Goal: Task Accomplishment & Management: Use online tool/utility

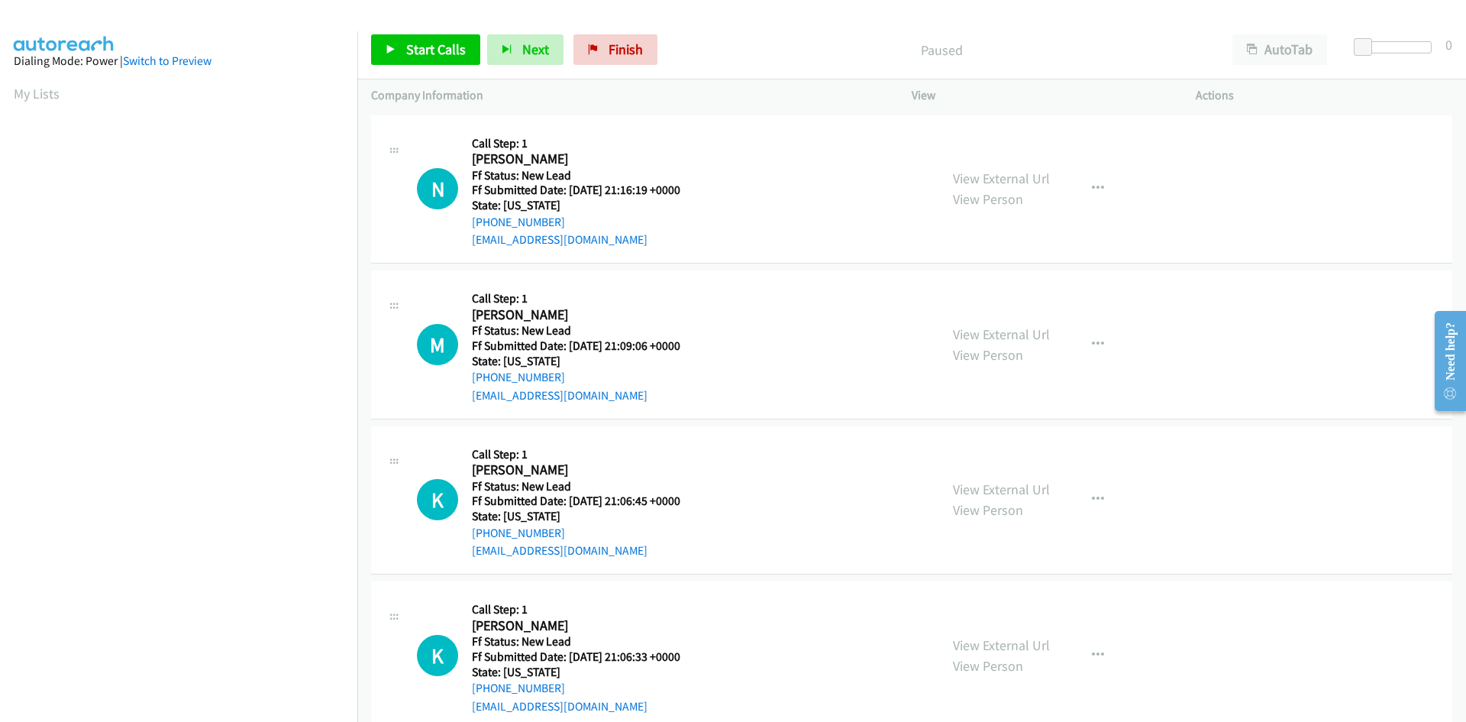
click at [740, 63] on div "Paused" at bounding box center [941, 49] width 554 height 31
click at [415, 44] on span "Start Calls" at bounding box center [436, 49] width 60 height 18
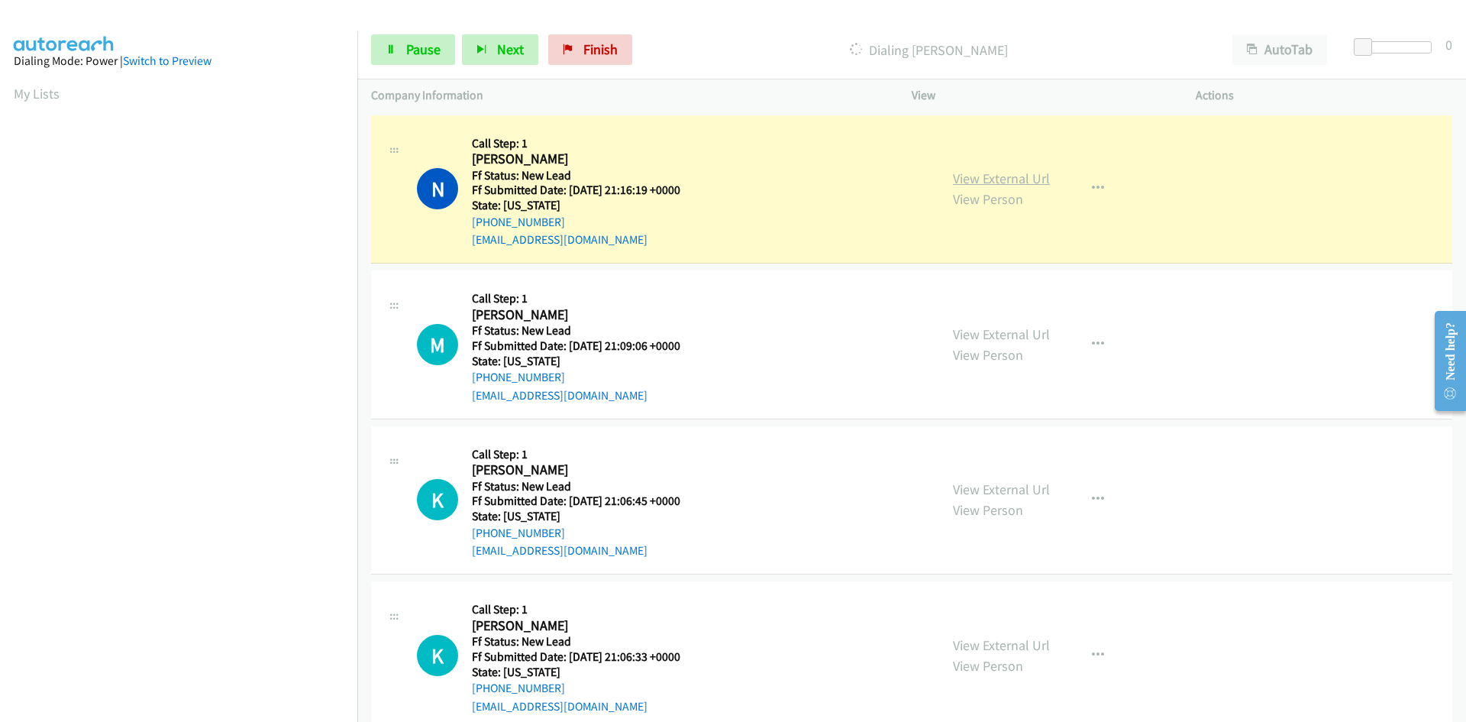
click at [1008, 176] on link "View External Url" at bounding box center [1001, 179] width 97 height 18
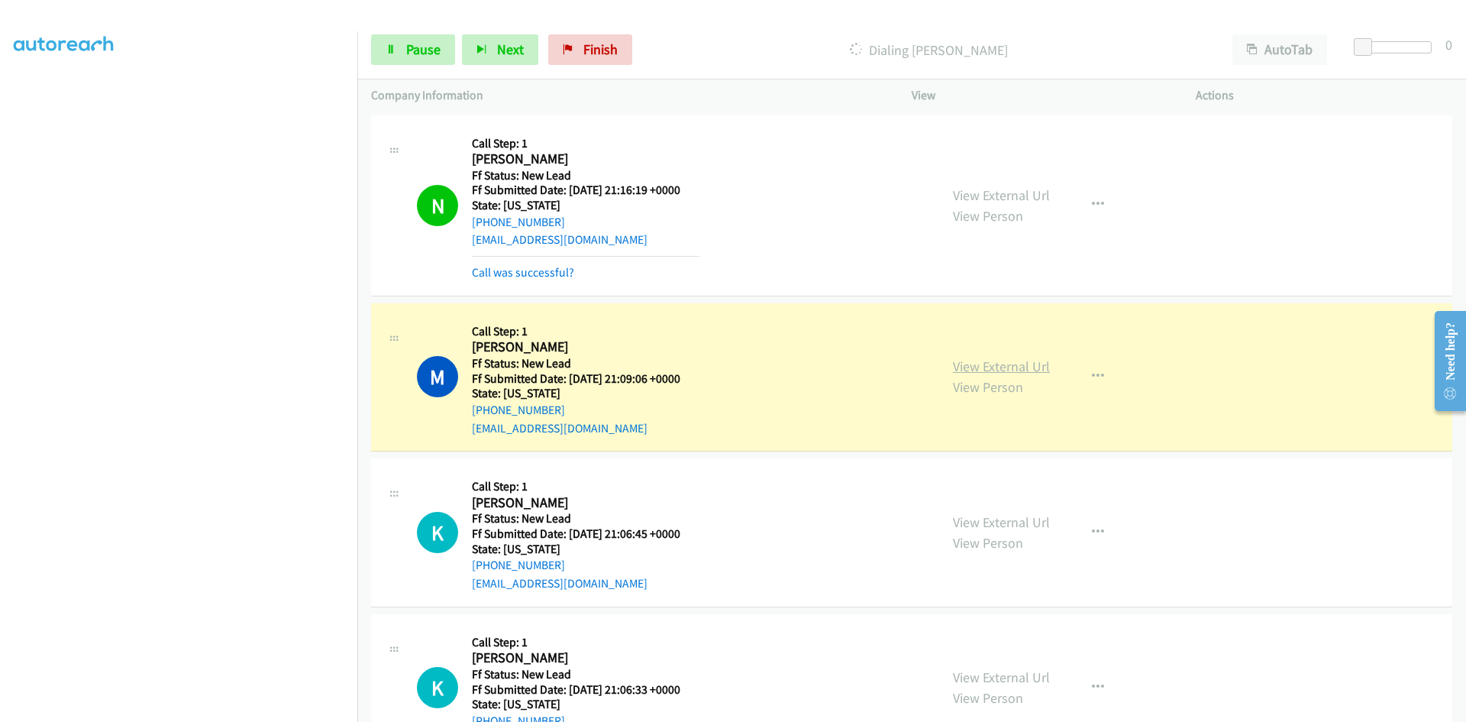
click at [1033, 365] on link "View External Url" at bounding box center [1001, 366] width 97 height 18
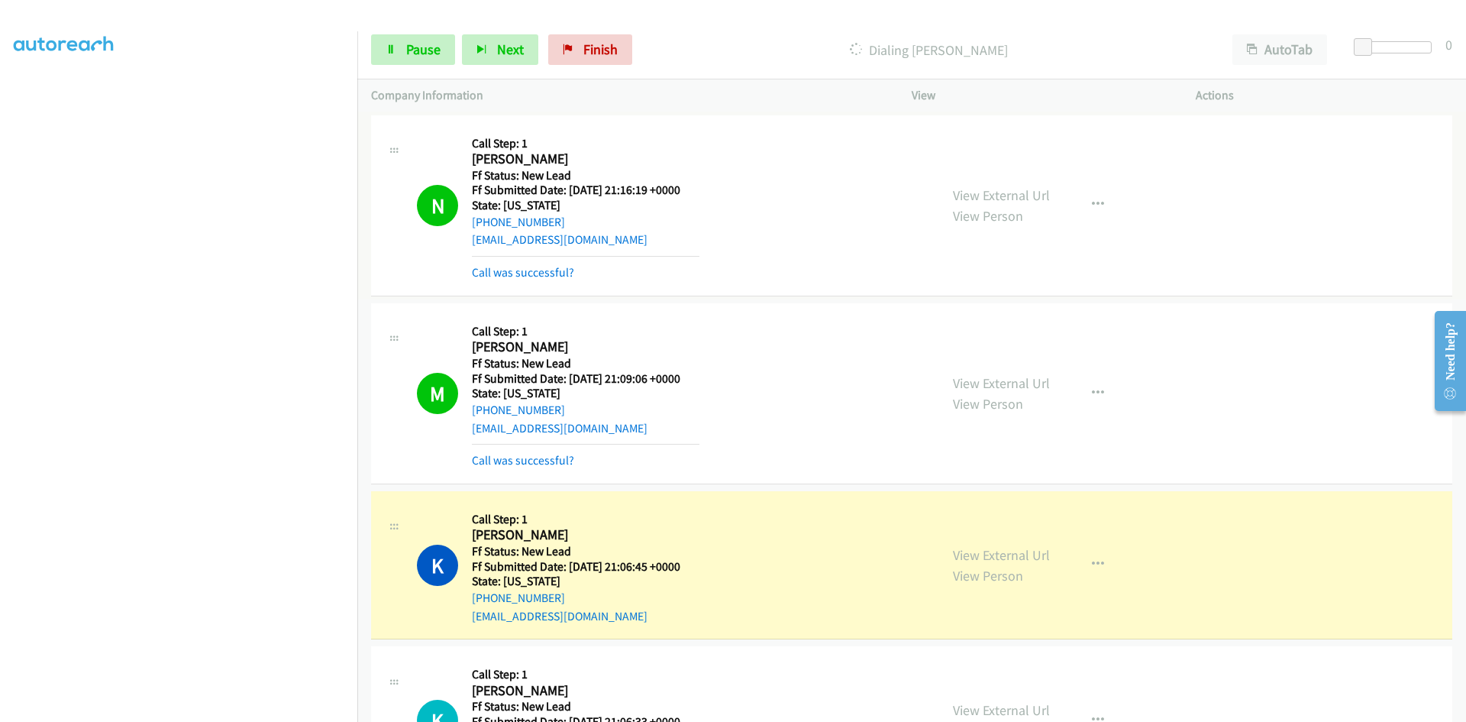
click at [520, 469] on div "Call was successful?" at bounding box center [586, 460] width 228 height 18
click at [520, 464] on link "Call was successful?" at bounding box center [523, 460] width 102 height 15
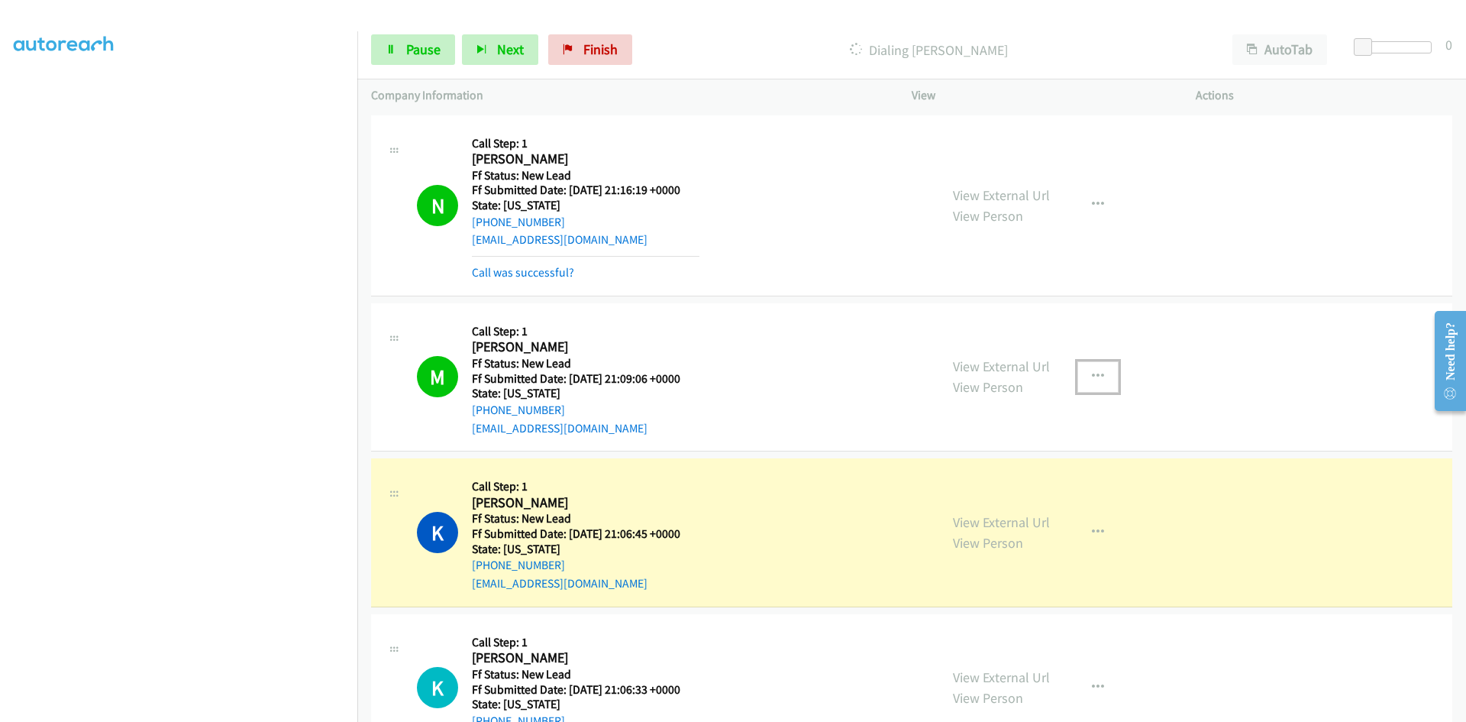
click at [1092, 371] on icon "button" at bounding box center [1098, 376] width 12 height 12
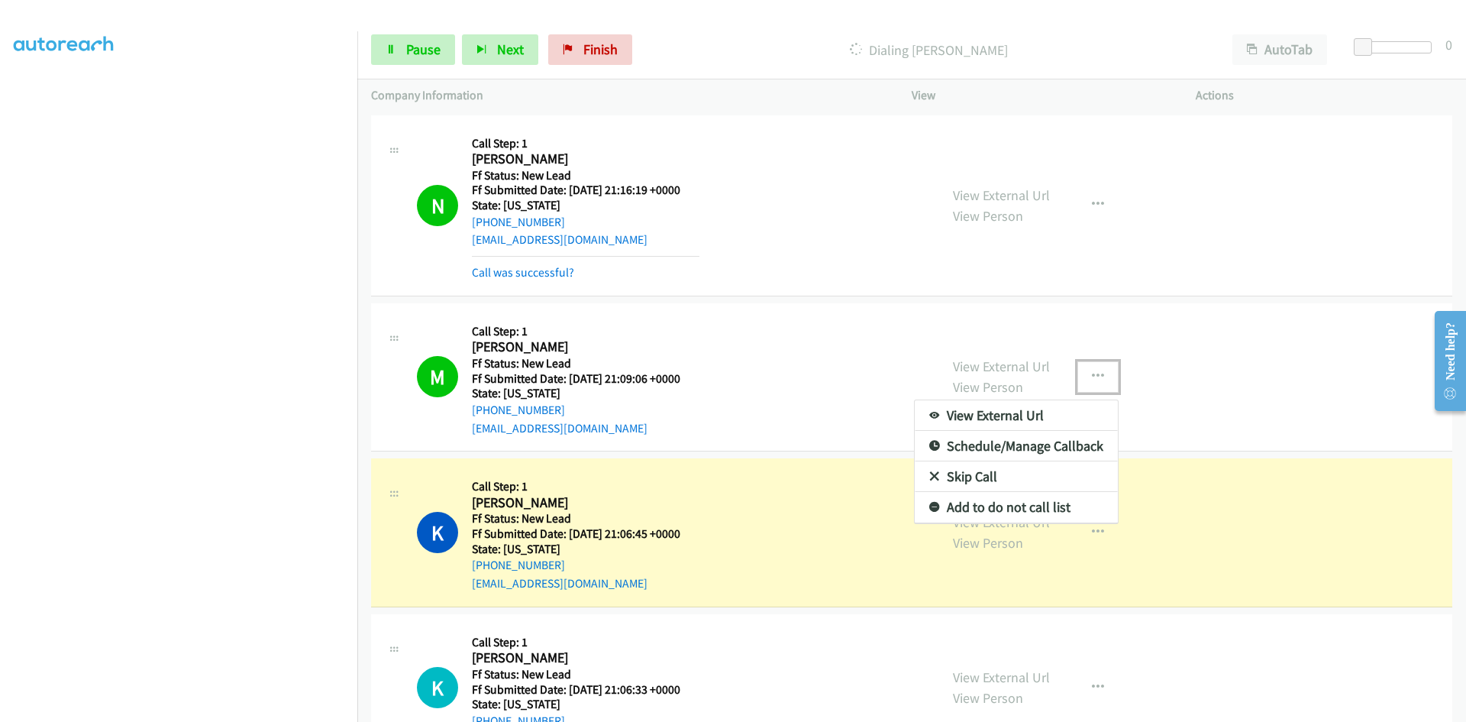
click at [943, 504] on link "Add to do not call list" at bounding box center [1016, 507] width 203 height 31
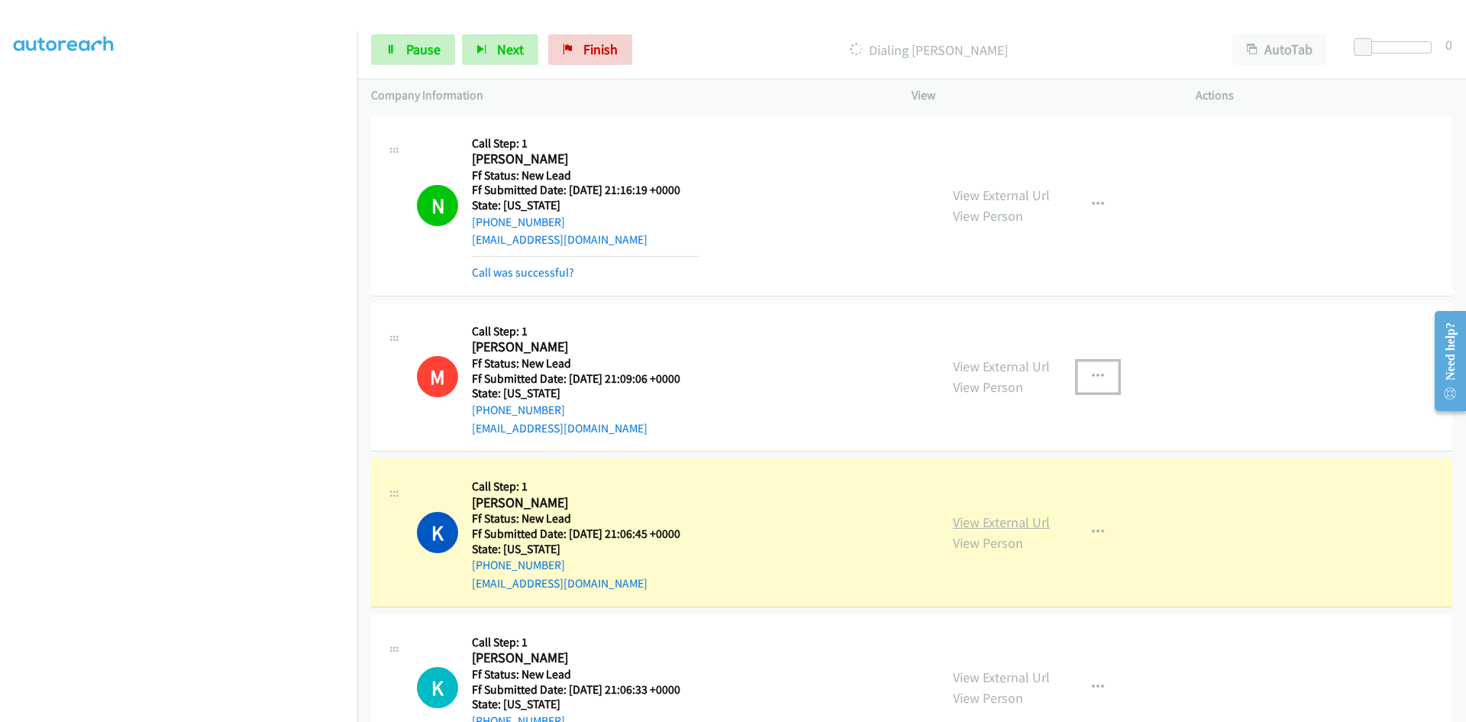
click at [978, 519] on link "View External Url" at bounding box center [1001, 522] width 97 height 18
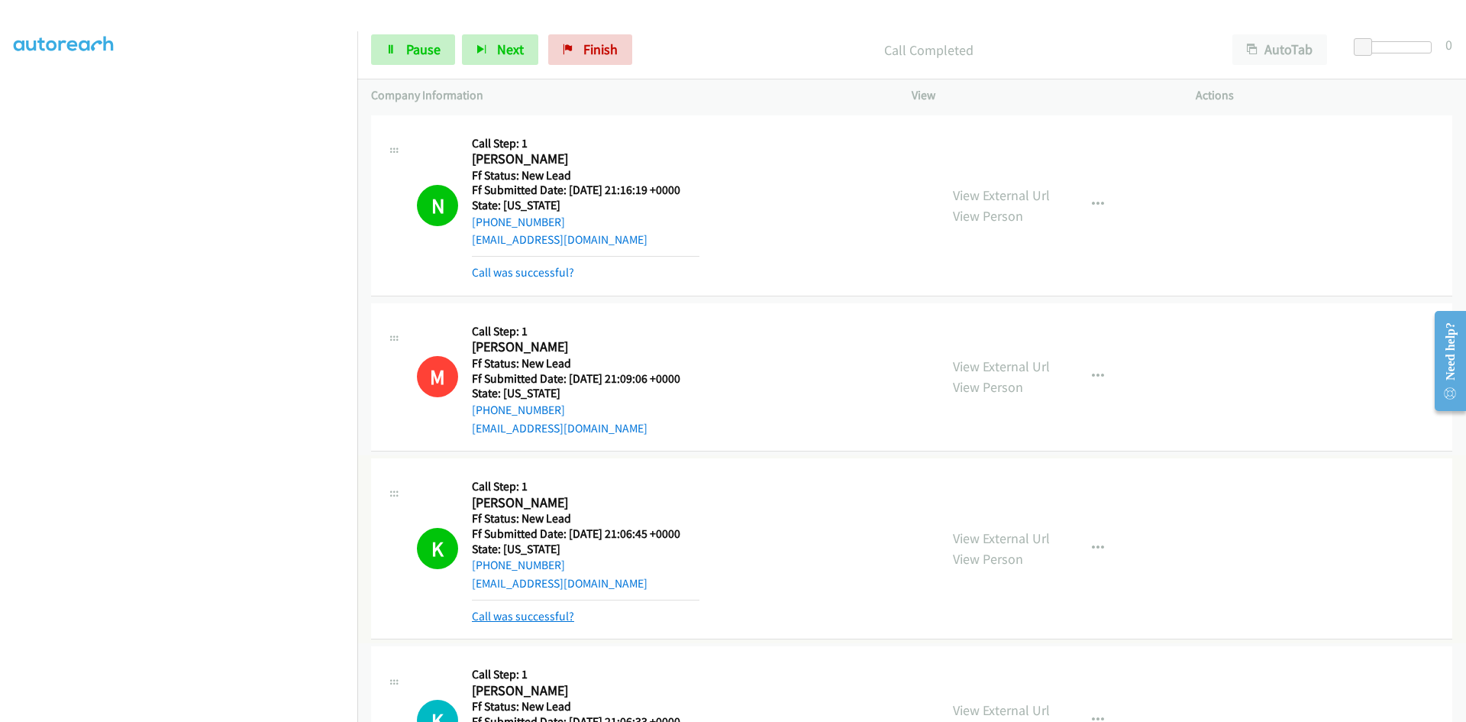
click at [515, 618] on link "Call was successful?" at bounding box center [523, 616] width 102 height 15
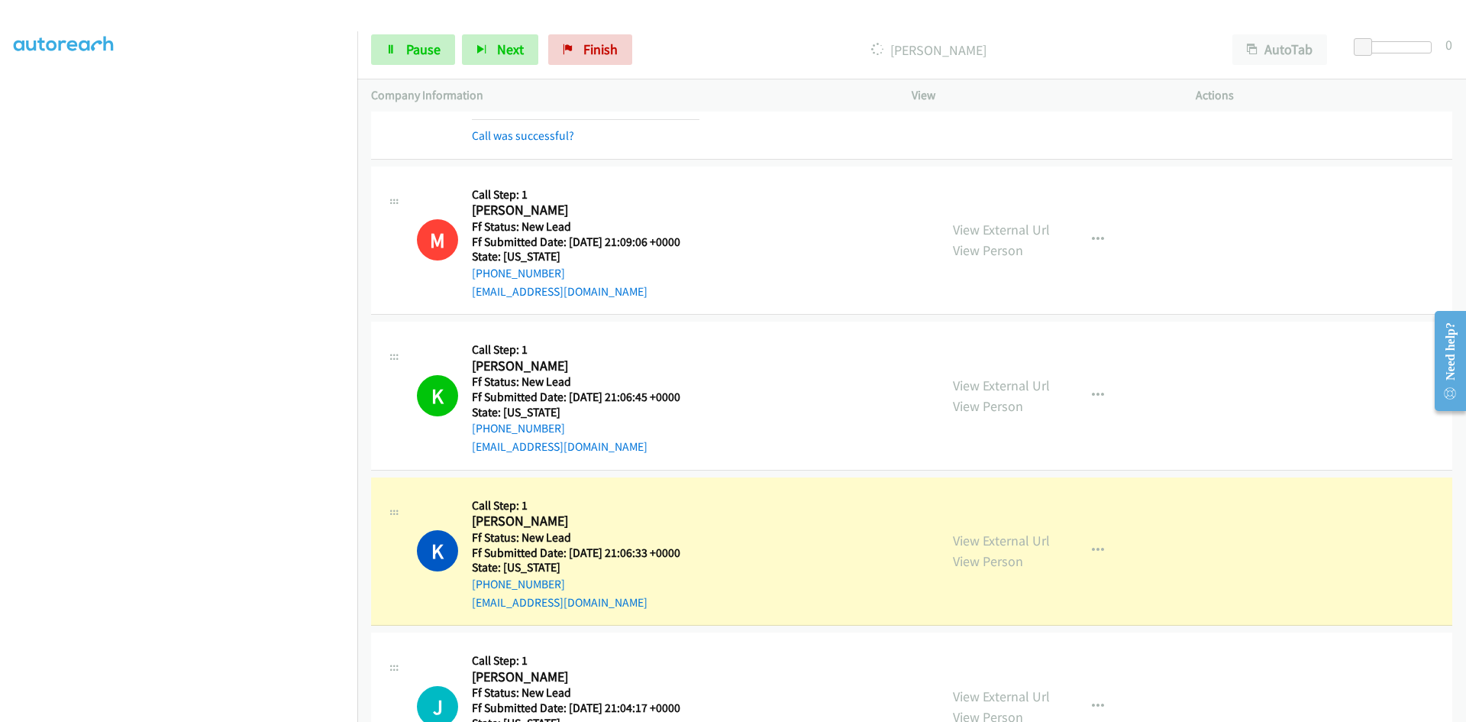
scroll to position [306, 0]
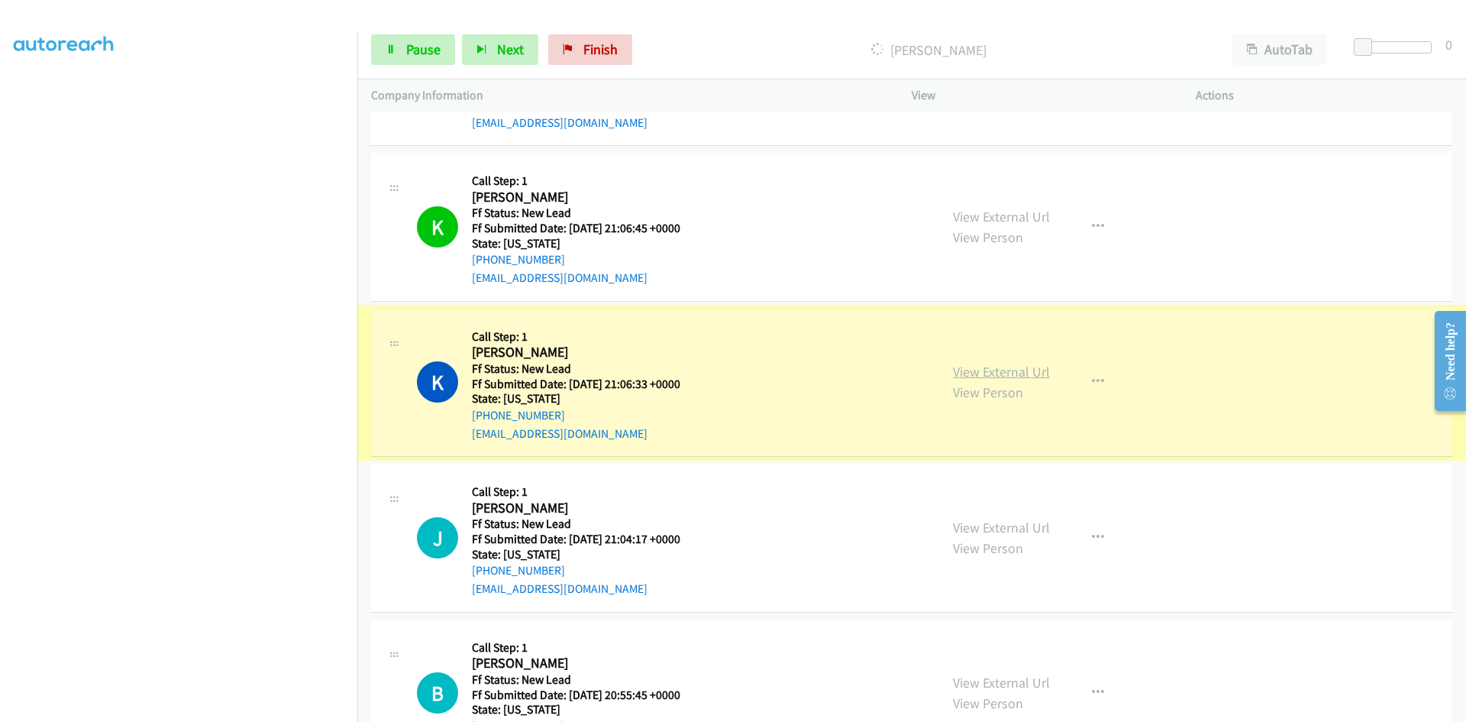
click at [981, 376] on link "View External Url" at bounding box center [1001, 372] width 97 height 18
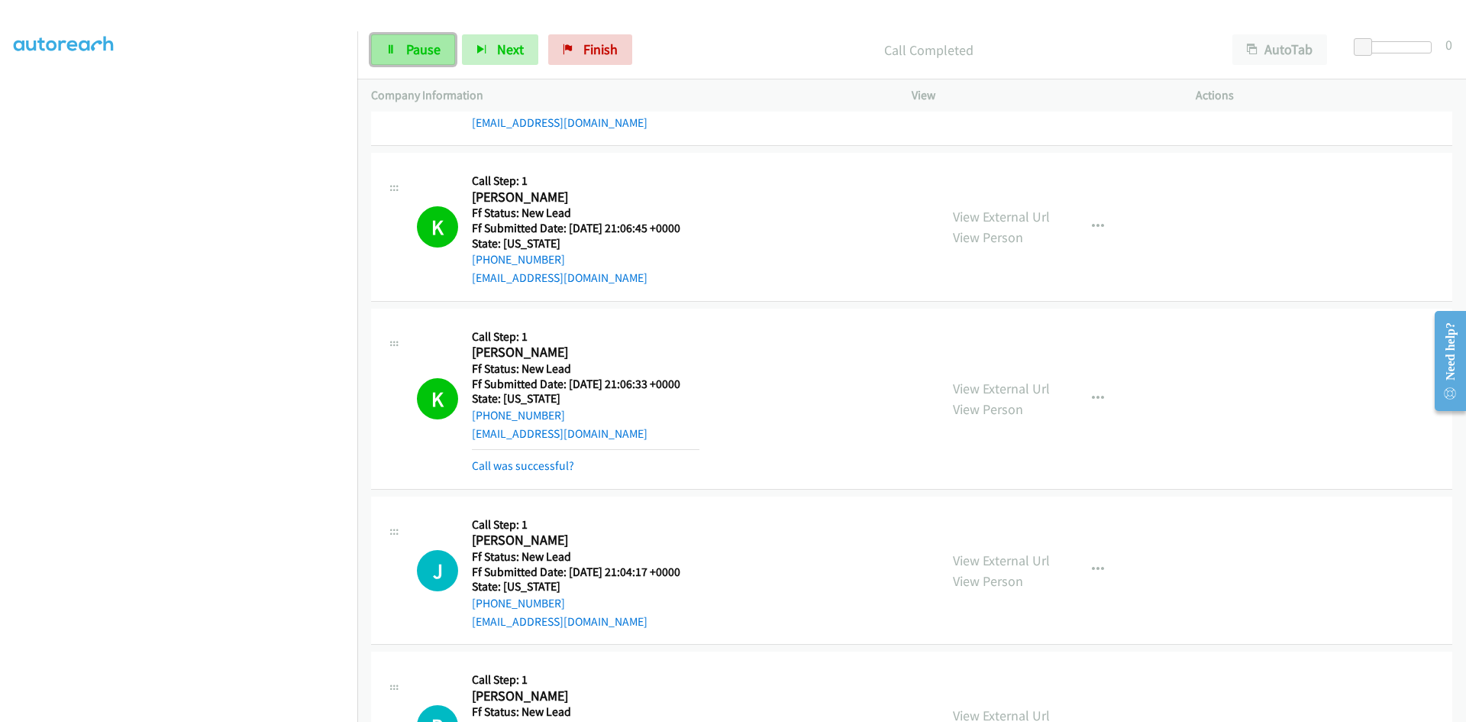
click at [401, 36] on link "Pause" at bounding box center [413, 49] width 84 height 31
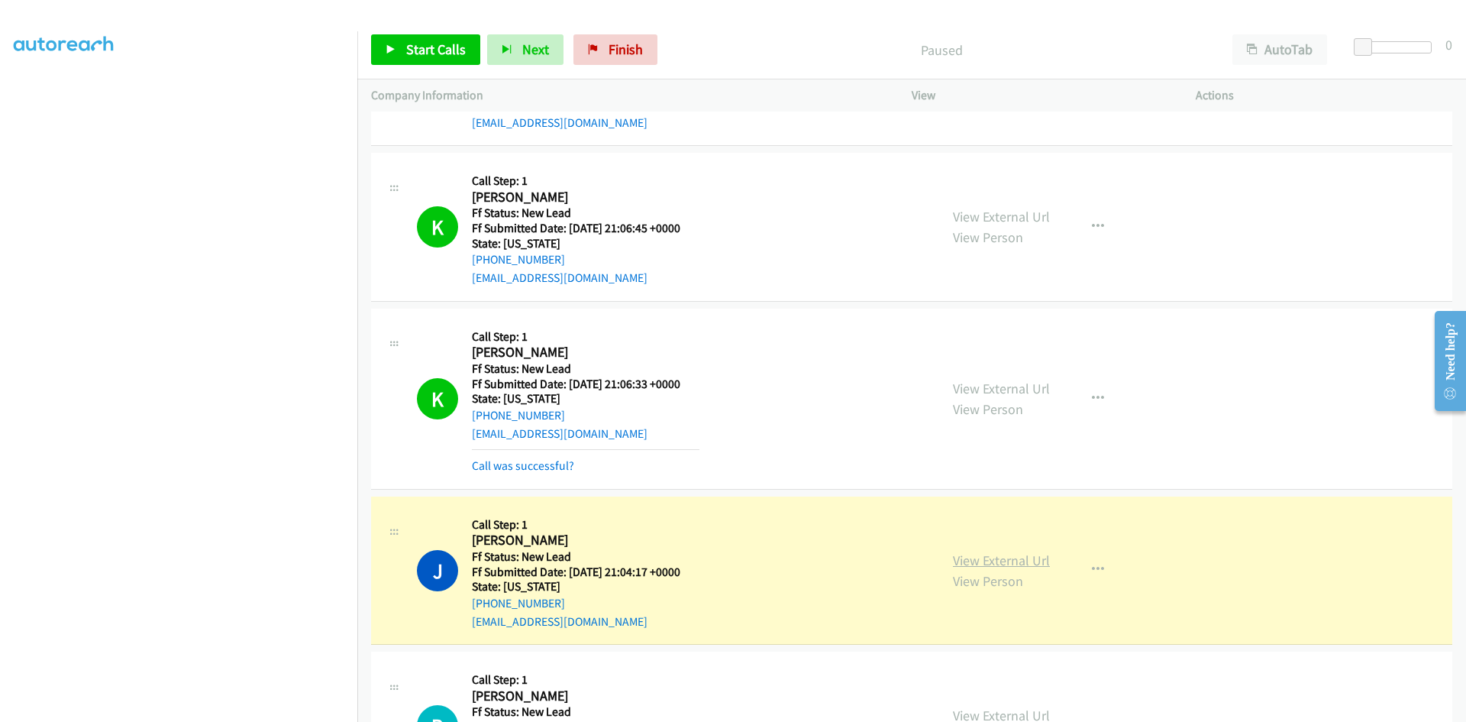
click at [975, 561] on link "View External Url" at bounding box center [1001, 560] width 97 height 18
click at [491, 466] on link "Call was successful?" at bounding box center [523, 465] width 102 height 15
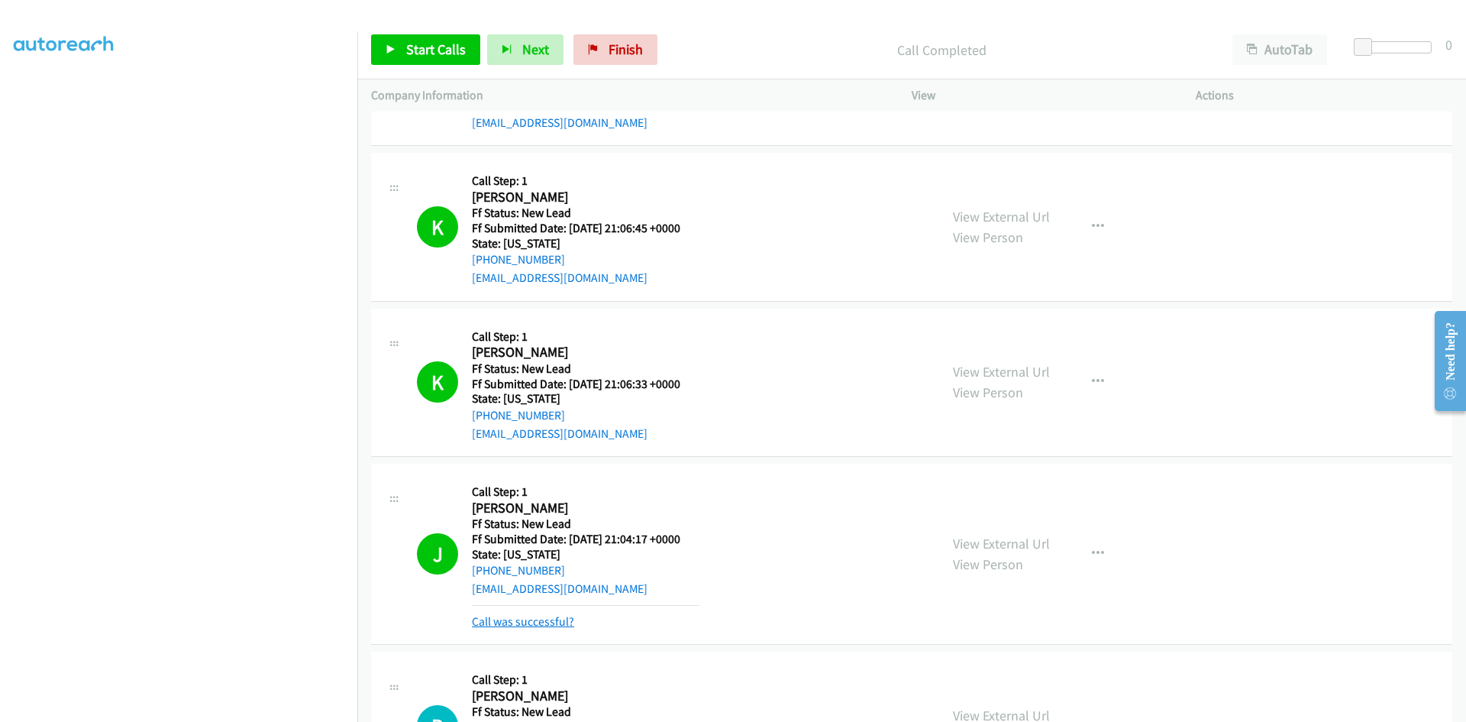
click at [532, 623] on link "Call was successful?" at bounding box center [523, 621] width 102 height 15
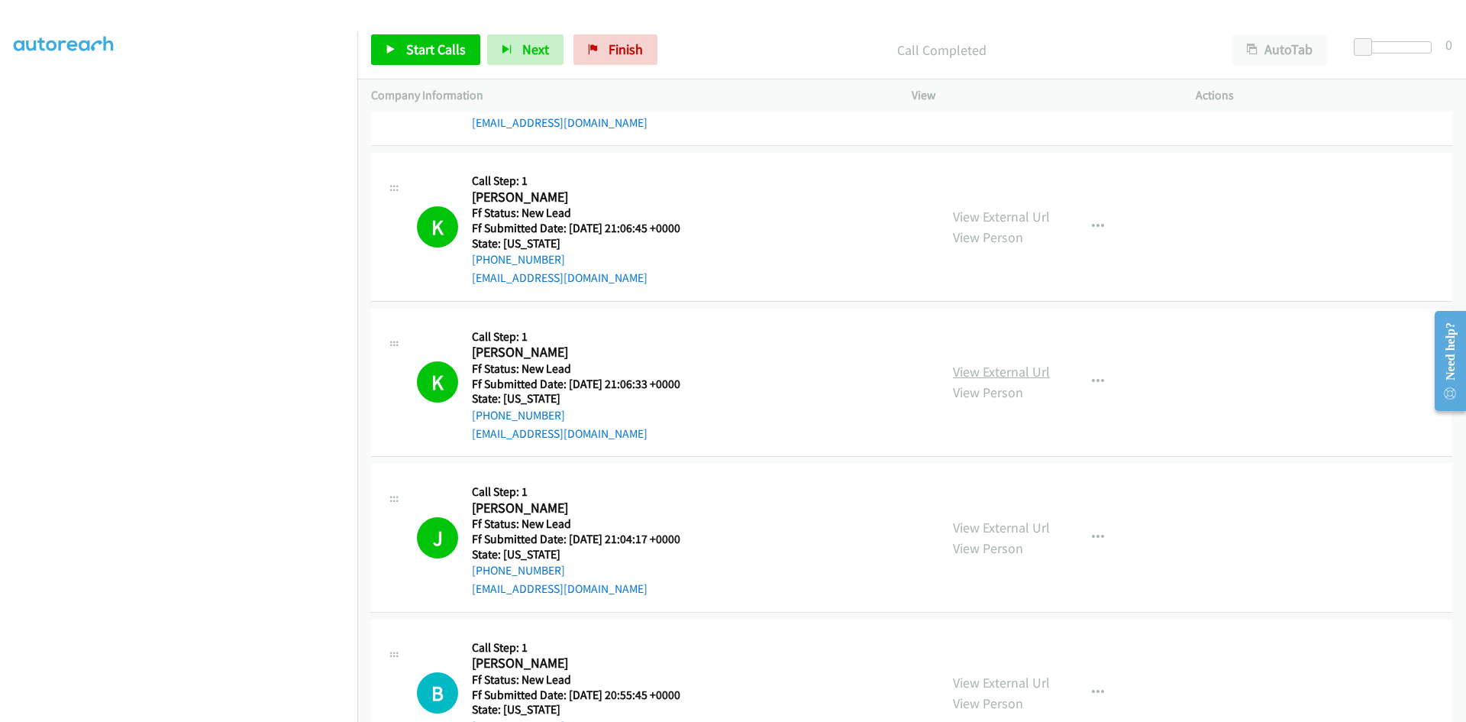
click at [1043, 373] on link "View External Url" at bounding box center [1001, 372] width 97 height 18
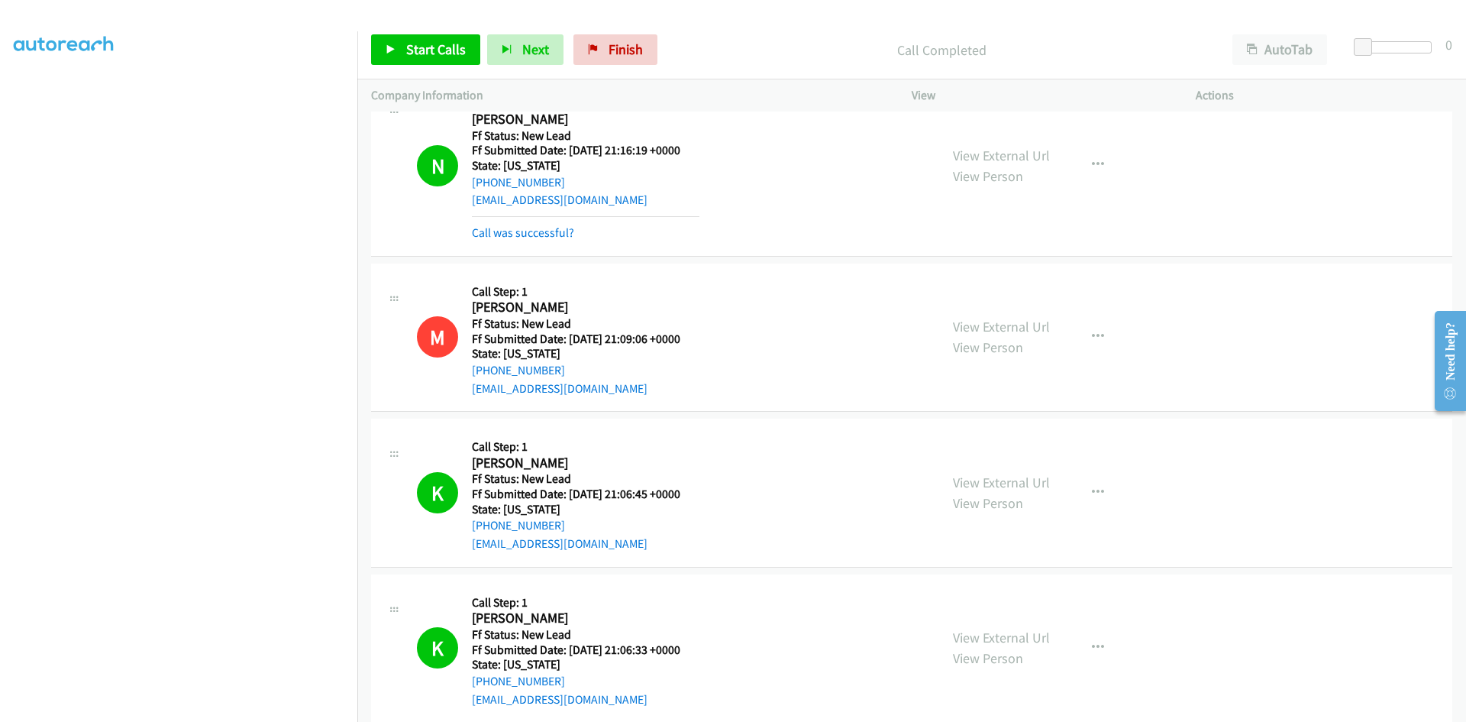
scroll to position [76, 0]
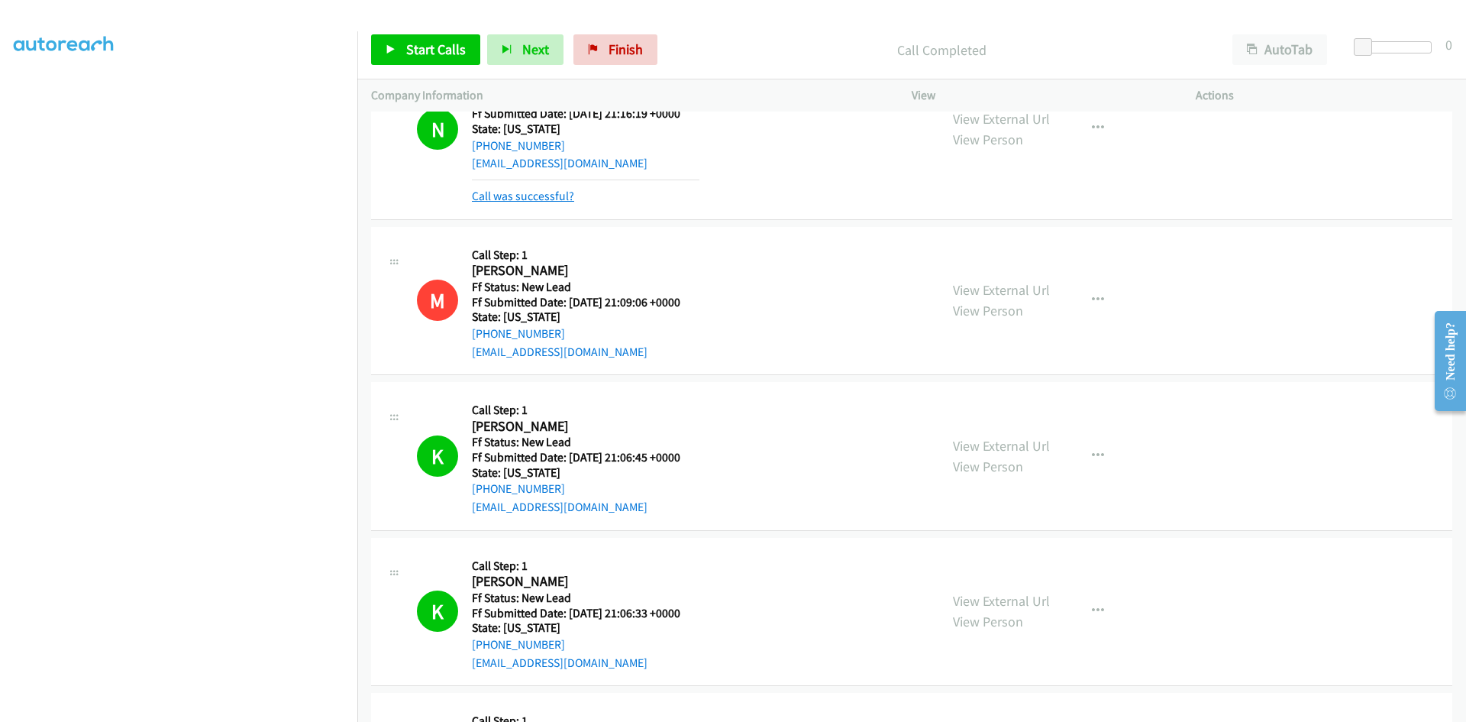
click at [511, 193] on link "Call was successful?" at bounding box center [523, 196] width 102 height 15
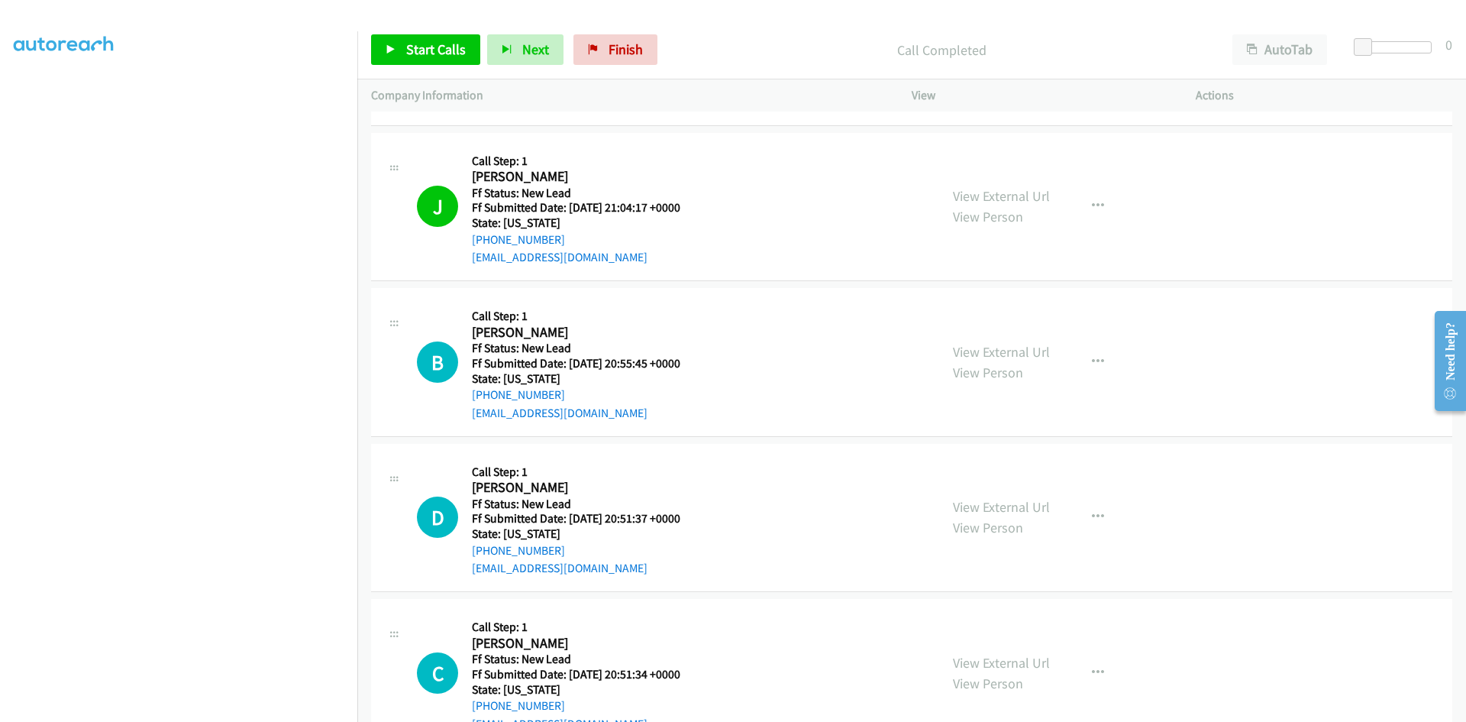
scroll to position [652, 0]
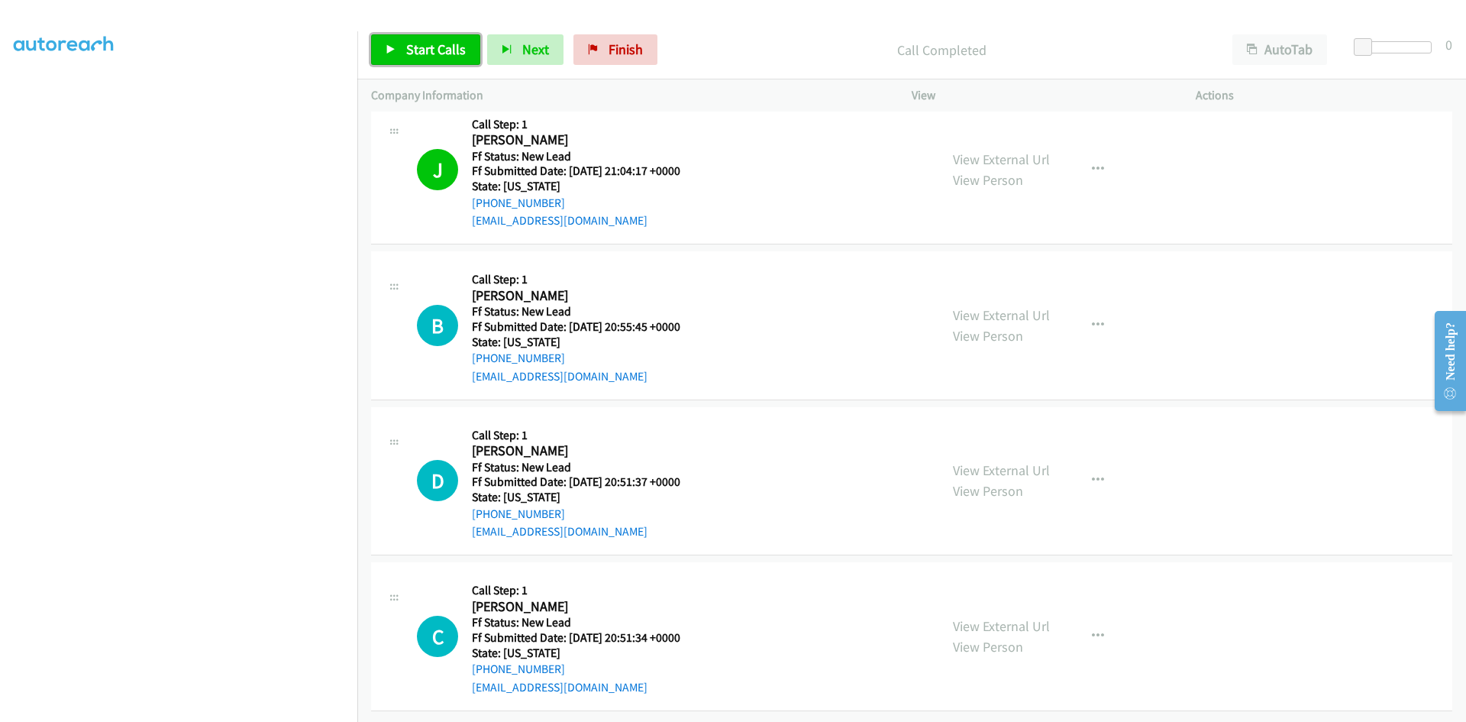
click at [415, 40] on link "Start Calls" at bounding box center [425, 49] width 109 height 31
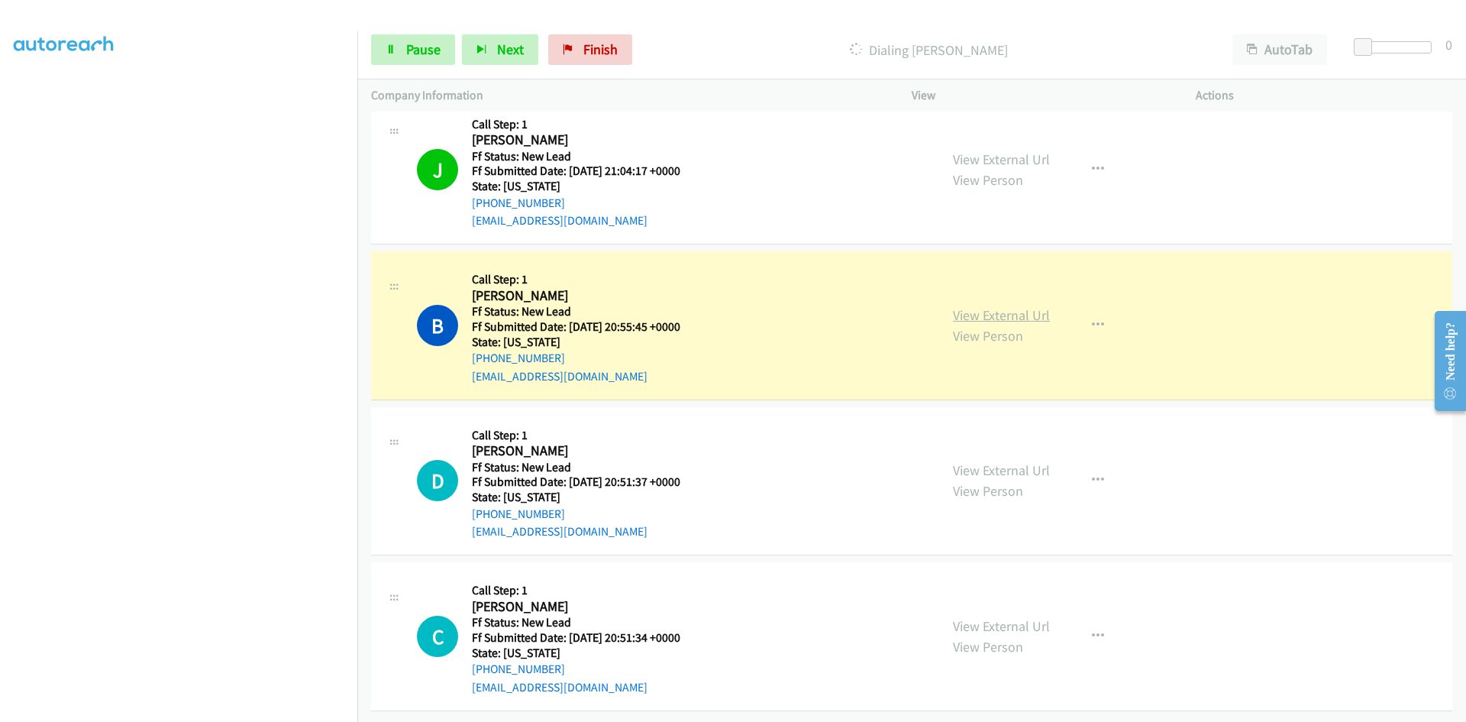
click at [965, 306] on link "View External Url" at bounding box center [1001, 315] width 97 height 18
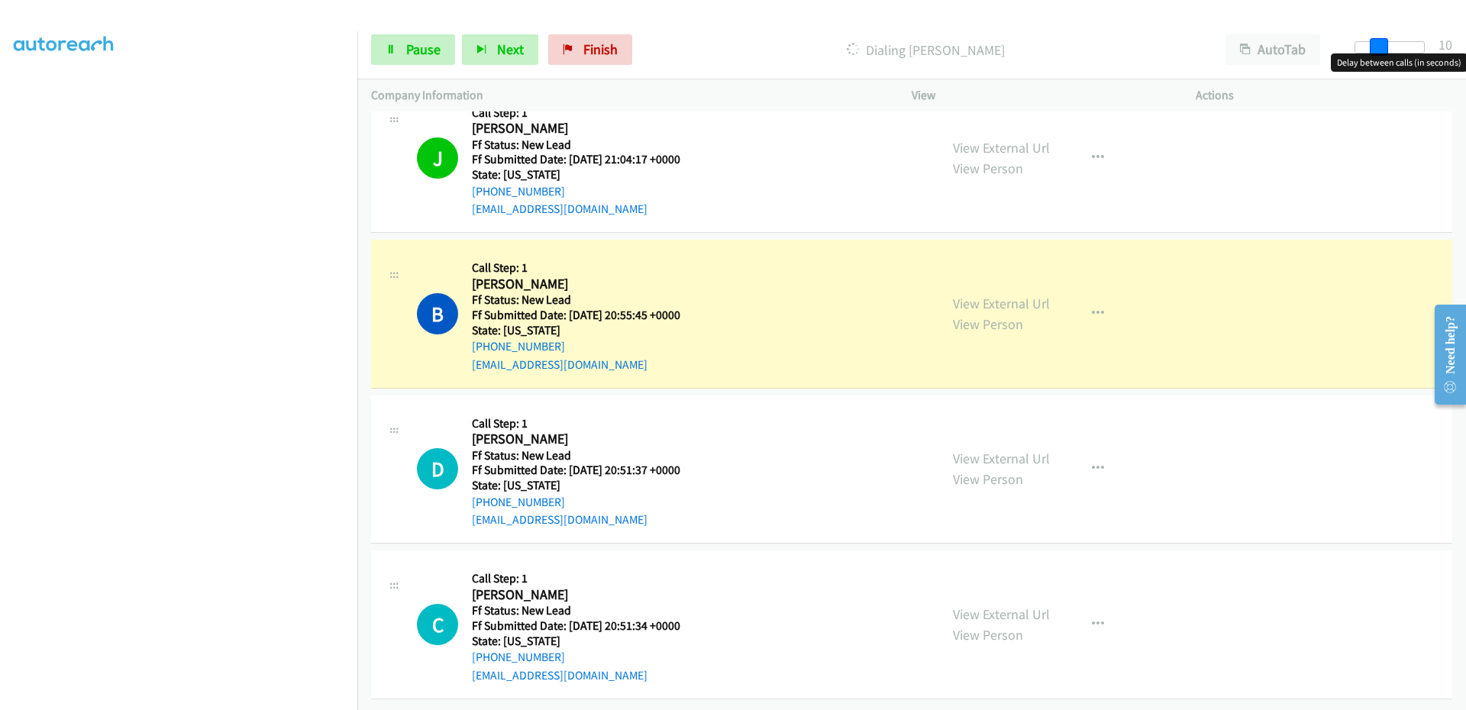
drag, startPoint x: 1366, startPoint y: 51, endPoint x: 1390, endPoint y: 50, distance: 23.7
click at [1390, 50] on div at bounding box center [1390, 47] width 70 height 12
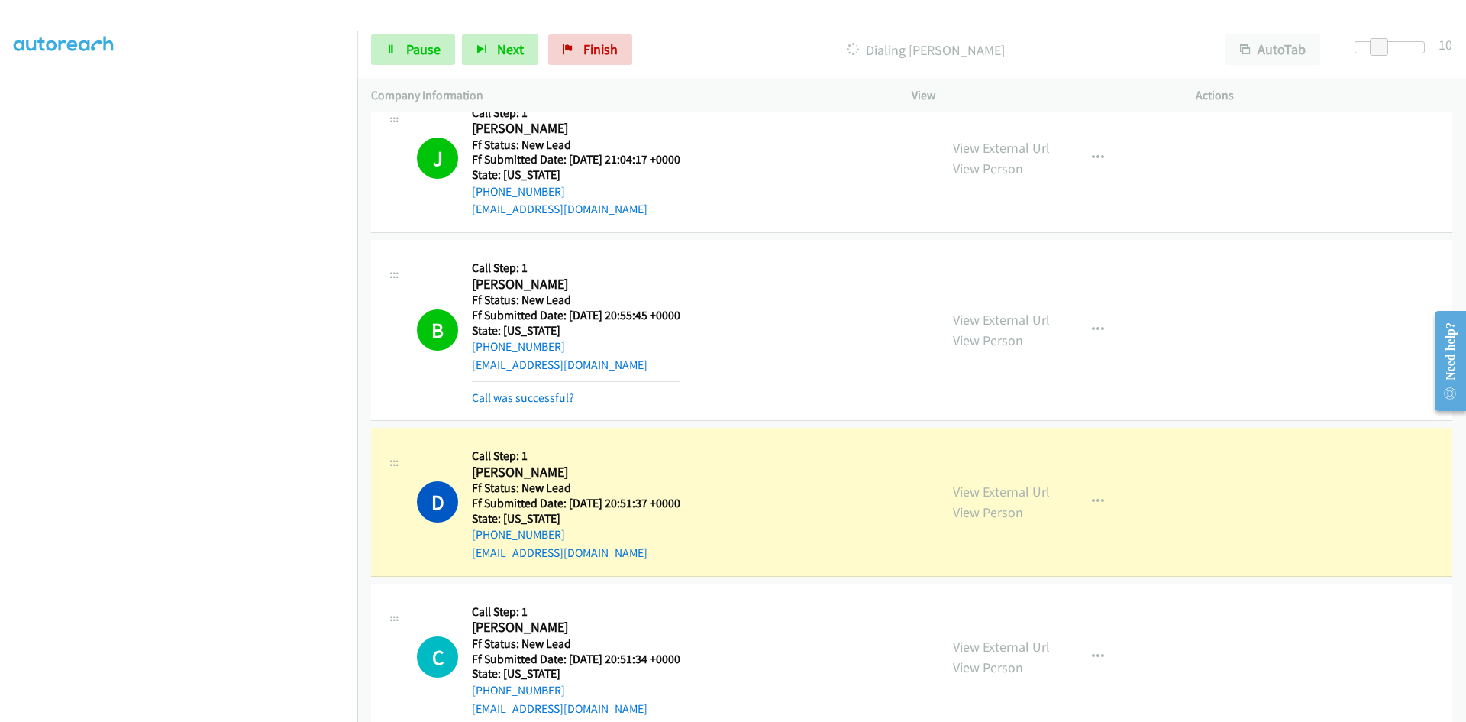
click at [527, 400] on link "Call was successful?" at bounding box center [523, 397] width 102 height 15
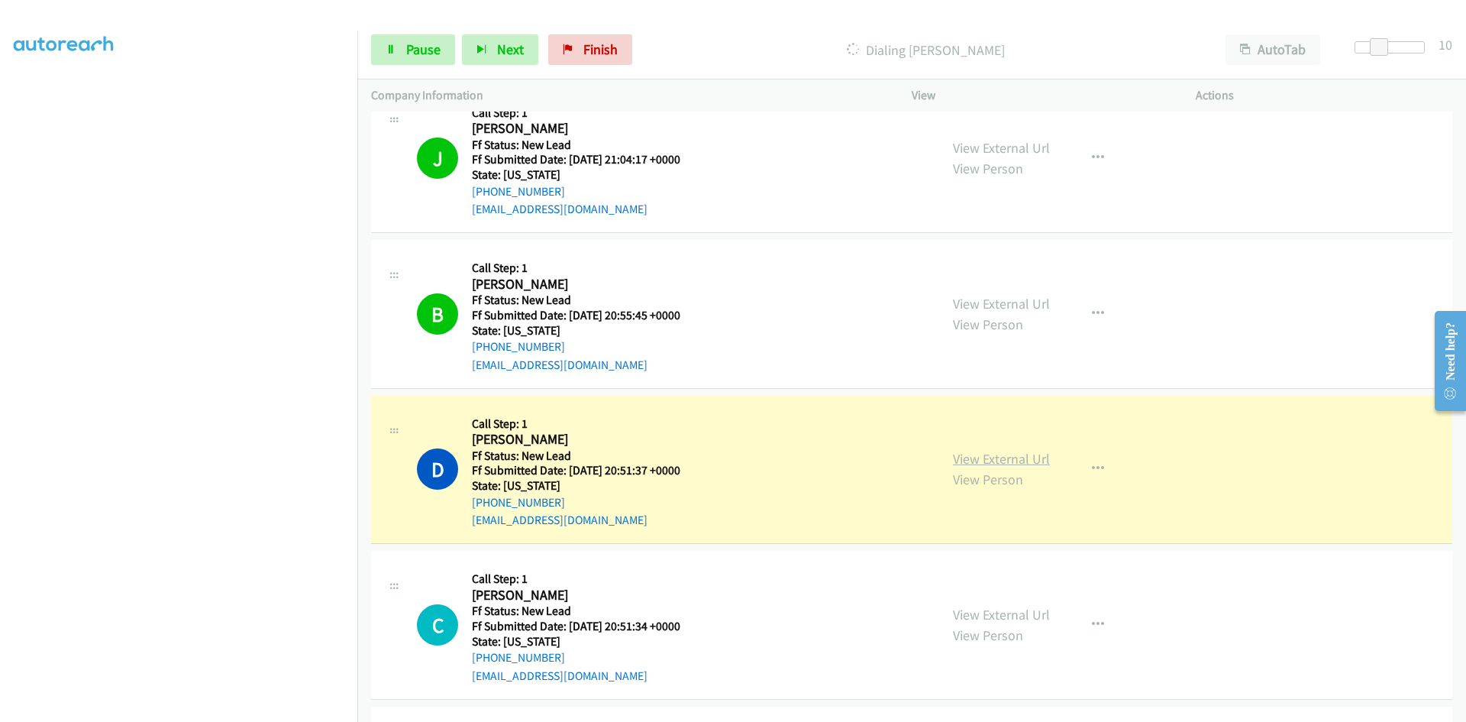
click at [1027, 464] on link "View External Url" at bounding box center [1001, 459] width 97 height 18
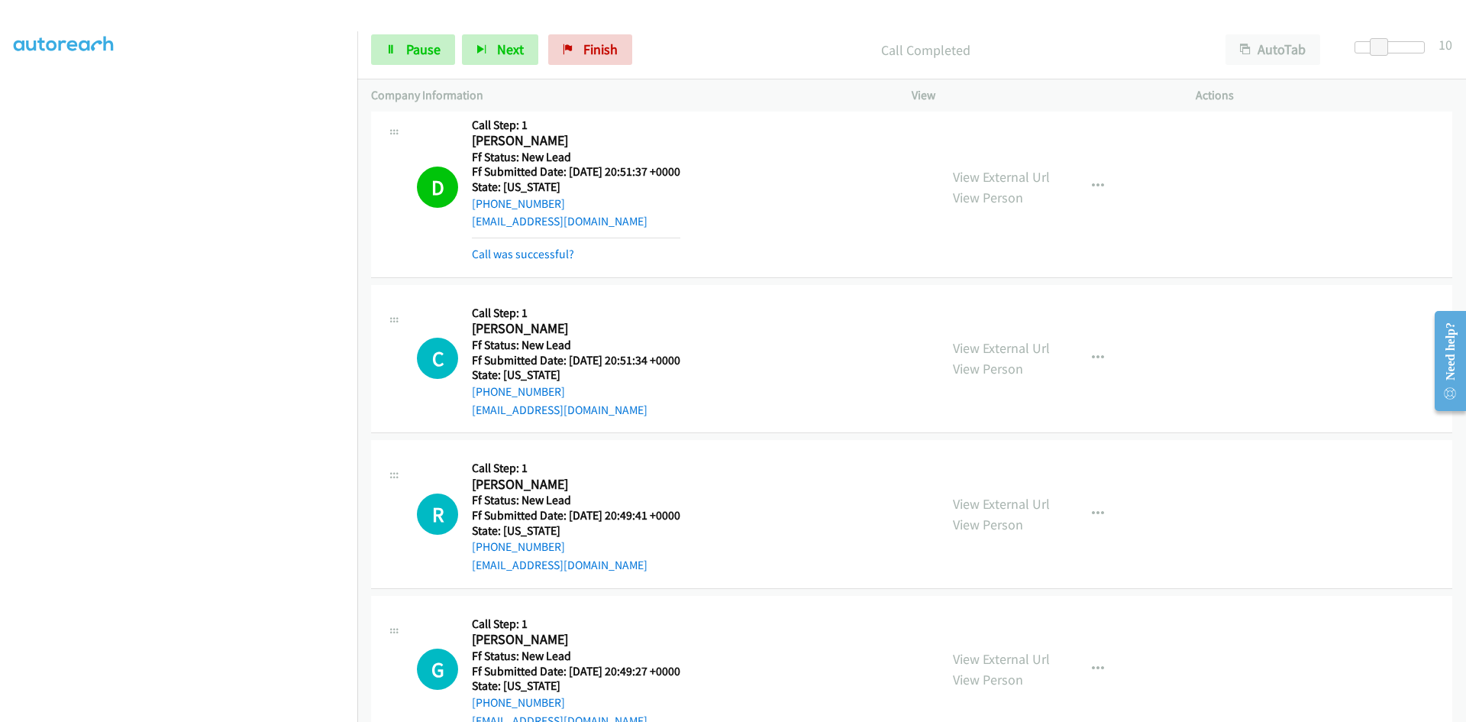
scroll to position [958, 0]
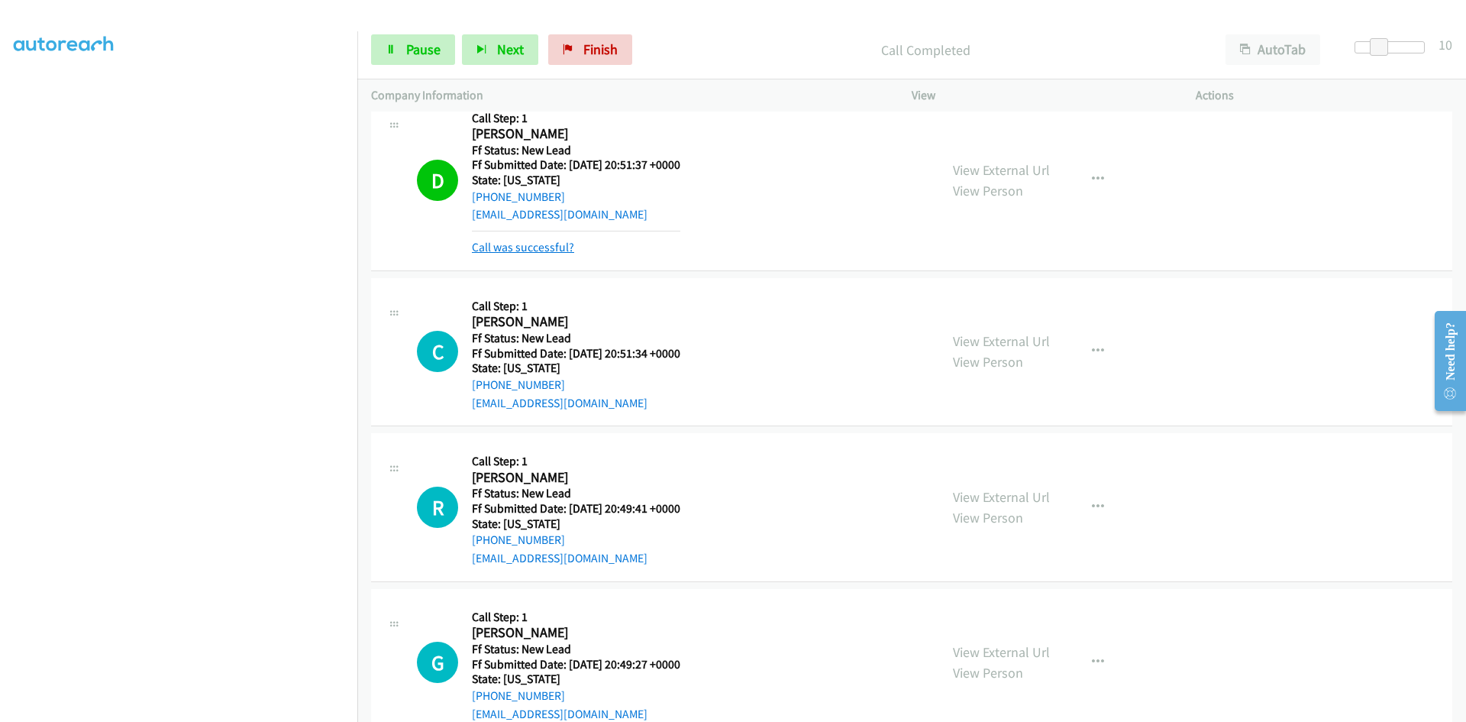
click at [563, 251] on link "Call was successful?" at bounding box center [523, 247] width 102 height 15
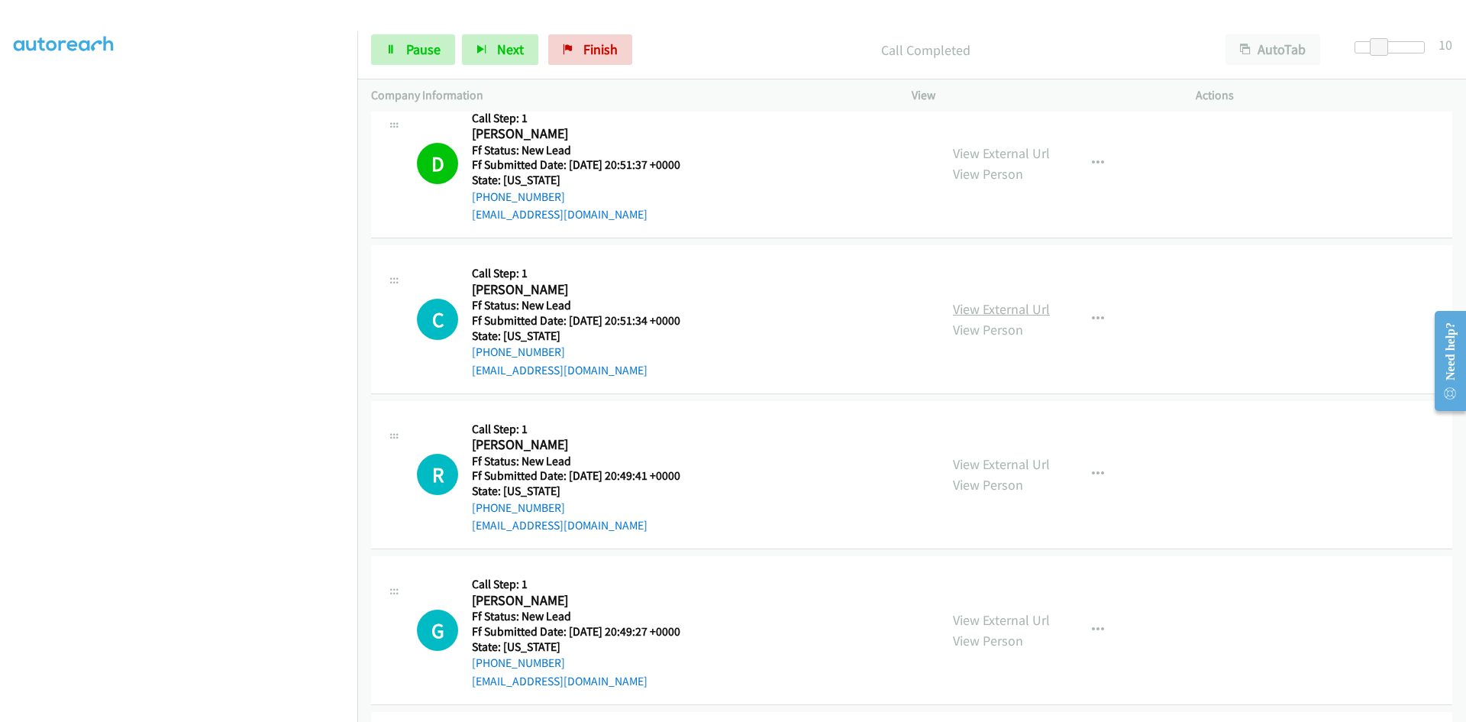
click at [1038, 310] on link "View External Url" at bounding box center [1001, 309] width 97 height 18
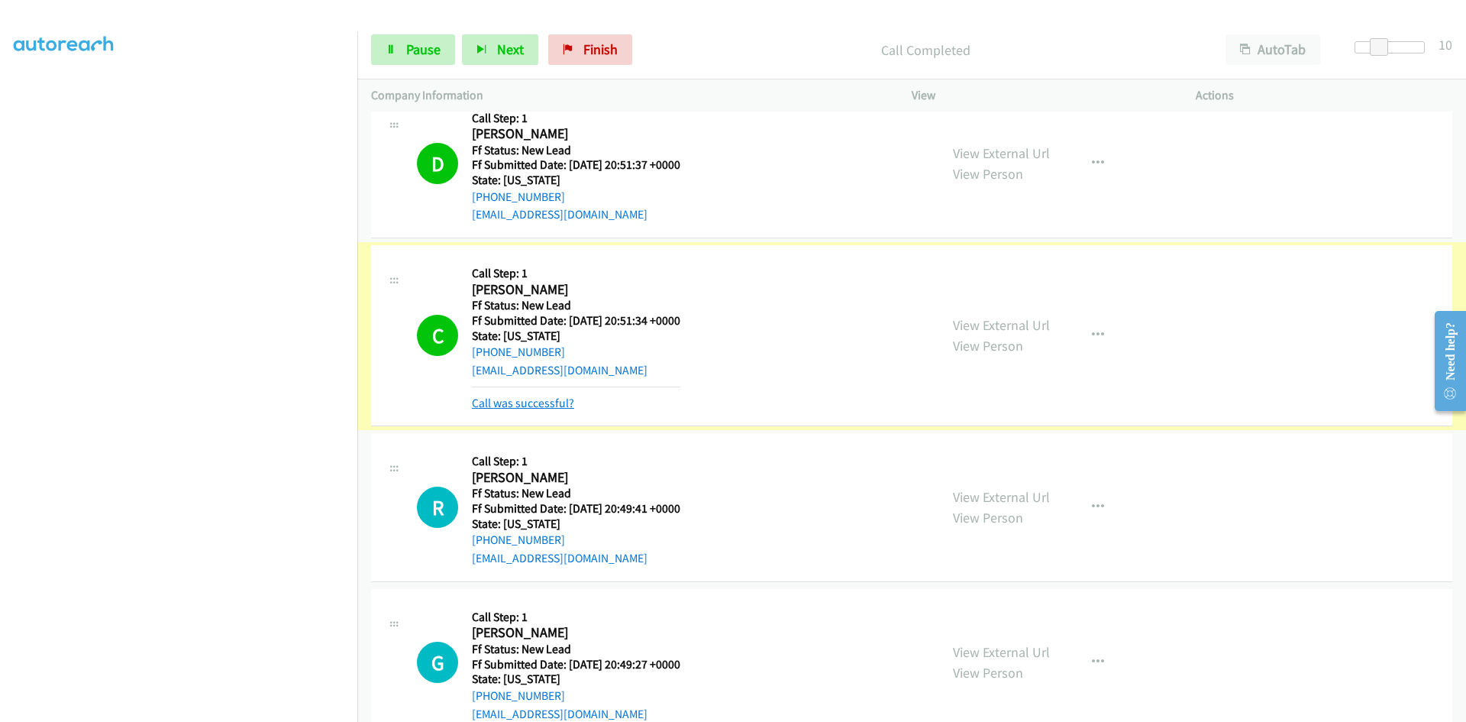
click at [503, 396] on link "Call was successful?" at bounding box center [523, 403] width 102 height 15
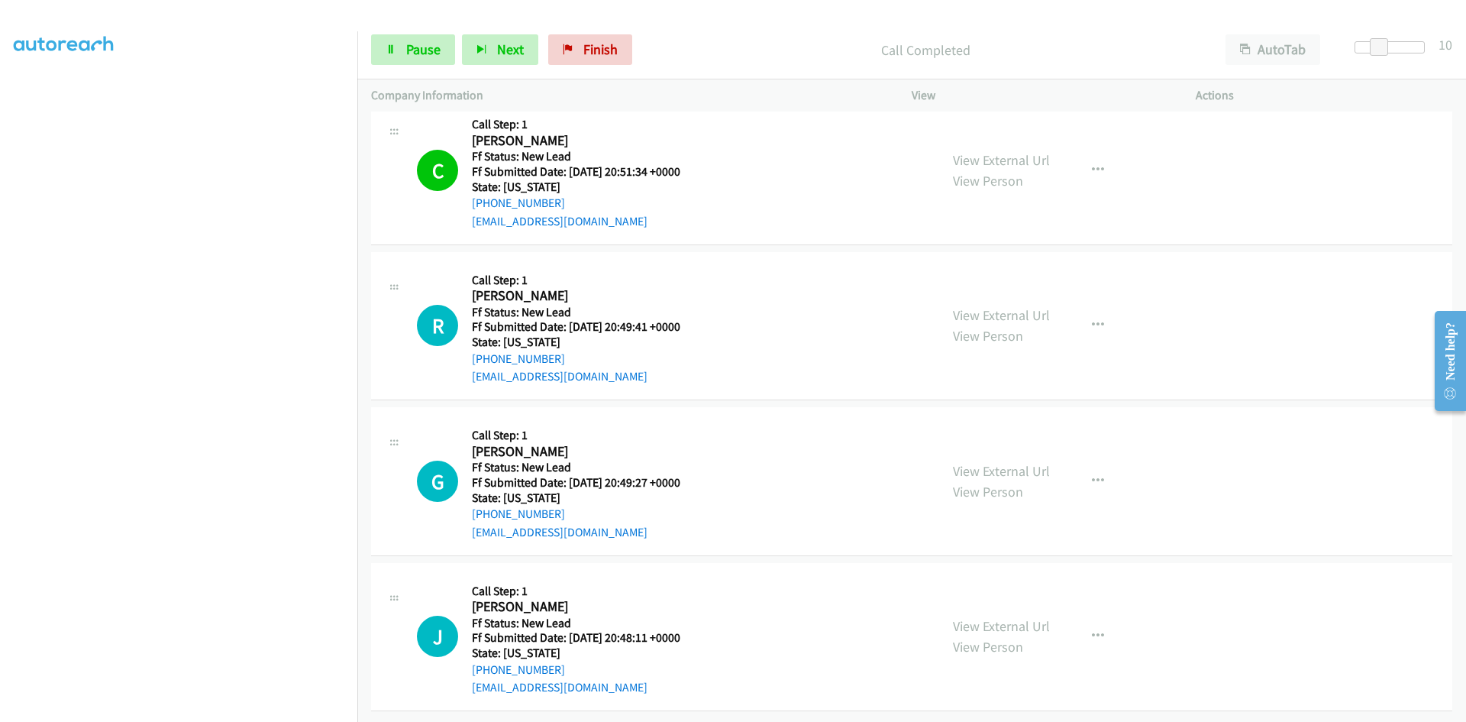
scroll to position [1119, 0]
click at [1002, 306] on link "View External Url" at bounding box center [1001, 315] width 97 height 18
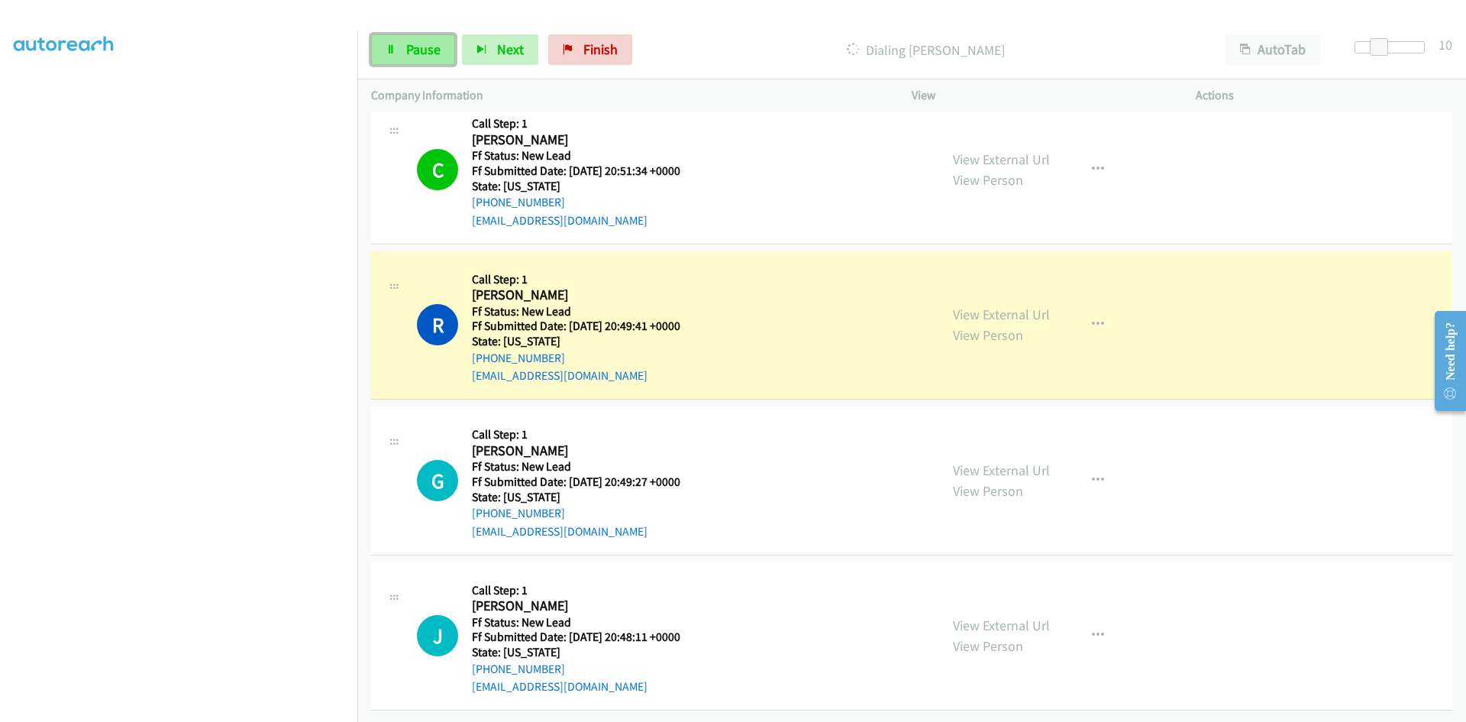
click at [395, 49] on icon at bounding box center [391, 50] width 11 height 11
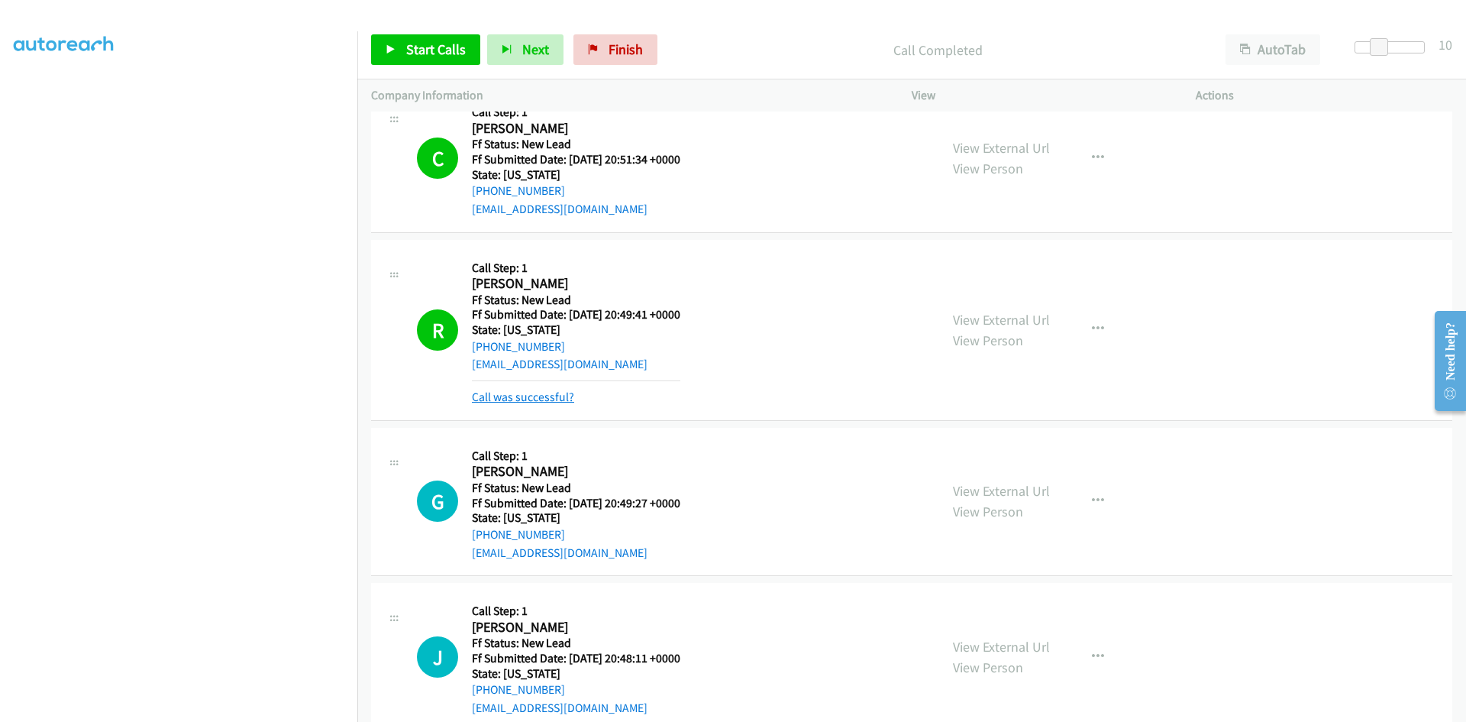
click at [498, 397] on link "Call was successful?" at bounding box center [523, 397] width 102 height 15
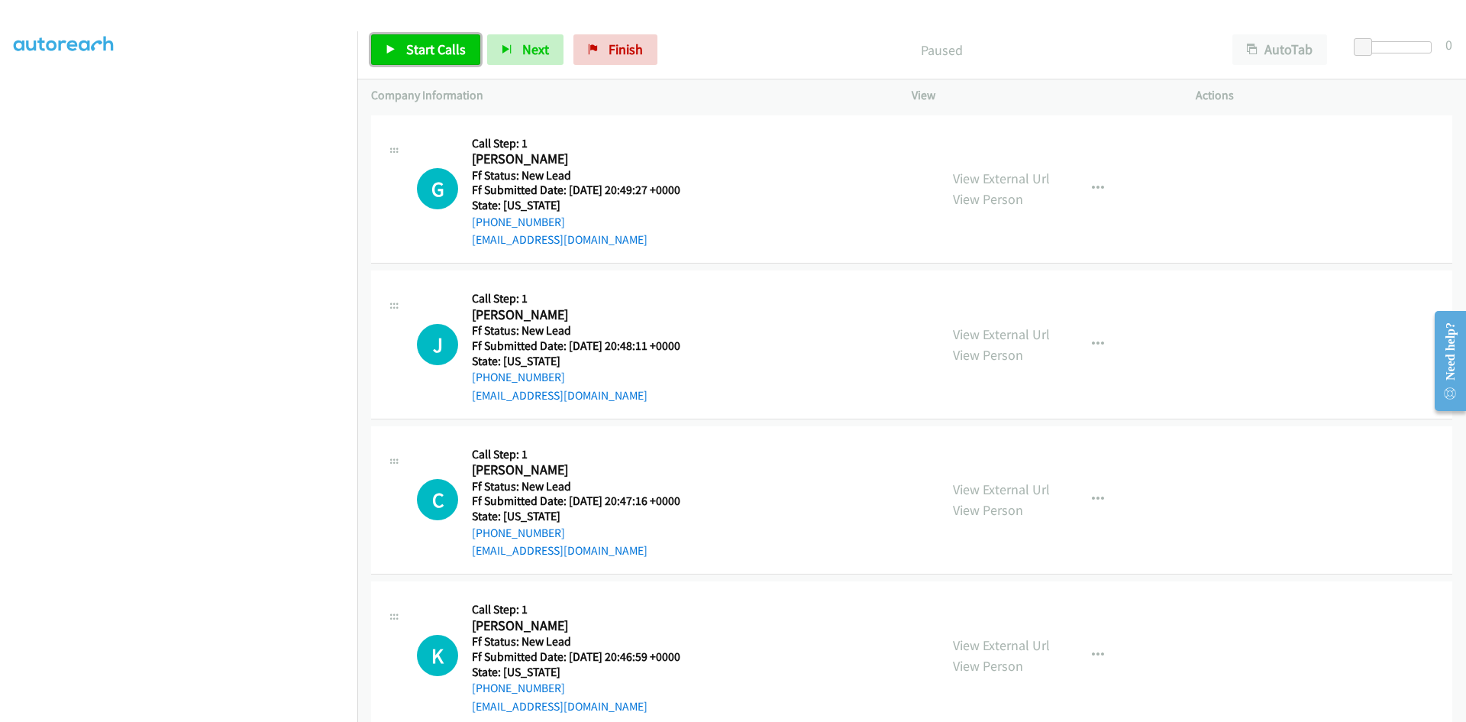
click at [417, 53] on span "Start Calls" at bounding box center [436, 49] width 60 height 18
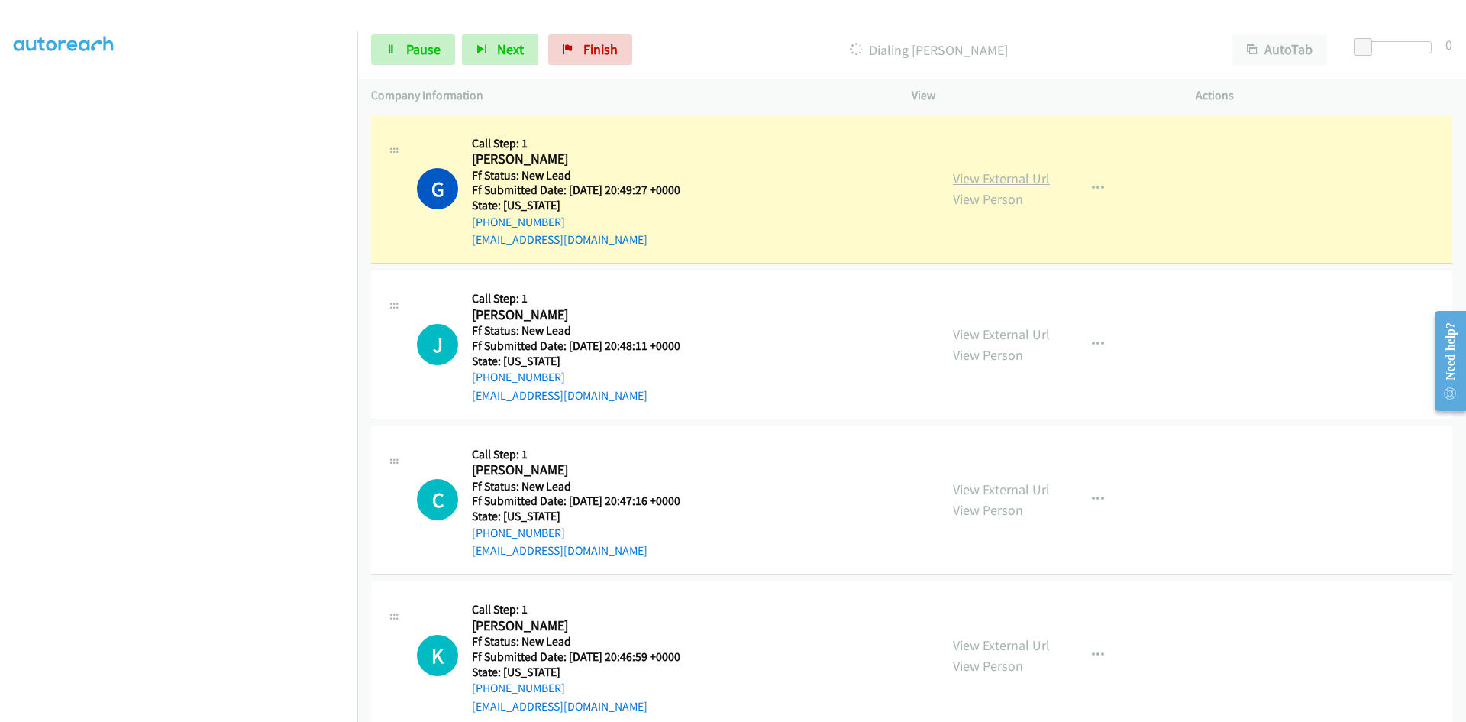
click at [994, 178] on link "View External Url" at bounding box center [1001, 179] width 97 height 18
click at [400, 55] on link "Pause" at bounding box center [413, 49] width 84 height 31
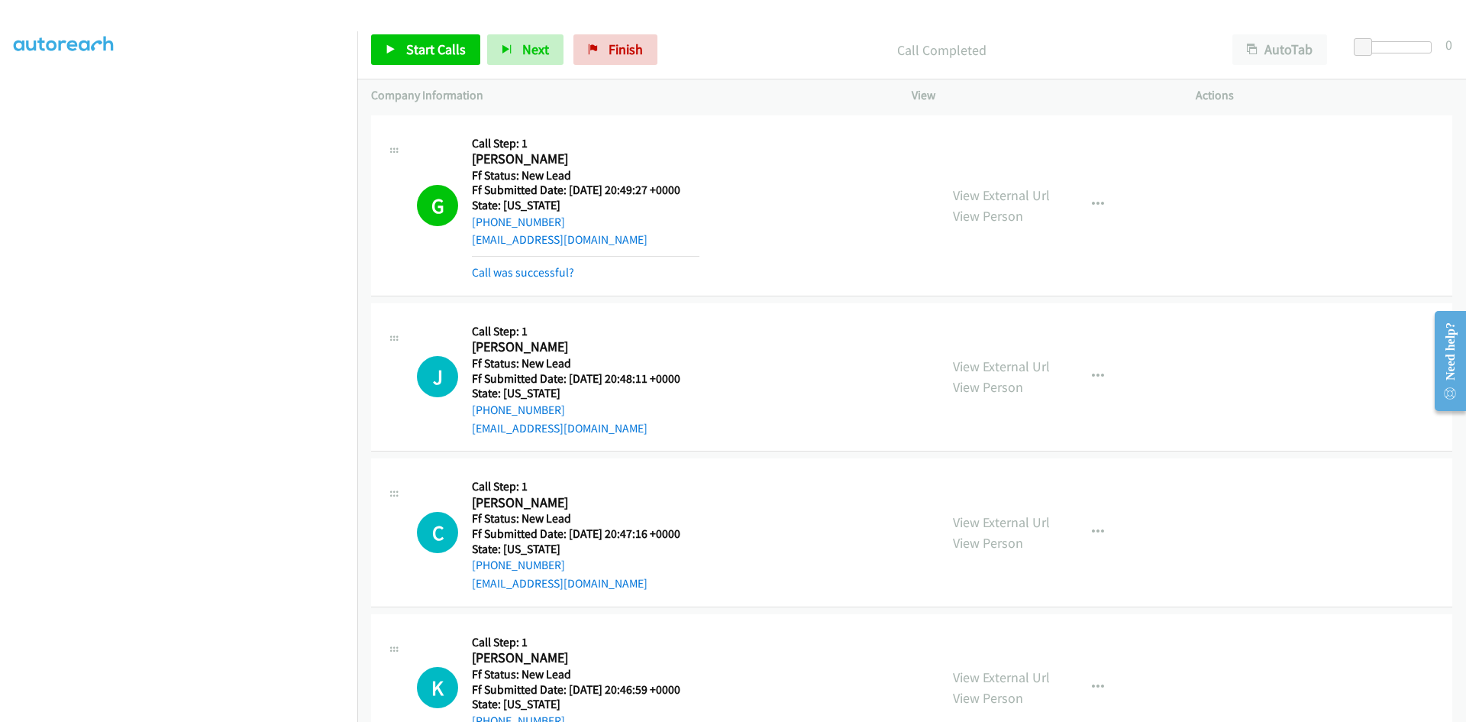
click at [530, 258] on mb0 "Call was successful?" at bounding box center [586, 269] width 228 height 26
click at [529, 269] on link "Call was successful?" at bounding box center [523, 272] width 102 height 15
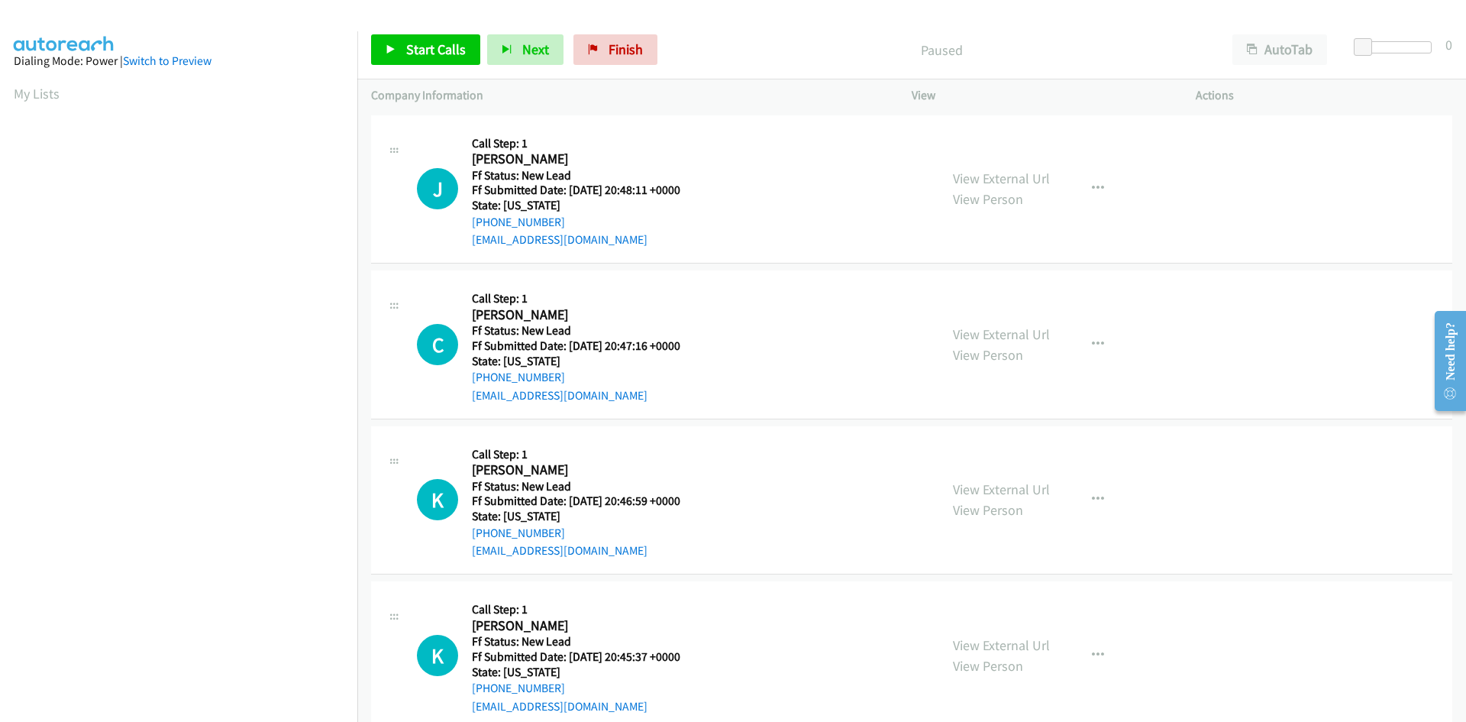
click at [769, 40] on p "Paused" at bounding box center [941, 50] width 527 height 21
click at [403, 57] on link "Start Calls" at bounding box center [425, 49] width 109 height 31
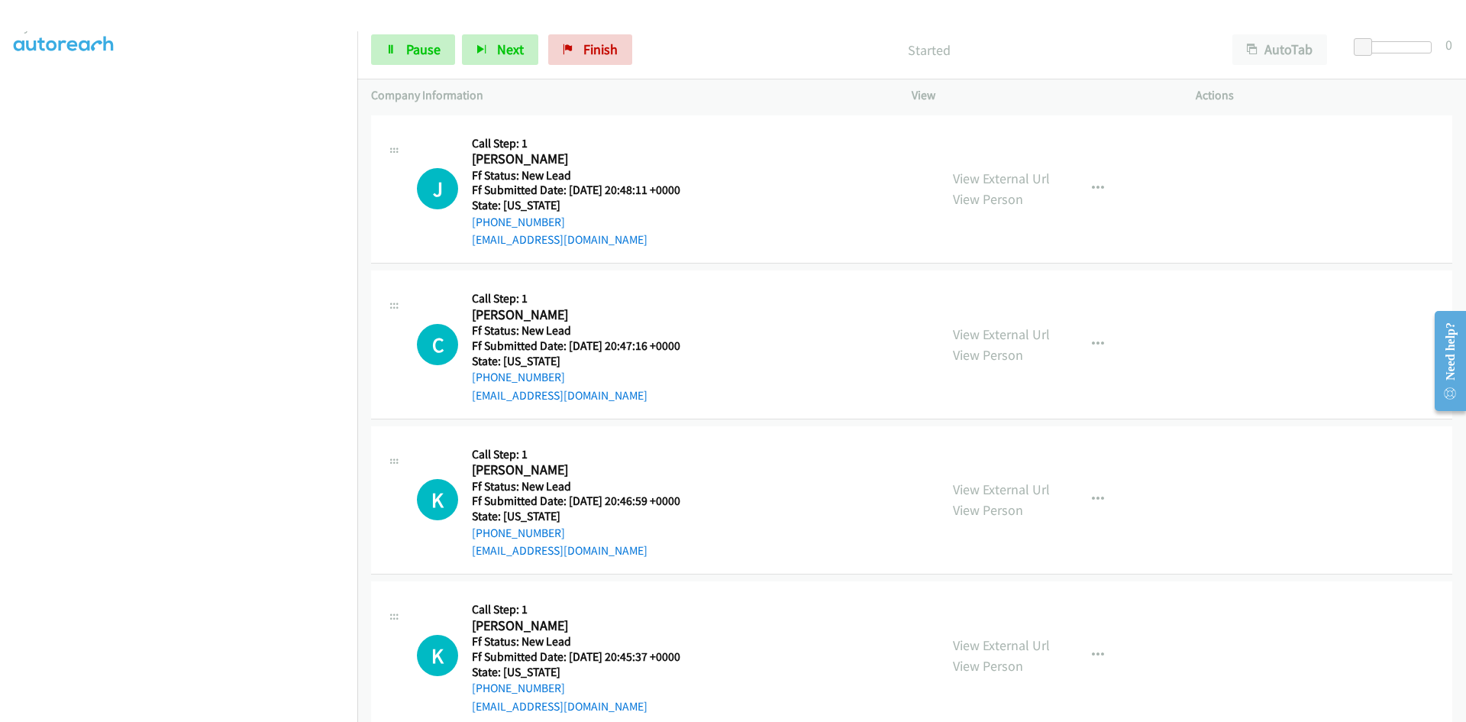
scroll to position [134, 0]
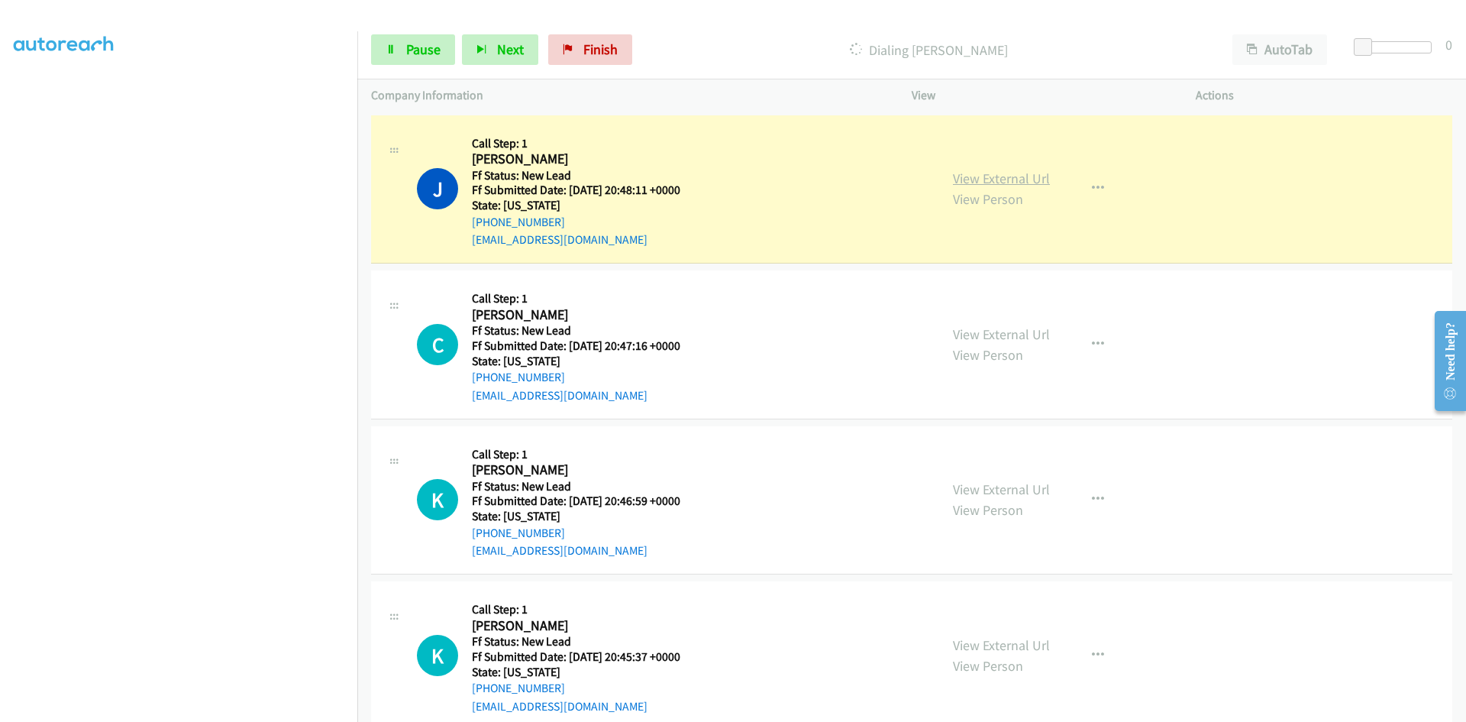
click at [1034, 178] on link "View External Url" at bounding box center [1001, 179] width 97 height 18
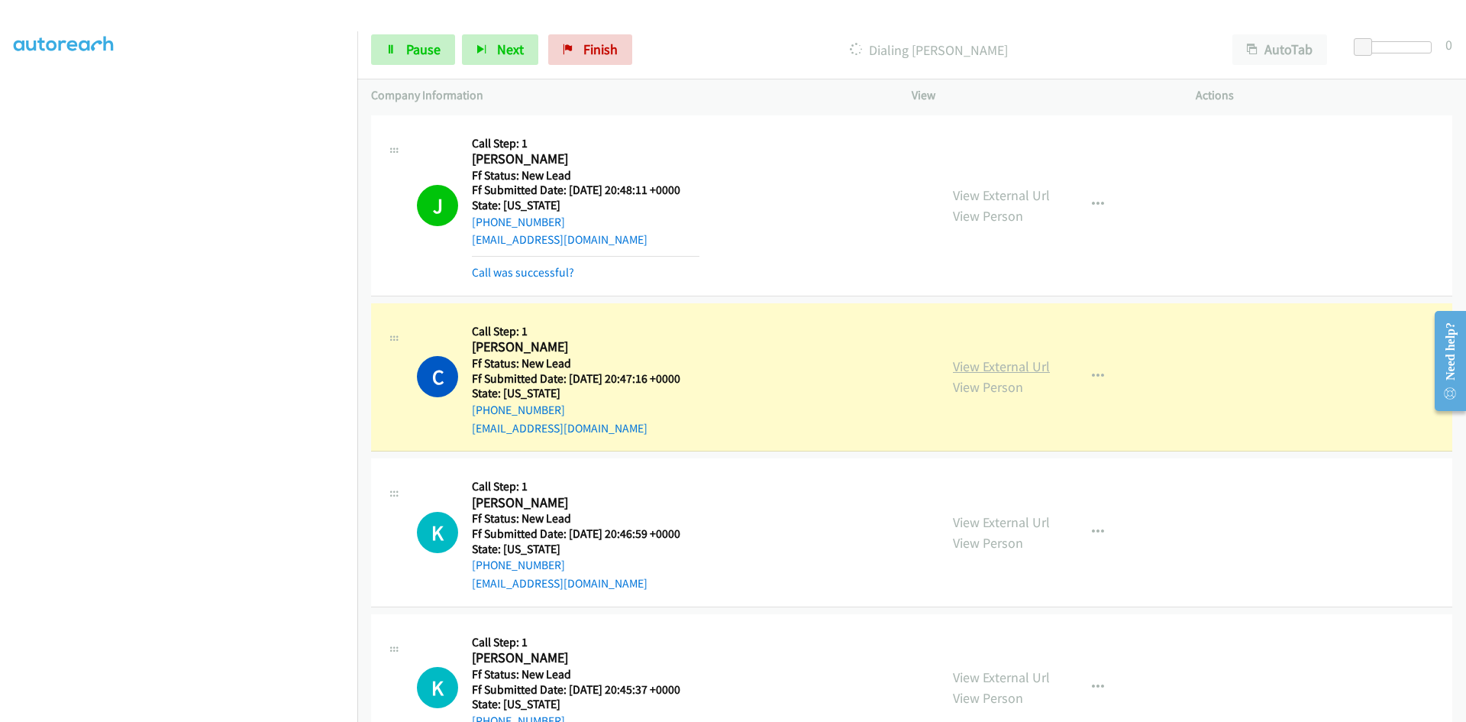
click at [965, 362] on link "View External Url" at bounding box center [1001, 366] width 97 height 18
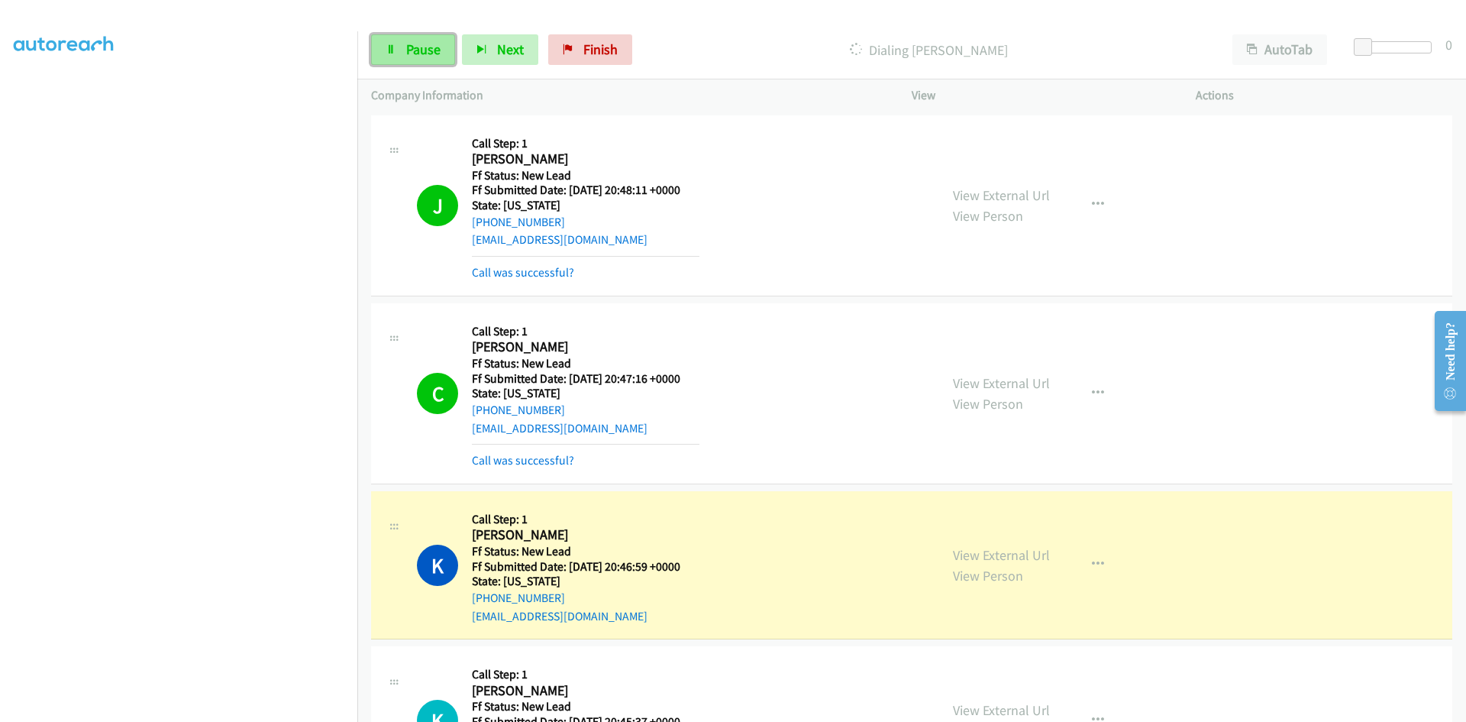
click at [438, 50] on span "Pause" at bounding box center [423, 49] width 34 height 18
click at [530, 457] on link "Call was successful?" at bounding box center [523, 460] width 102 height 15
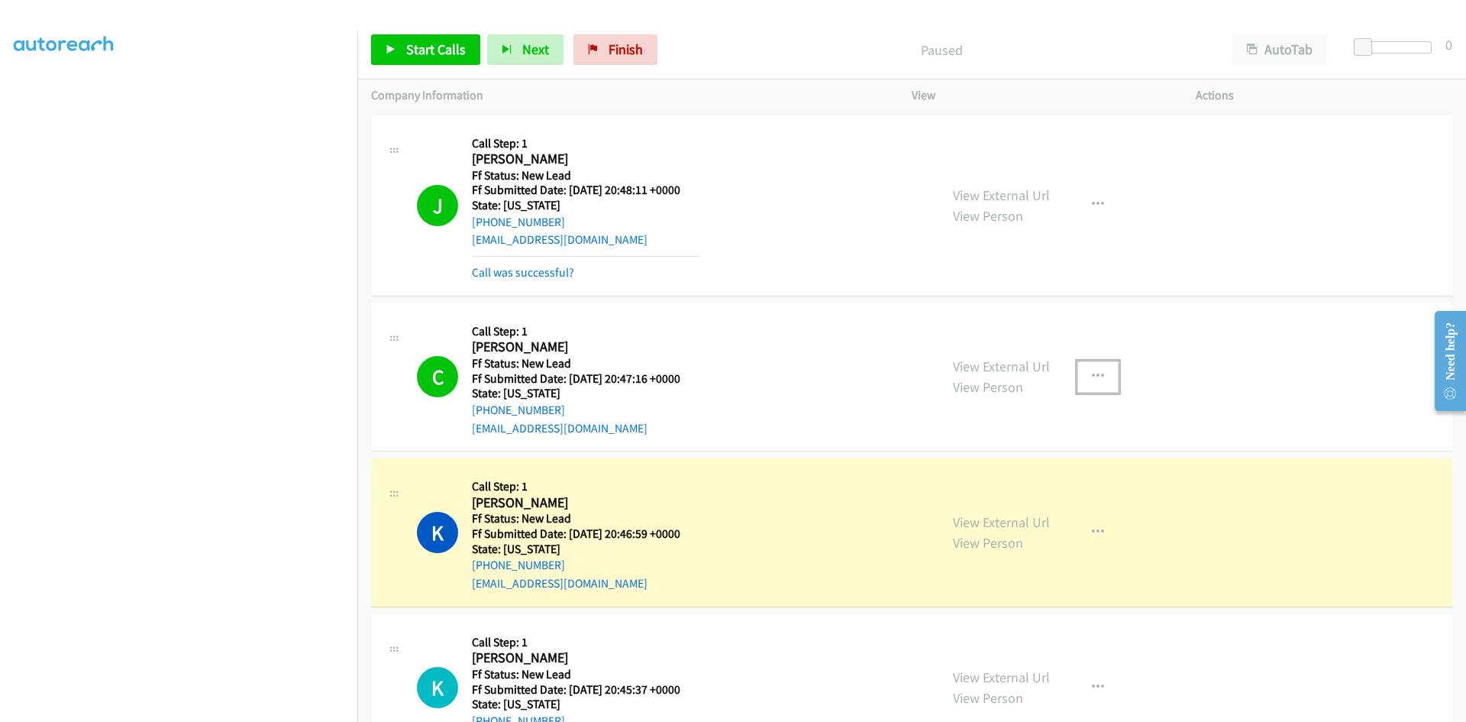
click at [1093, 372] on icon "button" at bounding box center [1098, 376] width 12 height 12
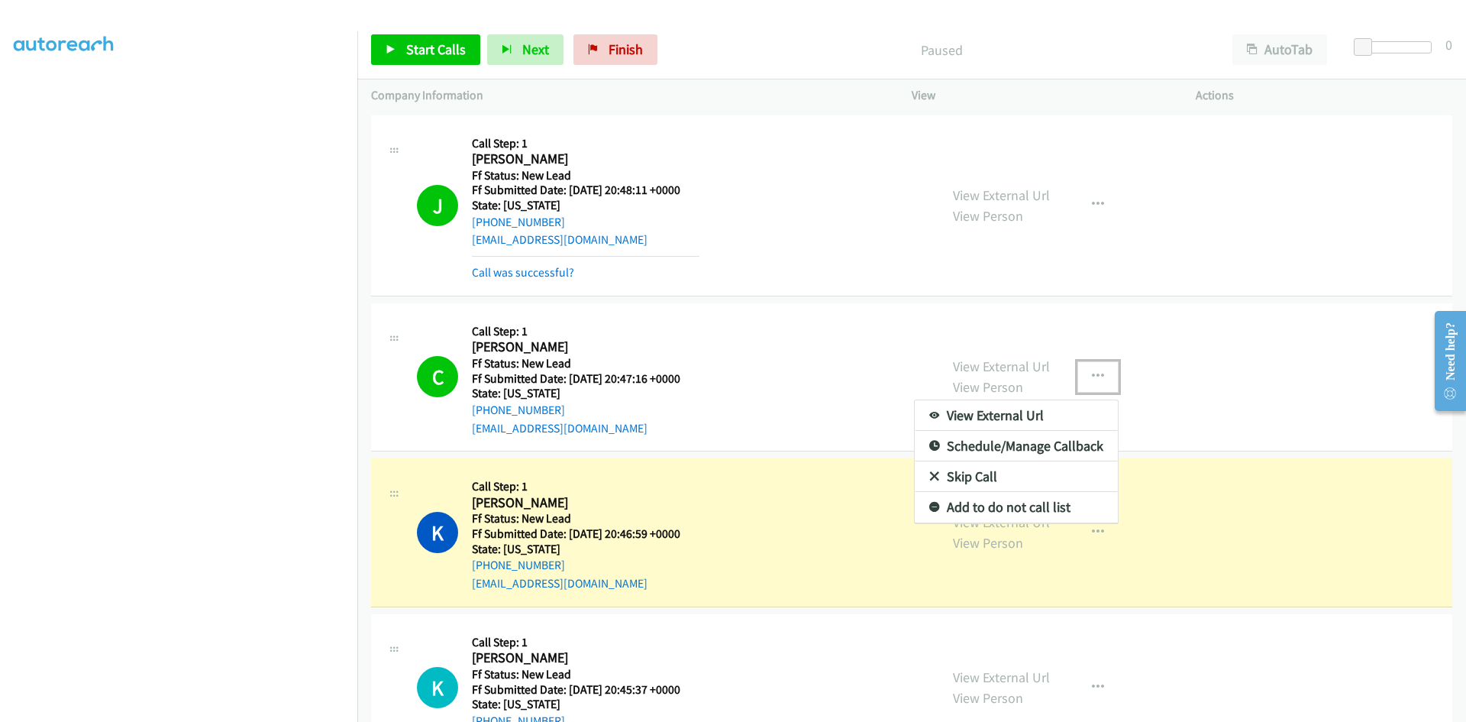
click at [991, 504] on link "Add to do not call list" at bounding box center [1016, 507] width 203 height 31
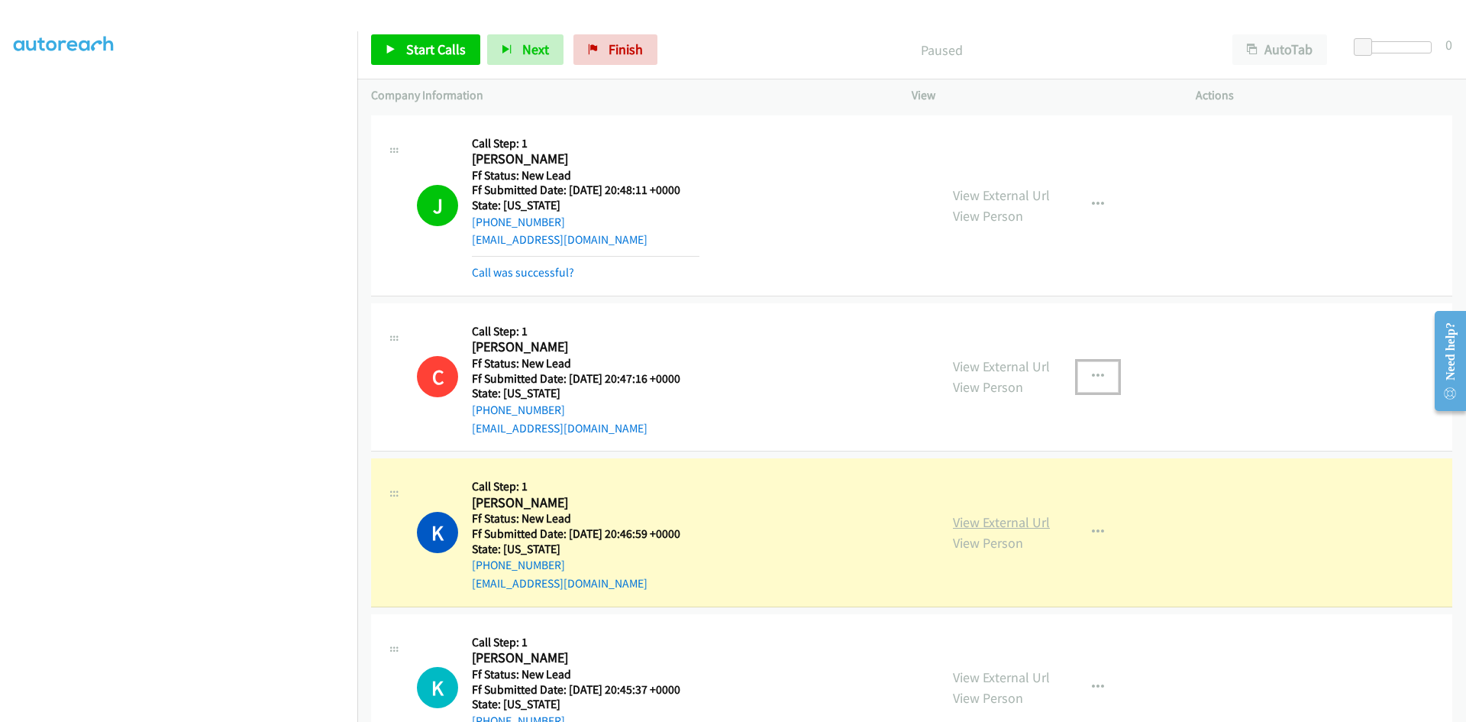
click at [992, 528] on link "View External Url" at bounding box center [1001, 522] width 97 height 18
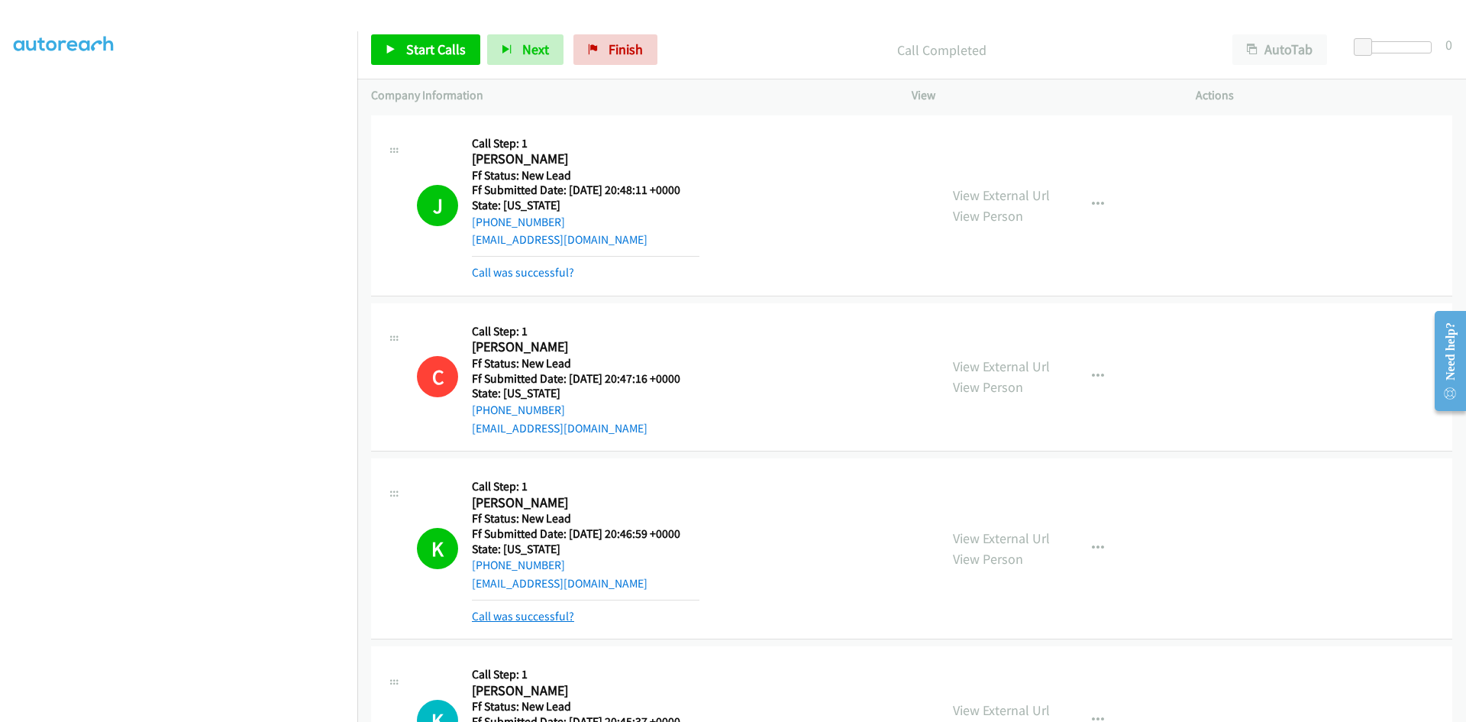
click at [525, 615] on link "Call was successful?" at bounding box center [523, 616] width 102 height 15
click at [443, 49] on span "Start Calls" at bounding box center [436, 49] width 60 height 18
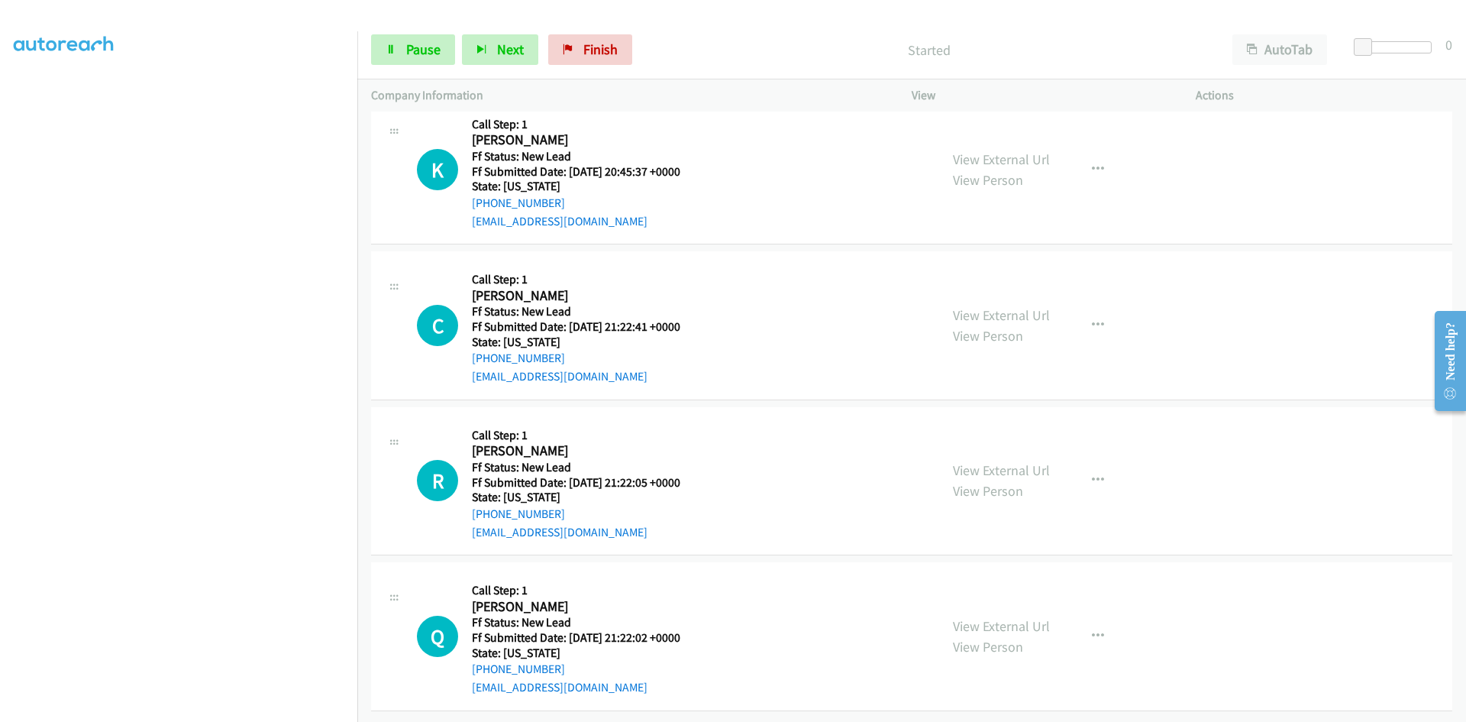
scroll to position [529, 0]
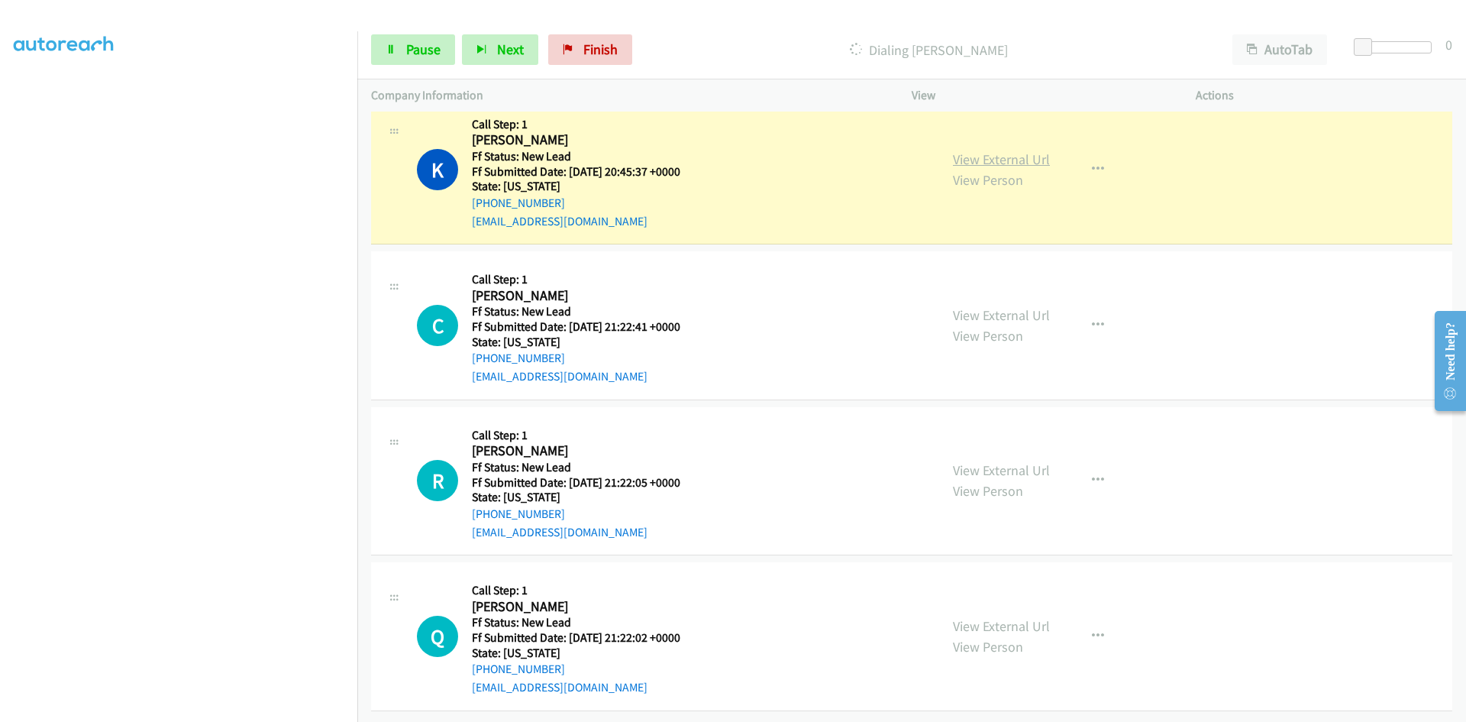
click at [1040, 154] on link "View External Url" at bounding box center [1001, 159] width 97 height 18
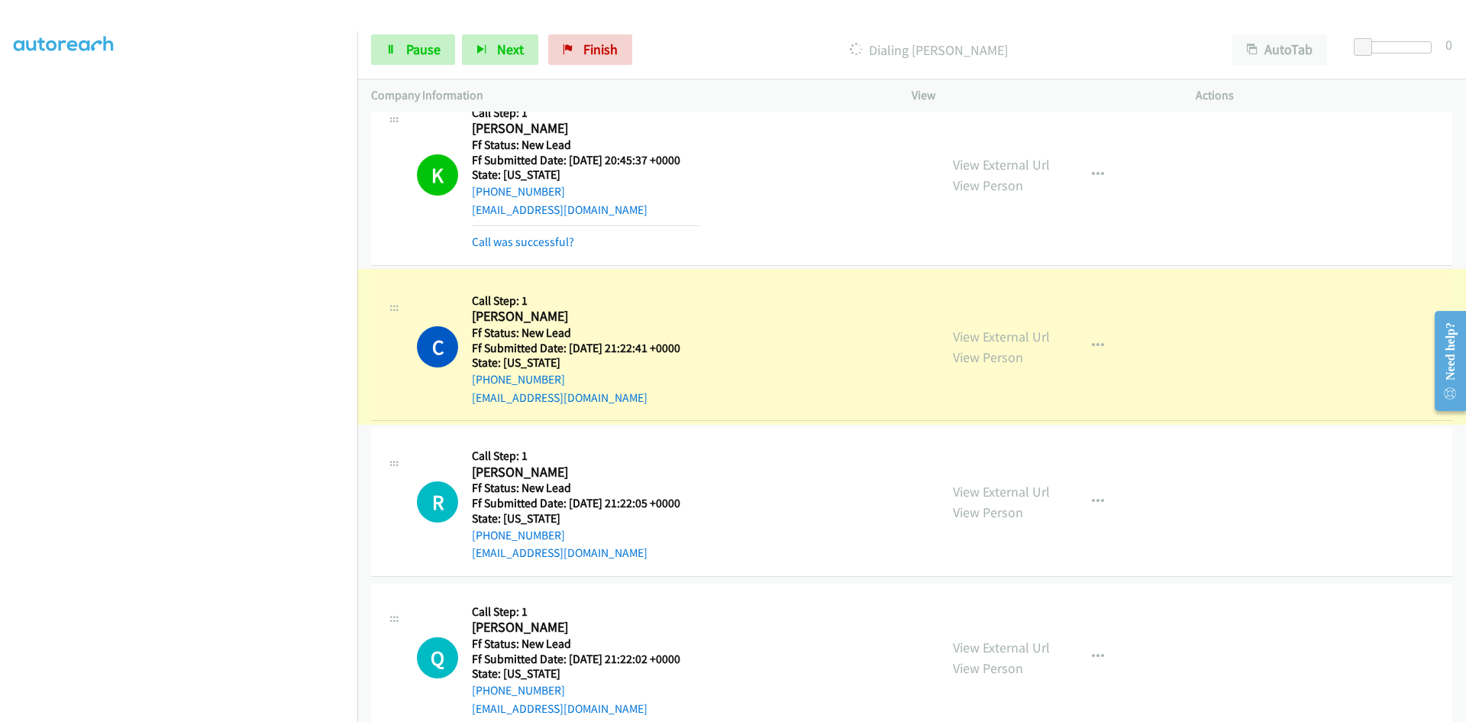
click at [974, 336] on link "View External Url" at bounding box center [1001, 337] width 97 height 18
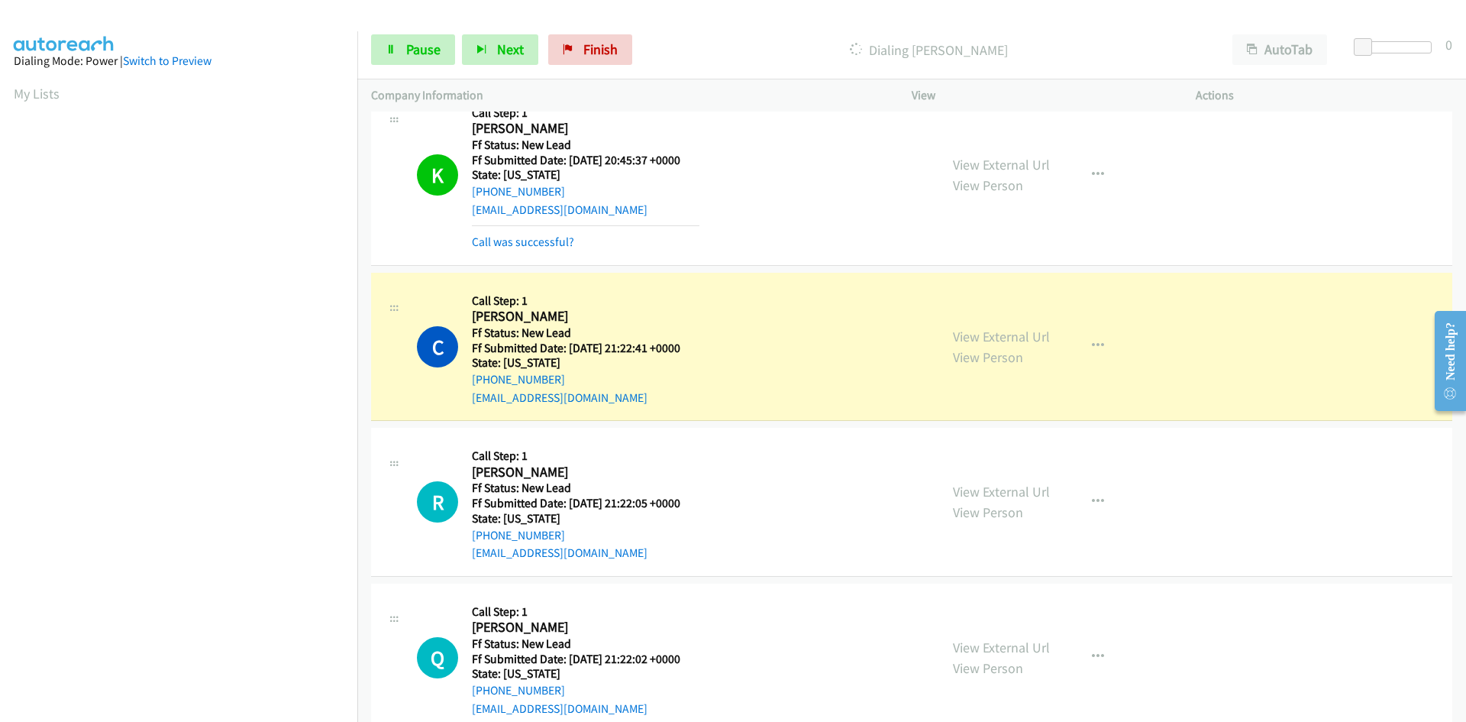
scroll to position [134, 0]
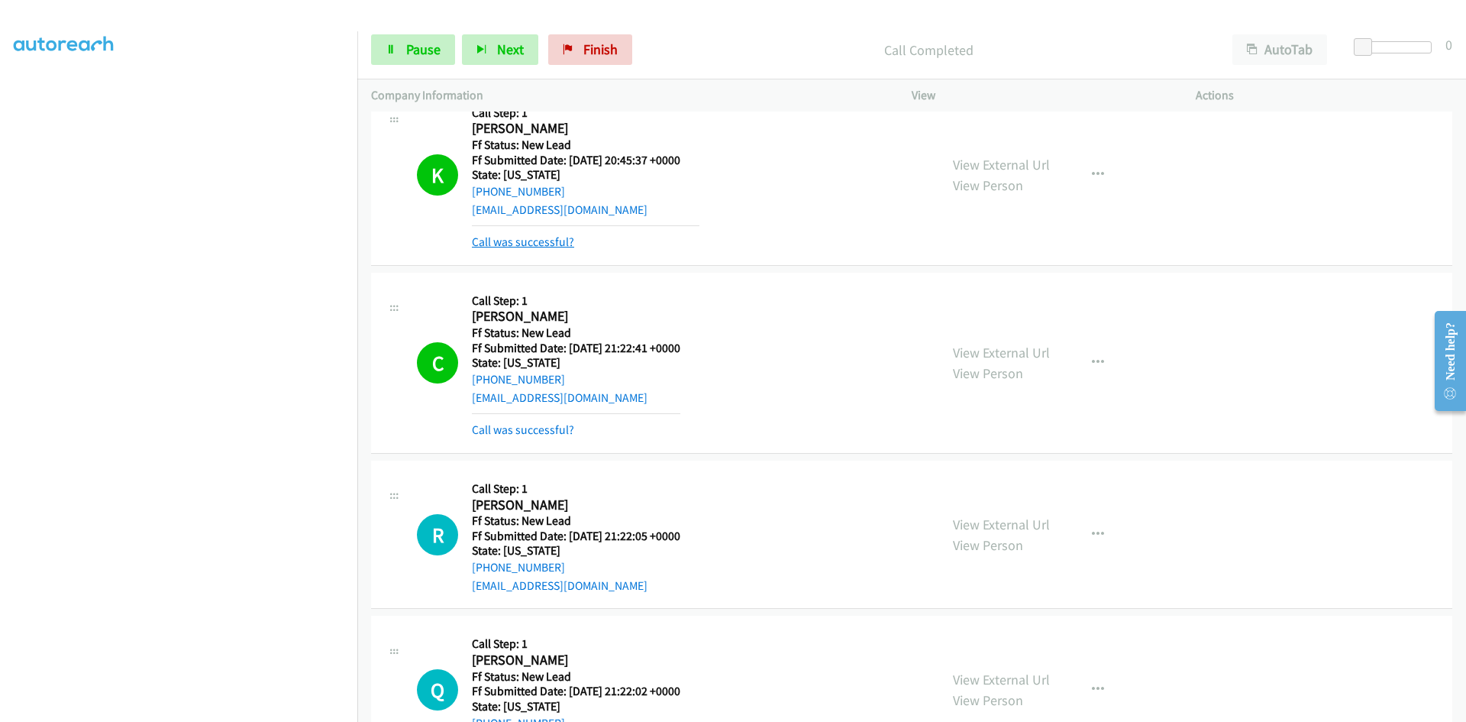
click at [567, 243] on link "Call was successful?" at bounding box center [523, 241] width 102 height 15
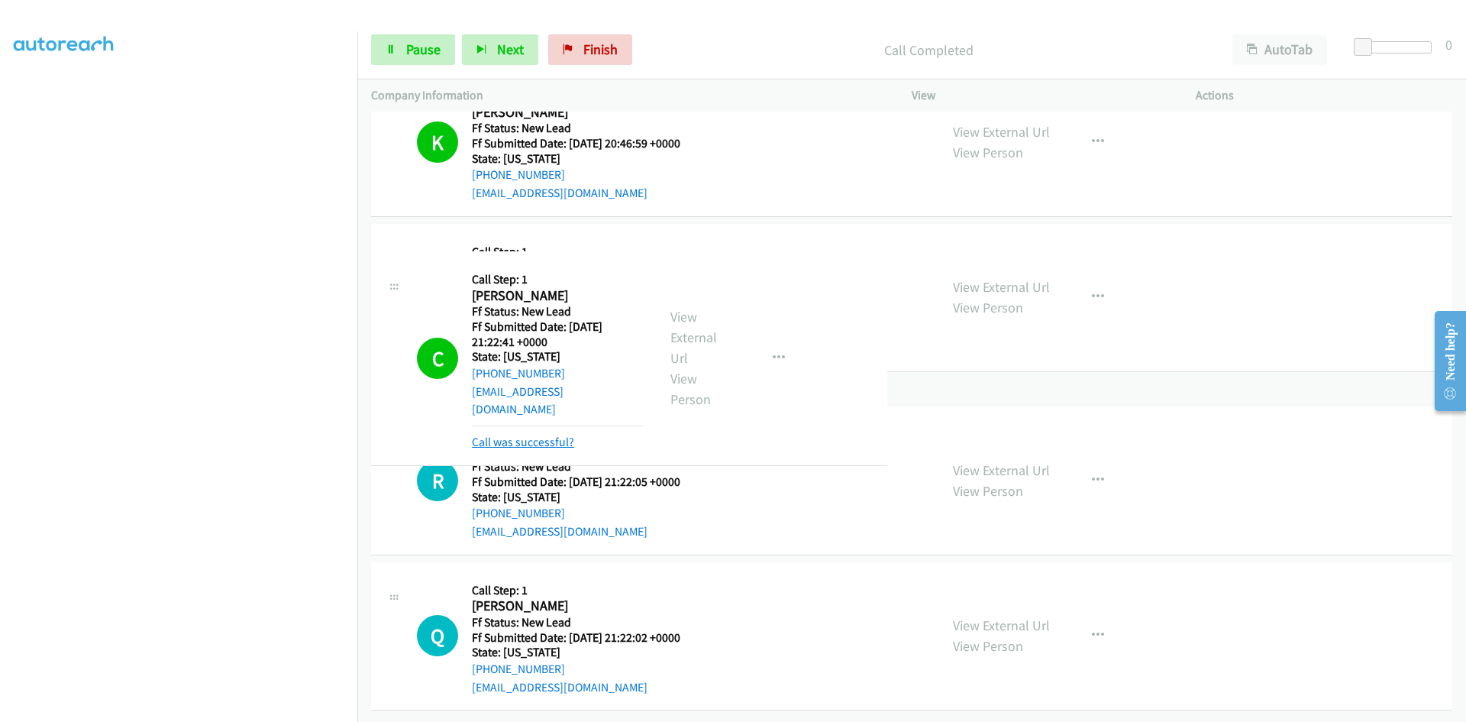
scroll to position [529, 0]
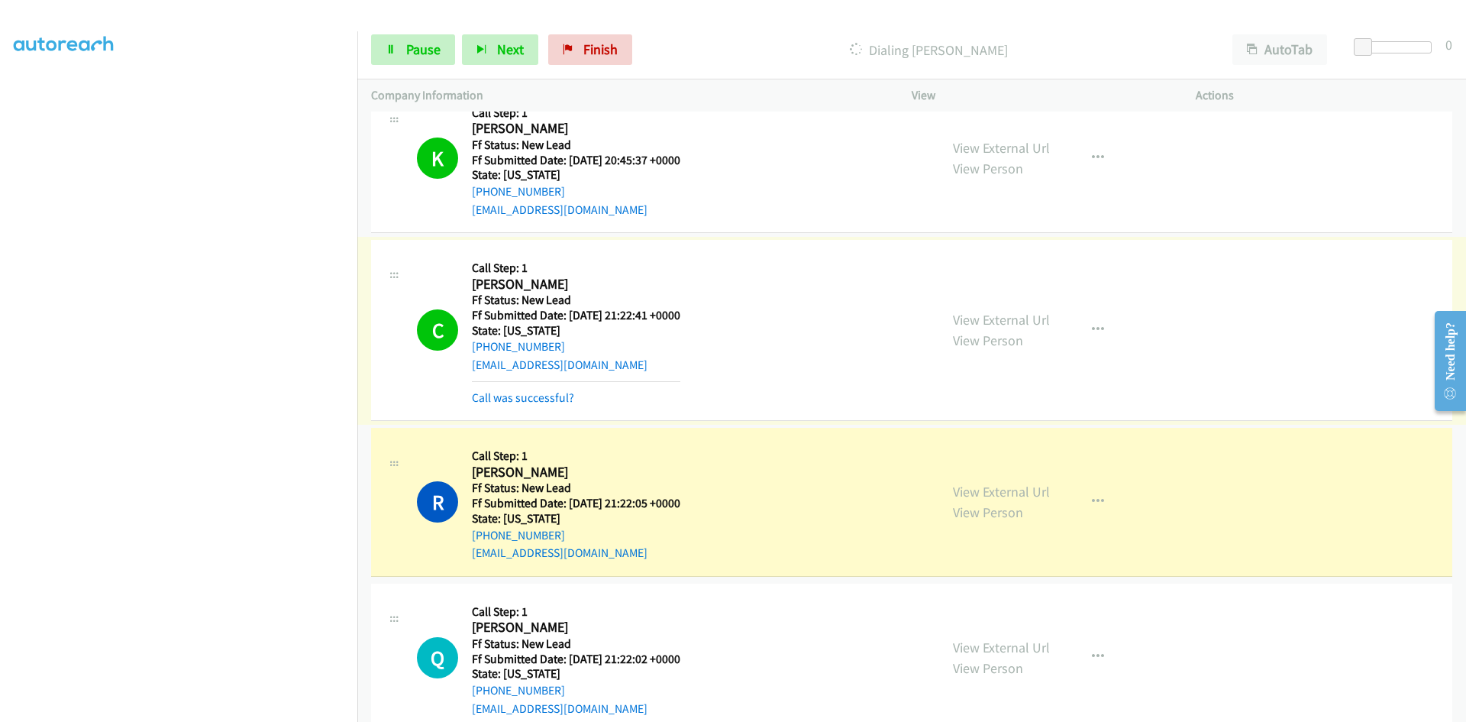
click at [553, 398] on link "Call was successful?" at bounding box center [523, 397] width 102 height 15
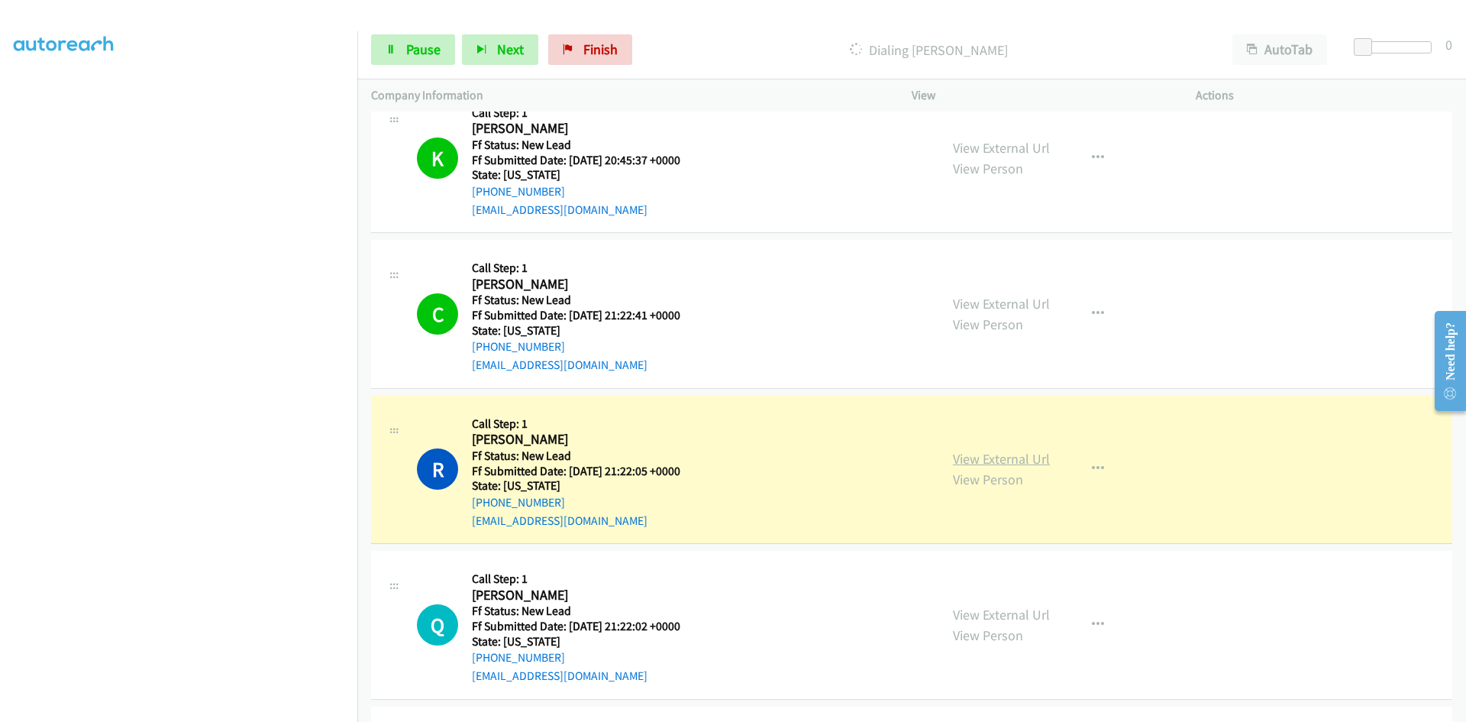
click at [1003, 459] on link "View External Url" at bounding box center [1001, 459] width 97 height 18
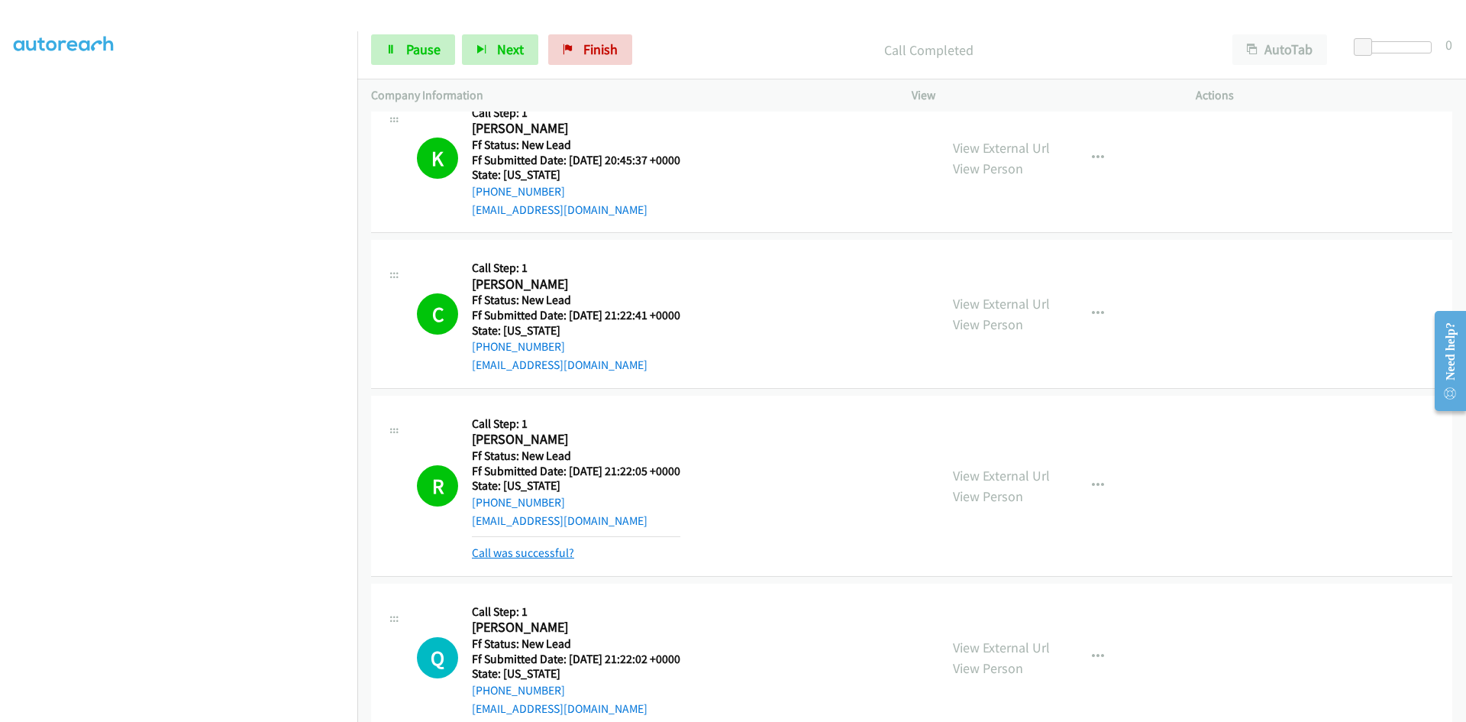
click at [541, 554] on link "Call was successful?" at bounding box center [523, 552] width 102 height 15
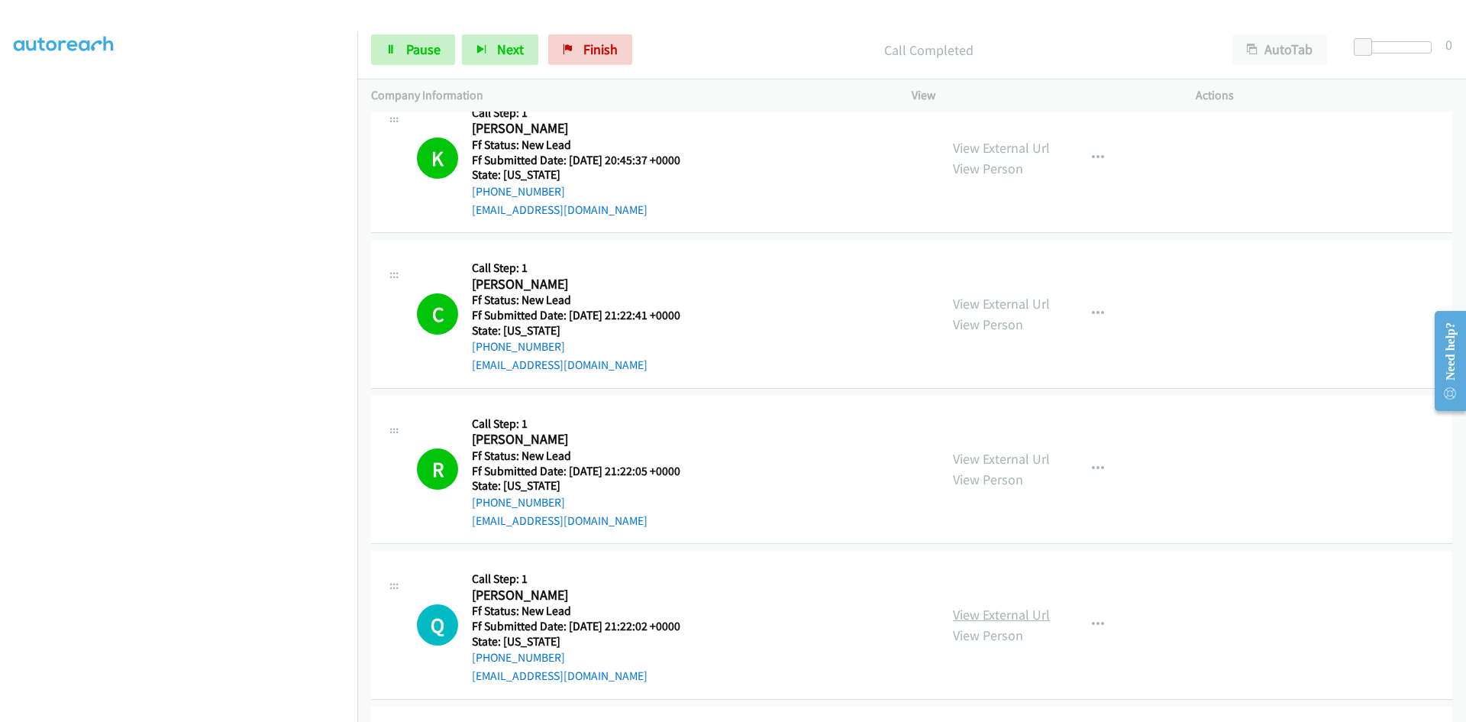
click at [977, 618] on link "View External Url" at bounding box center [1001, 615] width 97 height 18
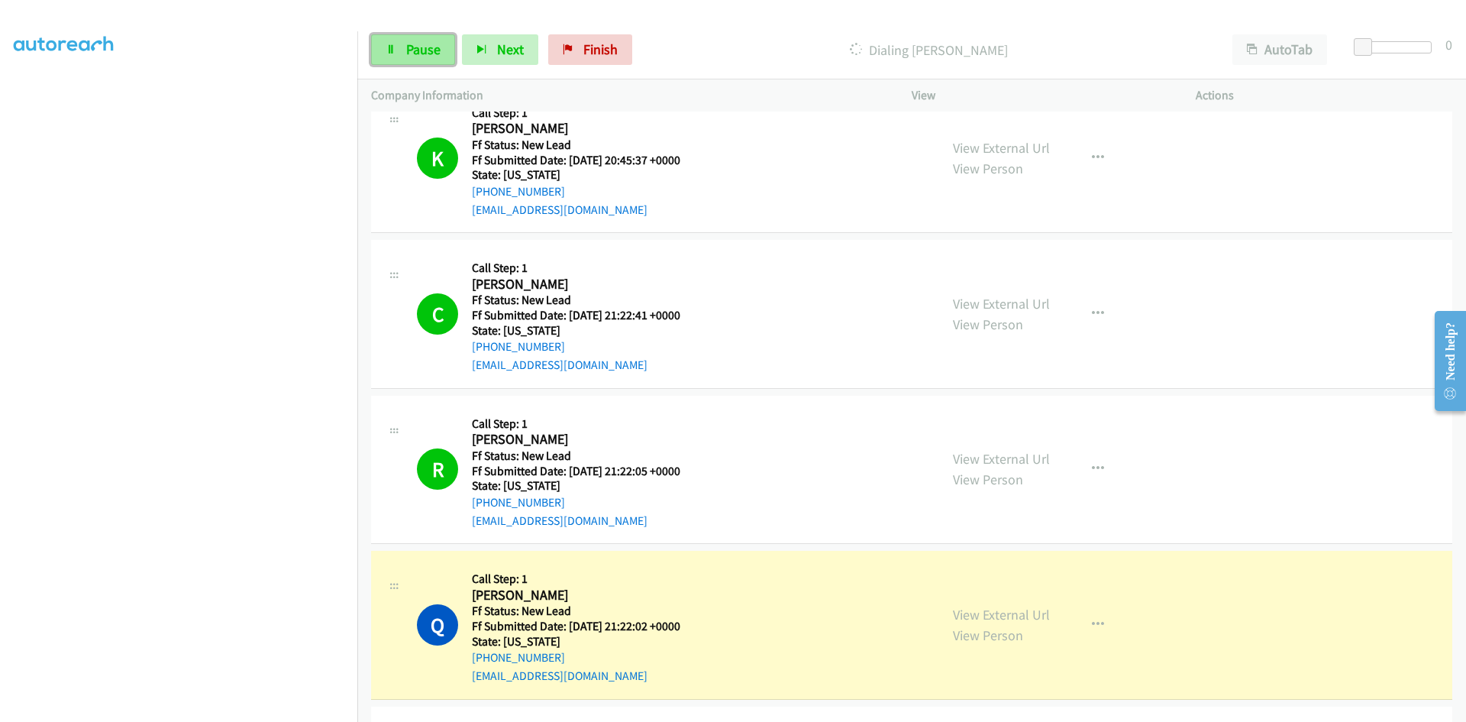
click at [426, 56] on span "Pause" at bounding box center [423, 49] width 34 height 18
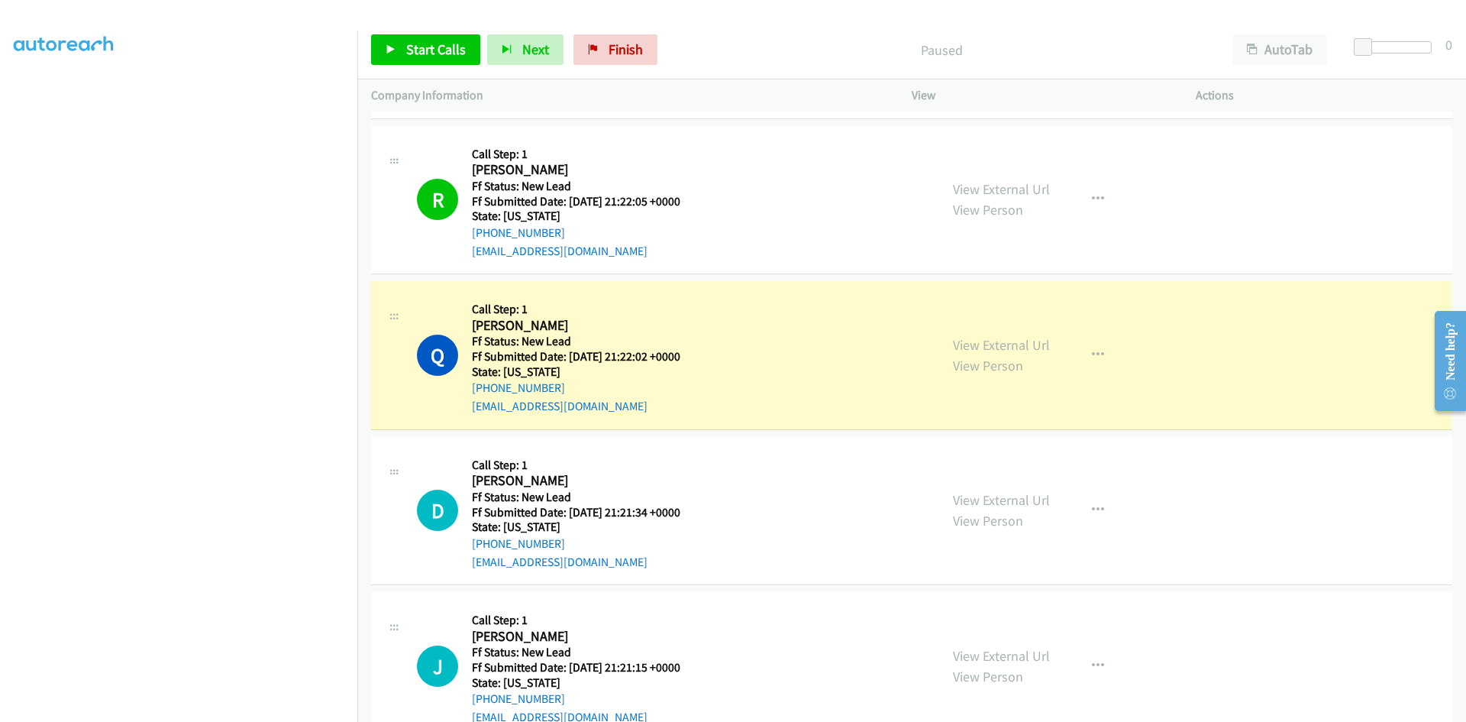
scroll to position [835, 0]
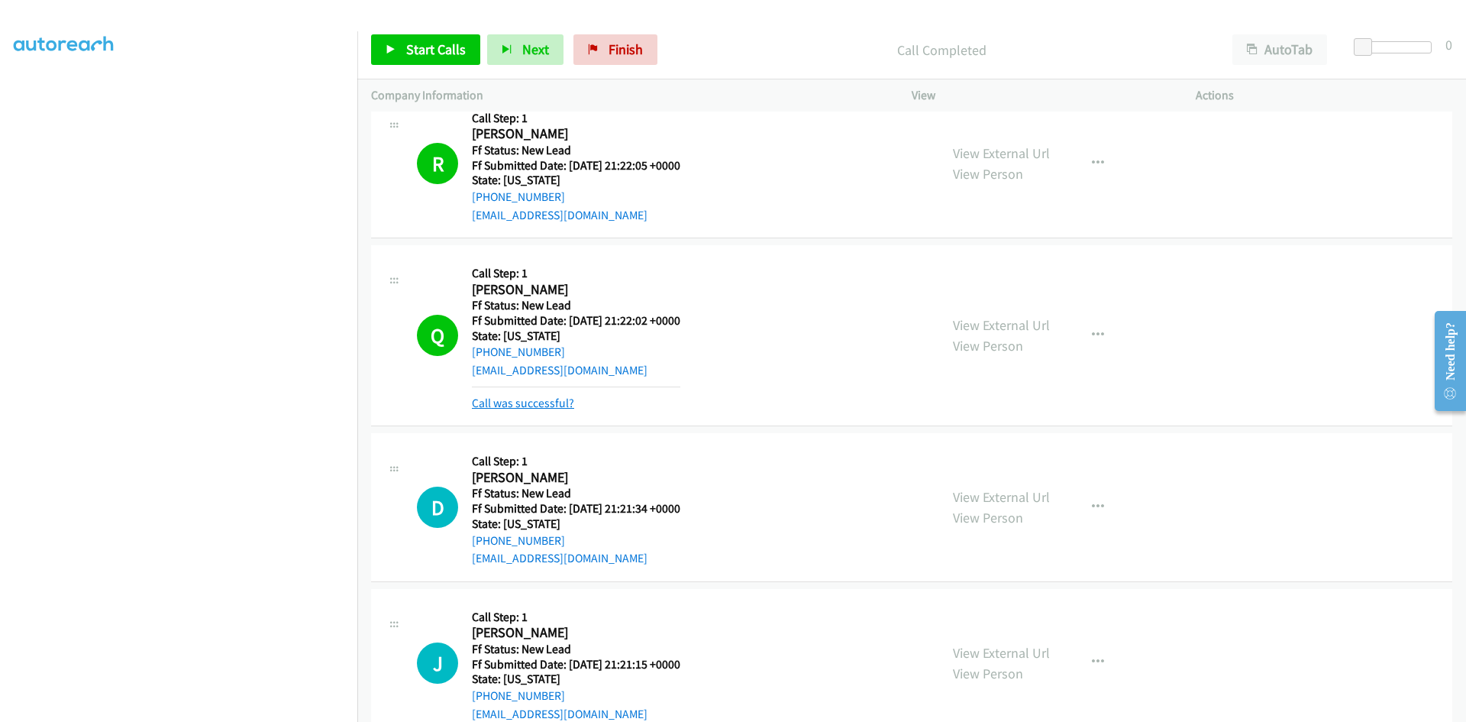
click at [529, 401] on link "Call was successful?" at bounding box center [523, 403] width 102 height 15
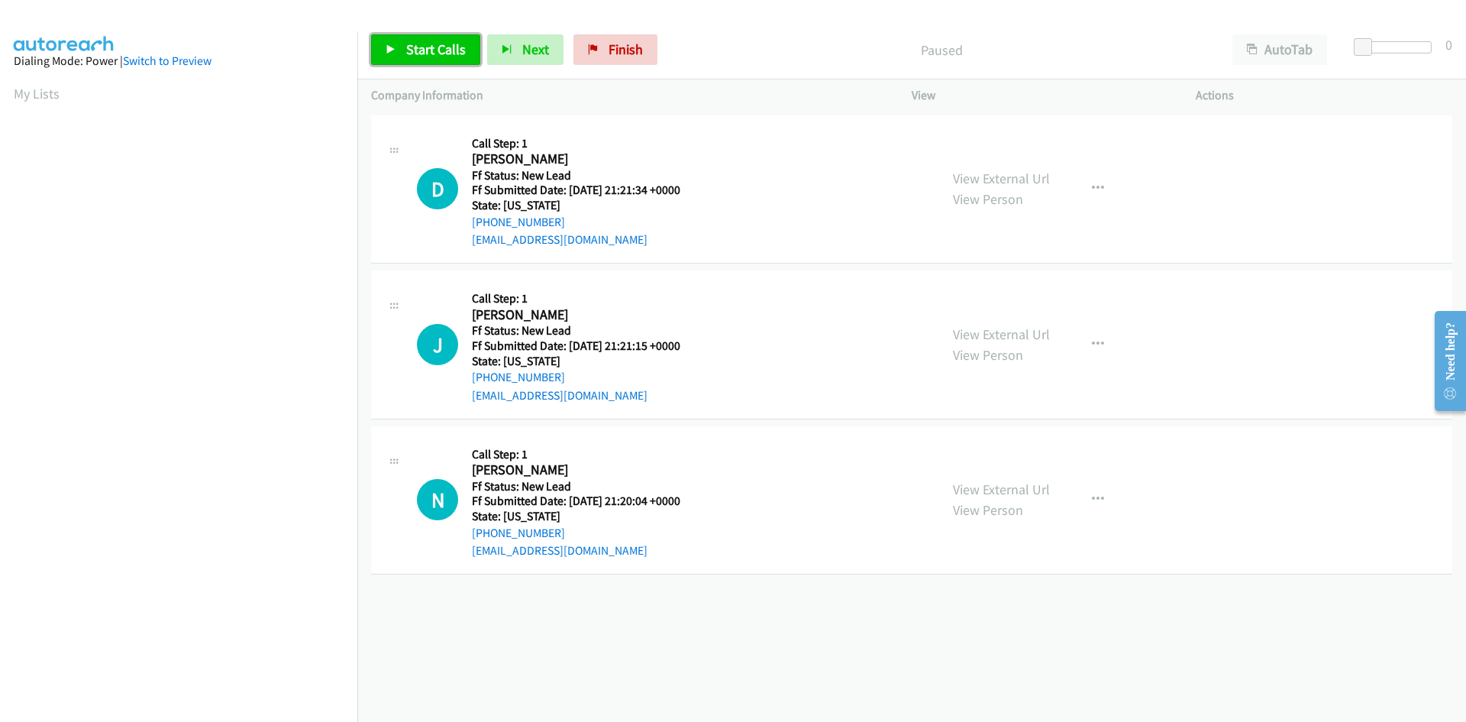
click at [433, 52] on span "Start Calls" at bounding box center [436, 49] width 60 height 18
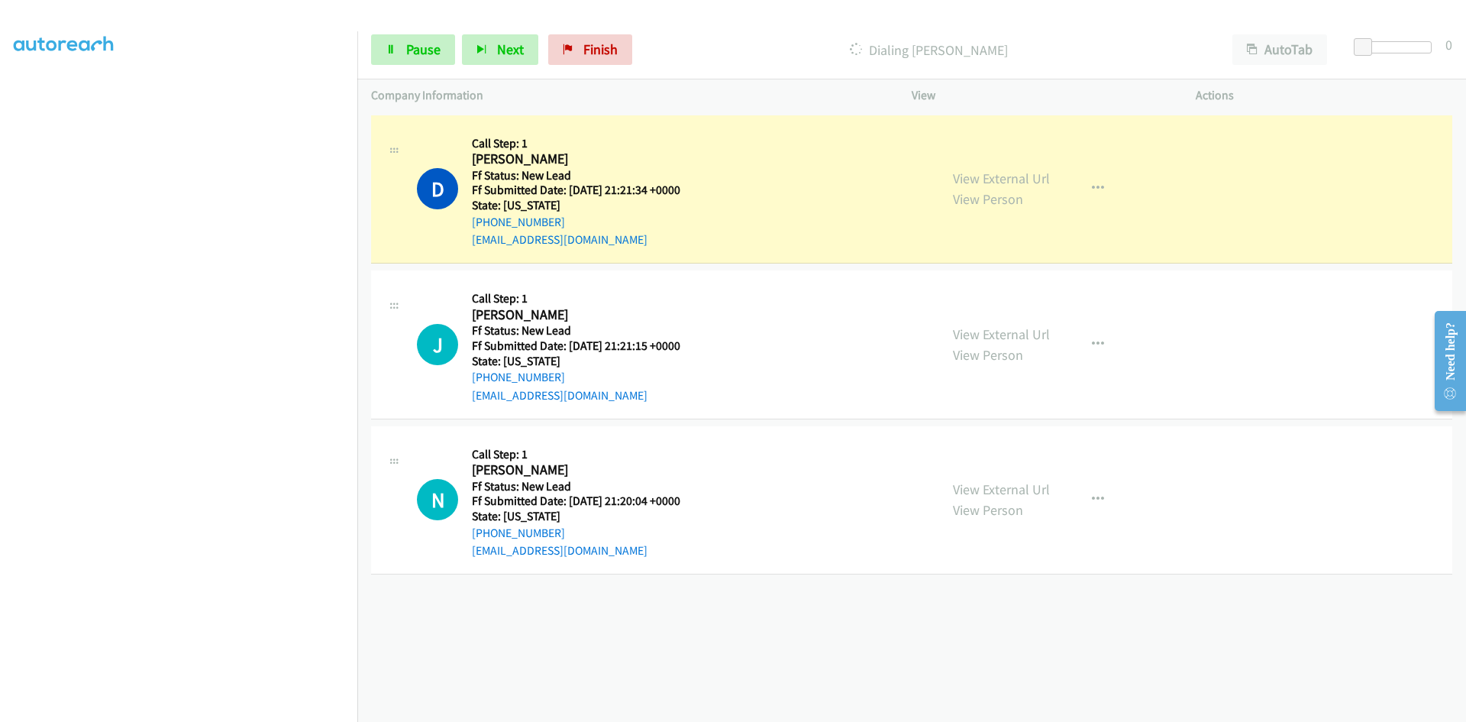
scroll to position [134, 0]
click at [1001, 179] on link "View External Url" at bounding box center [1001, 179] width 97 height 18
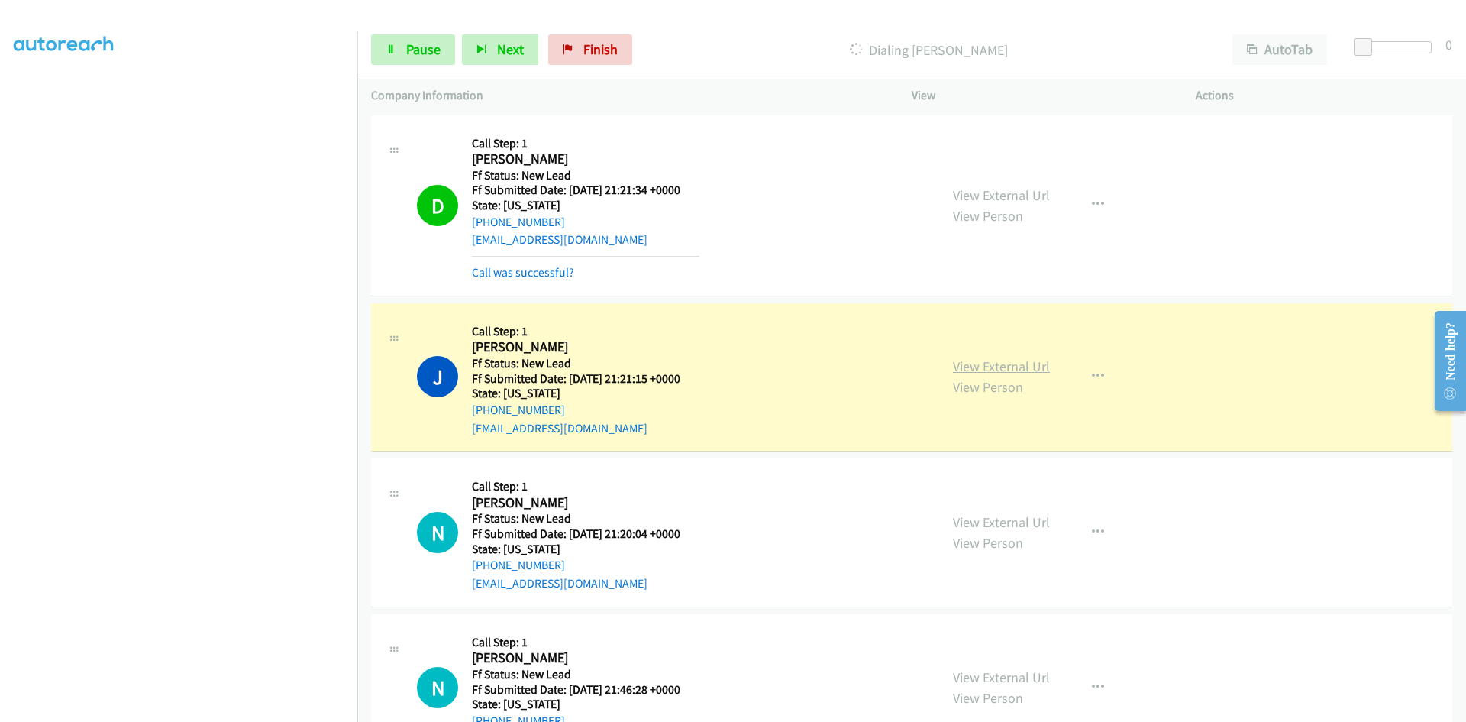
click at [996, 360] on link "View External Url" at bounding box center [1001, 366] width 97 height 18
click at [411, 53] on span "Pause" at bounding box center [423, 49] width 34 height 18
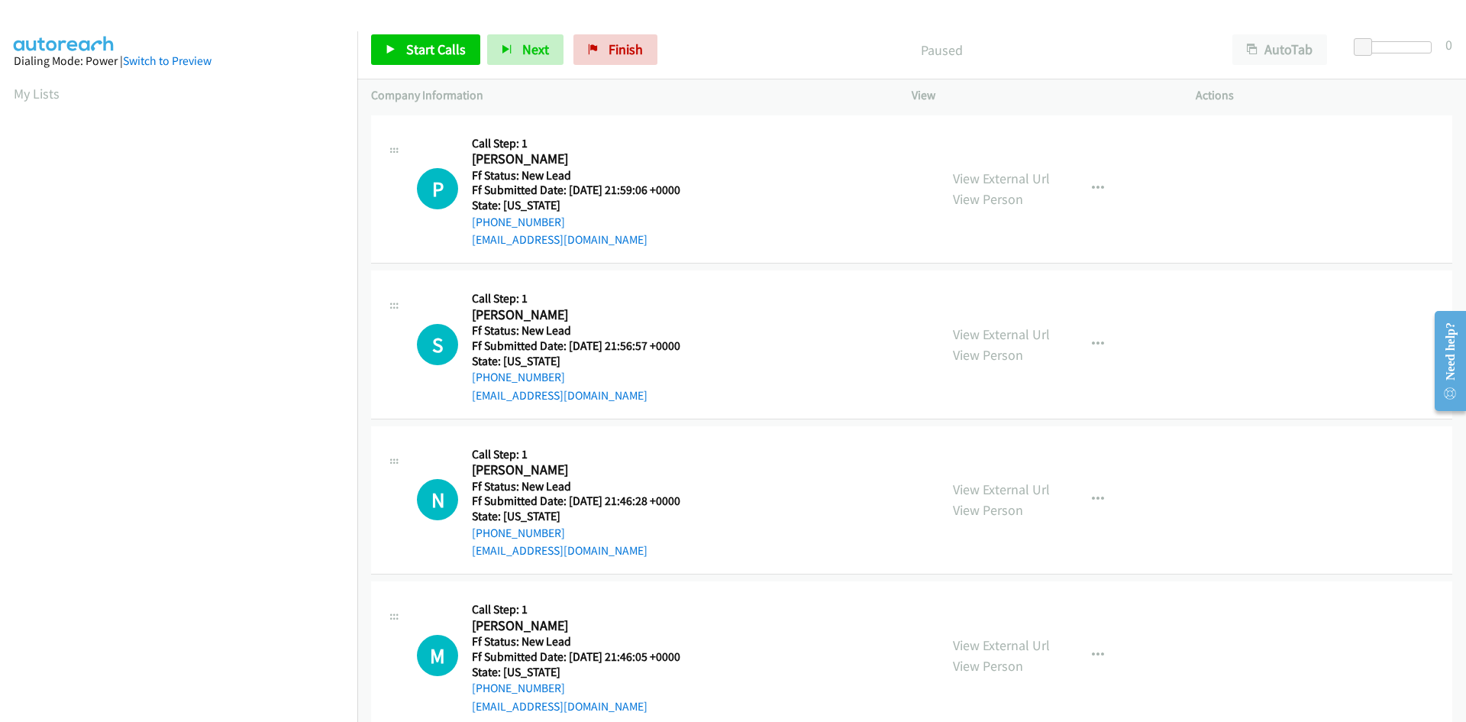
drag, startPoint x: 752, startPoint y: 65, endPoint x: 715, endPoint y: 55, distance: 38.7
click at [752, 65] on div "Paused" at bounding box center [941, 49] width 554 height 31
click at [393, 41] on link "Start Calls" at bounding box center [425, 49] width 109 height 31
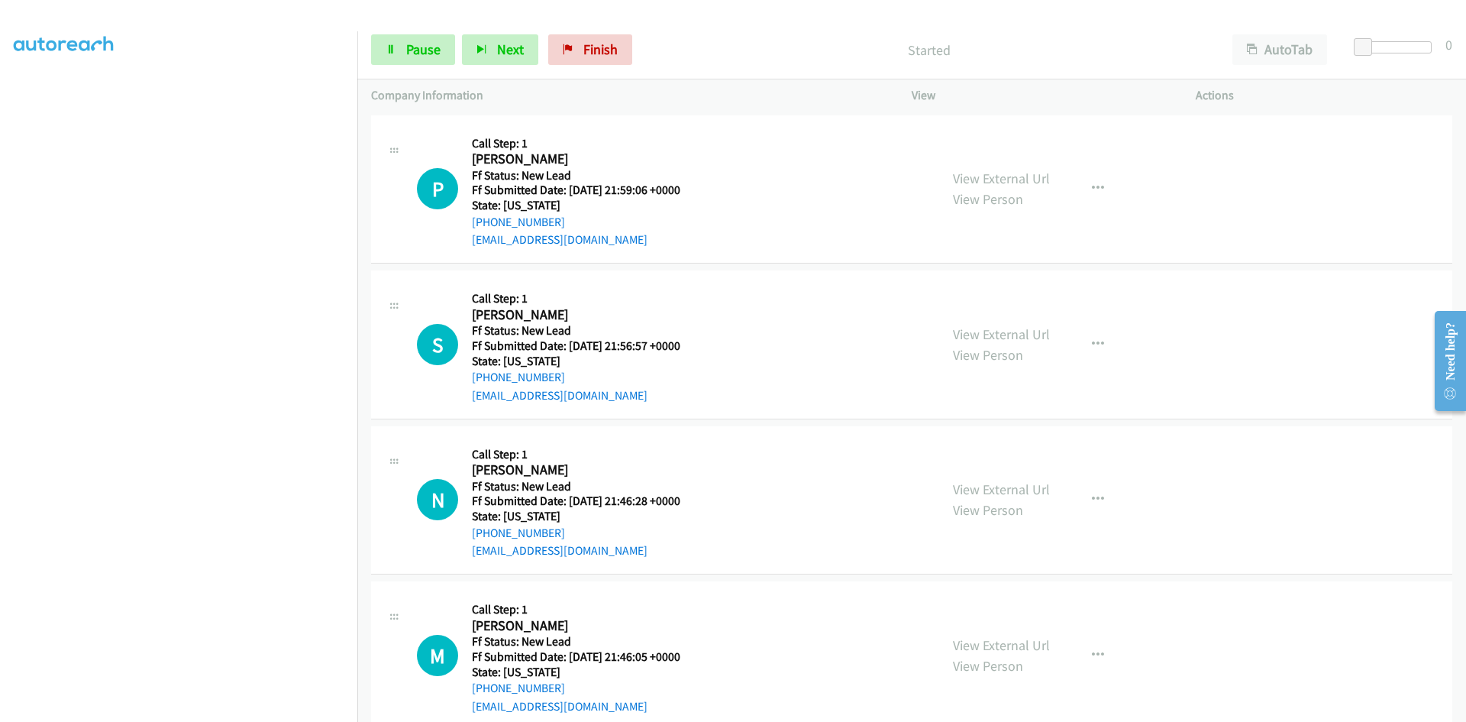
scroll to position [134, 0]
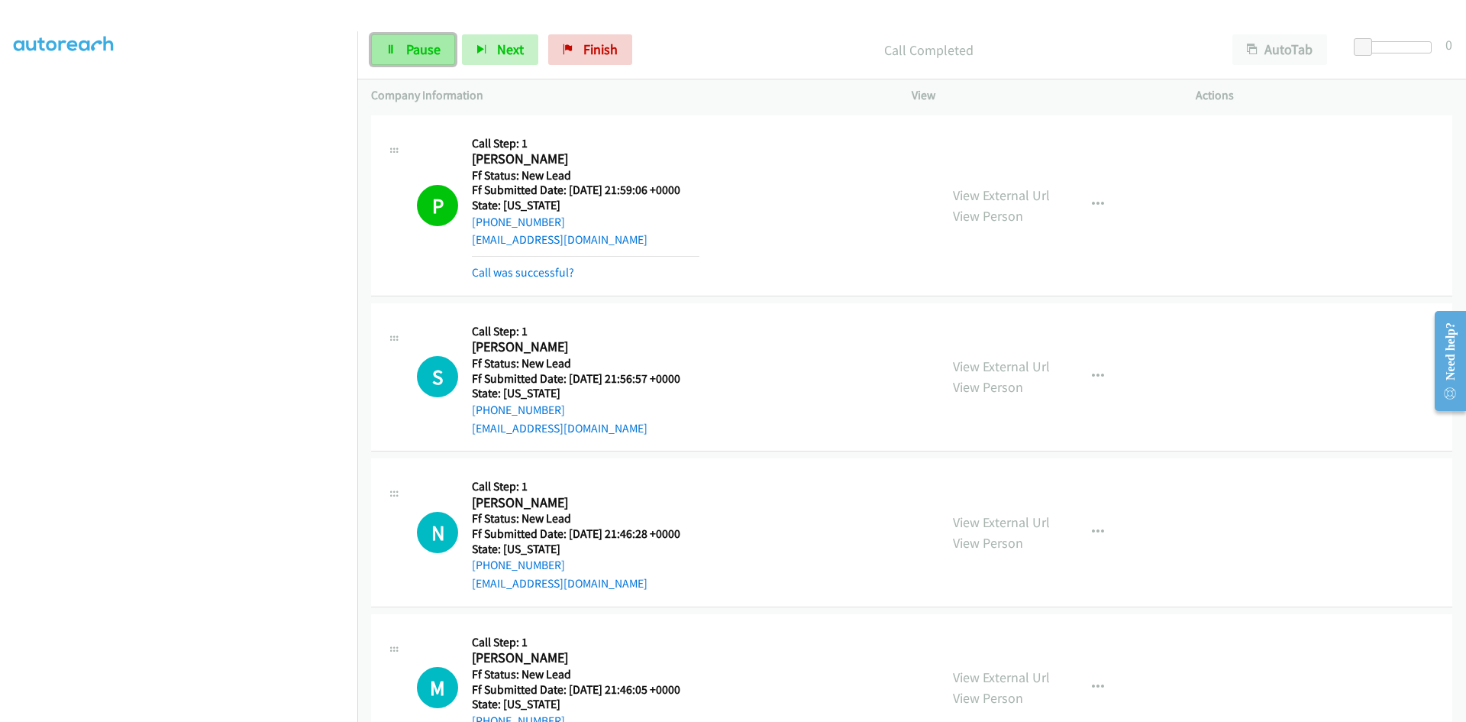
click at [432, 51] on span "Pause" at bounding box center [423, 49] width 34 height 18
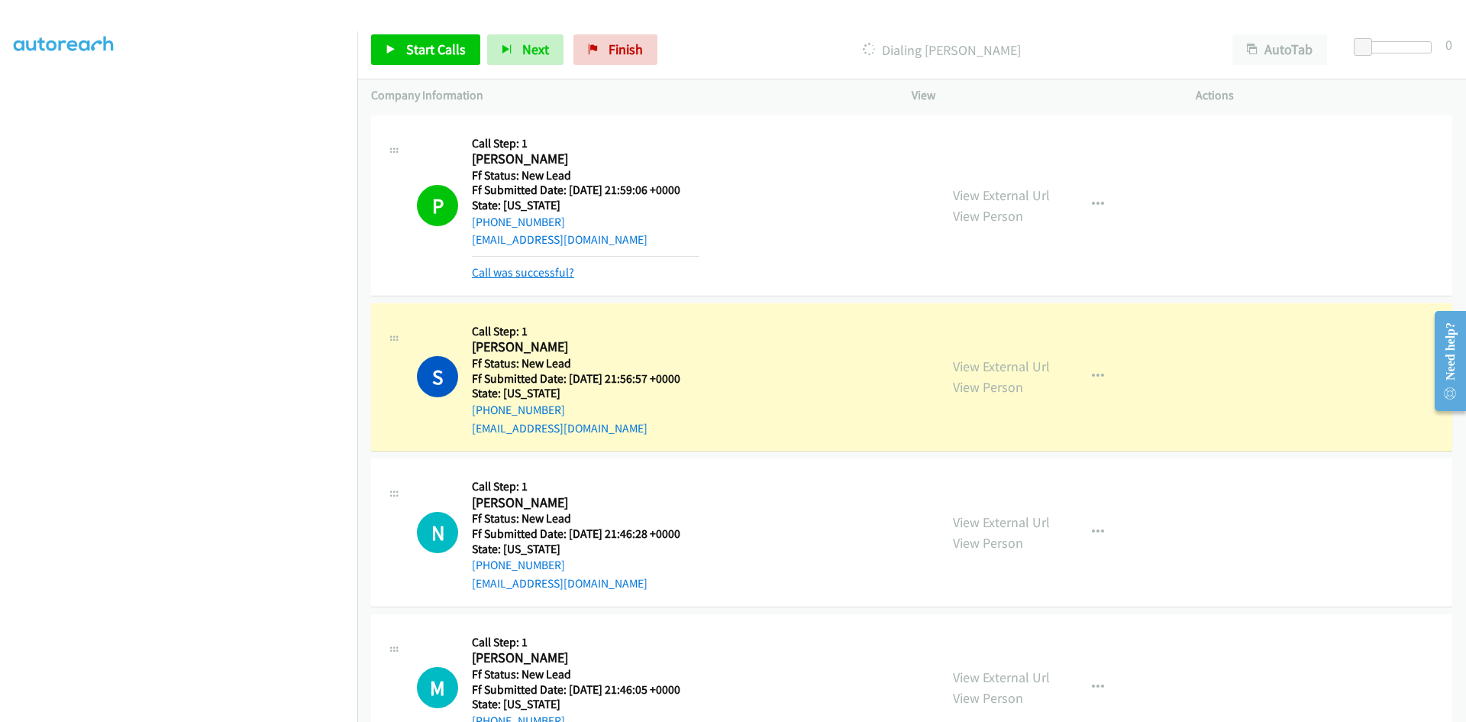
click at [535, 274] on link "Call was successful?" at bounding box center [523, 272] width 102 height 15
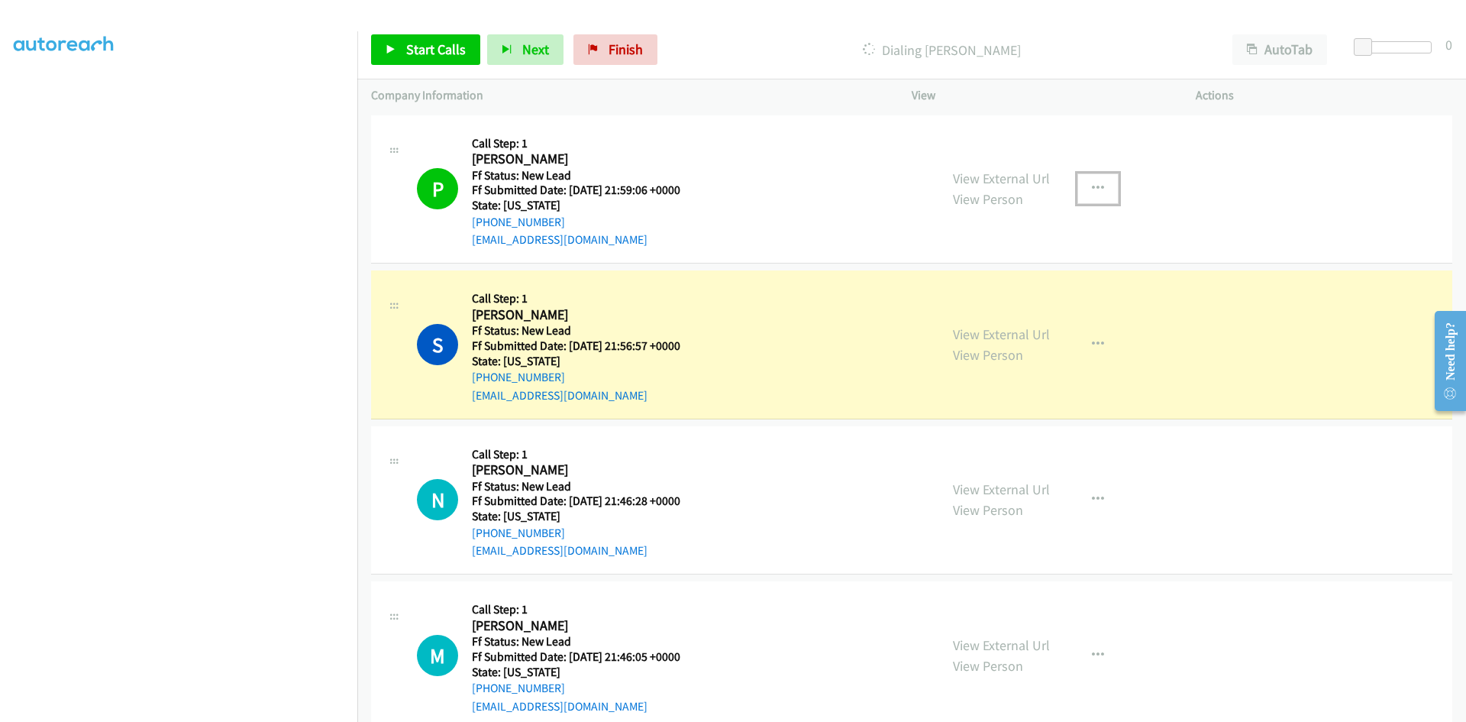
click at [1098, 187] on icon "button" at bounding box center [1098, 189] width 12 height 12
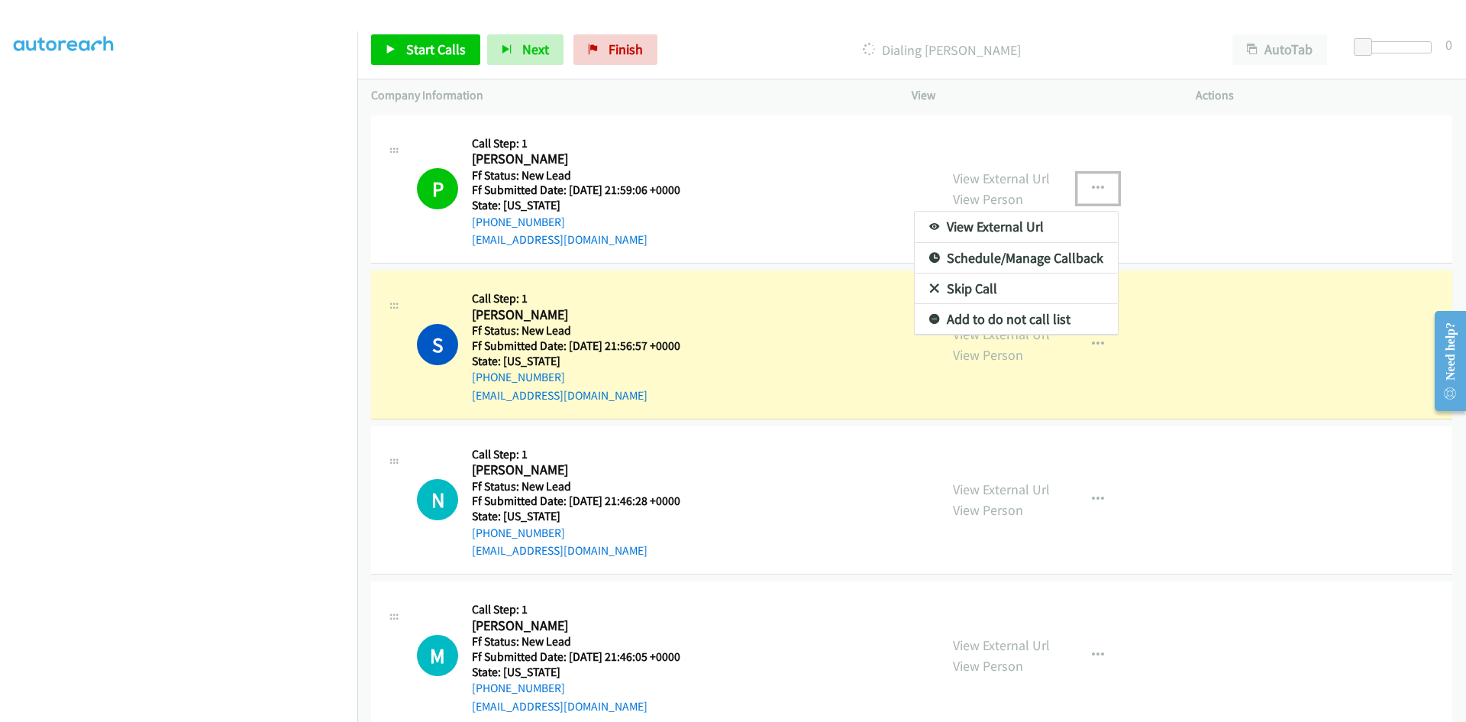
click at [1023, 313] on link "Add to do not call list" at bounding box center [1016, 319] width 203 height 31
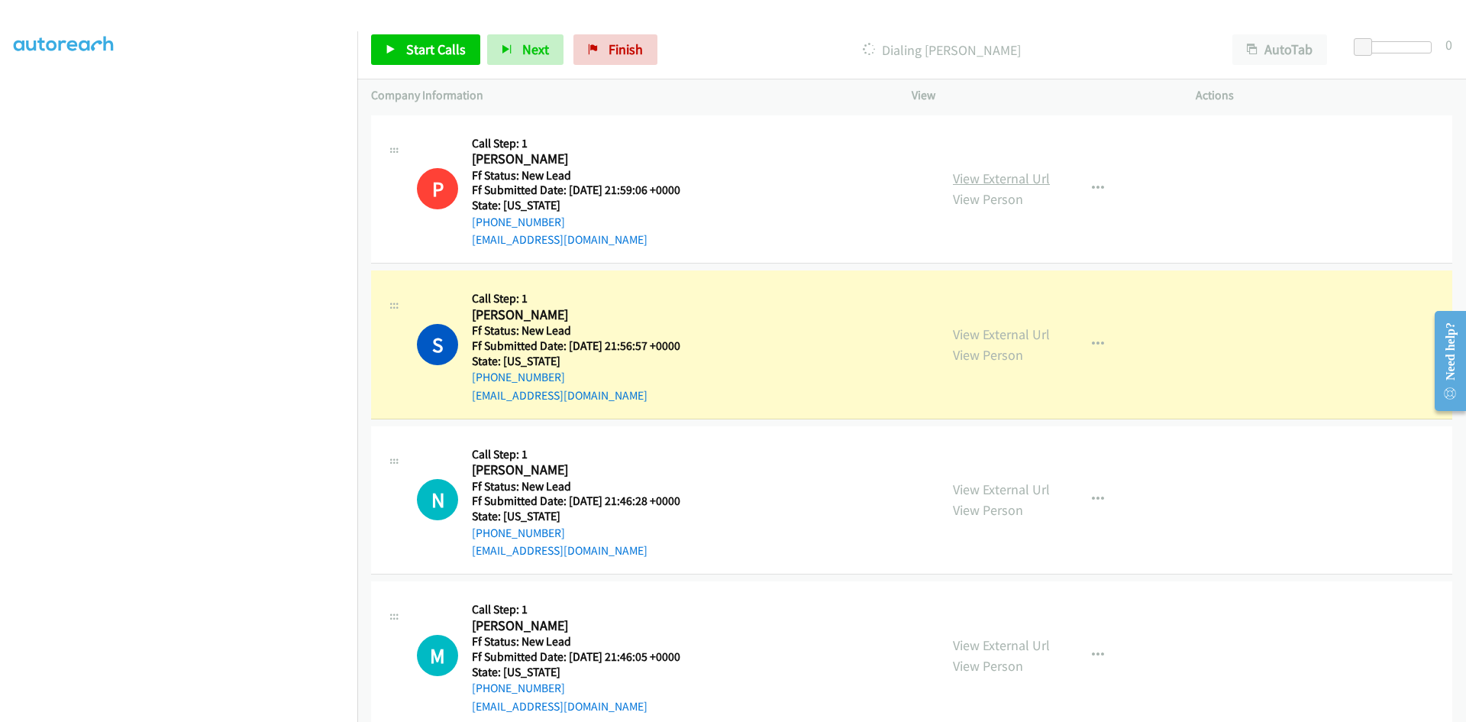
click at [1004, 179] on link "View External Url" at bounding box center [1001, 179] width 97 height 18
click at [976, 335] on link "View External Url" at bounding box center [1001, 334] width 97 height 18
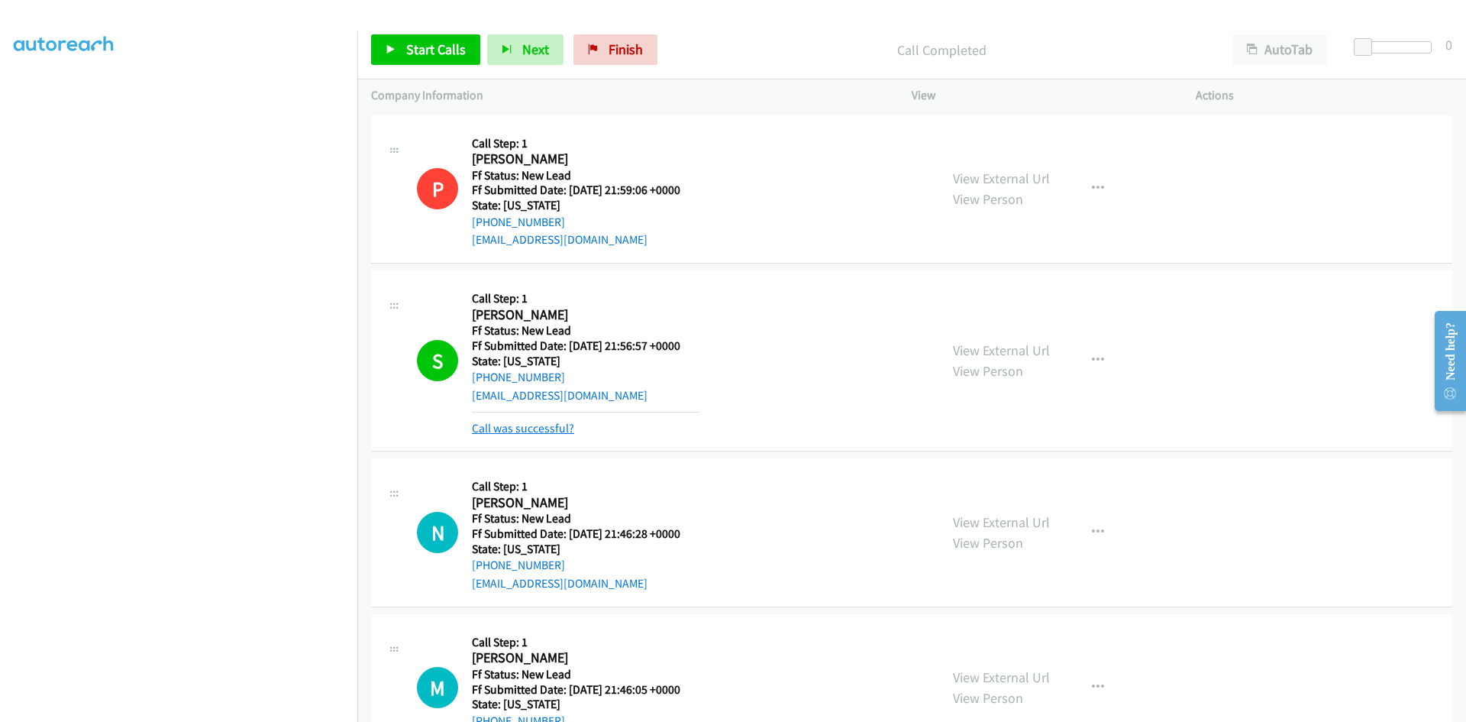
click at [529, 431] on link "Call was successful?" at bounding box center [523, 428] width 102 height 15
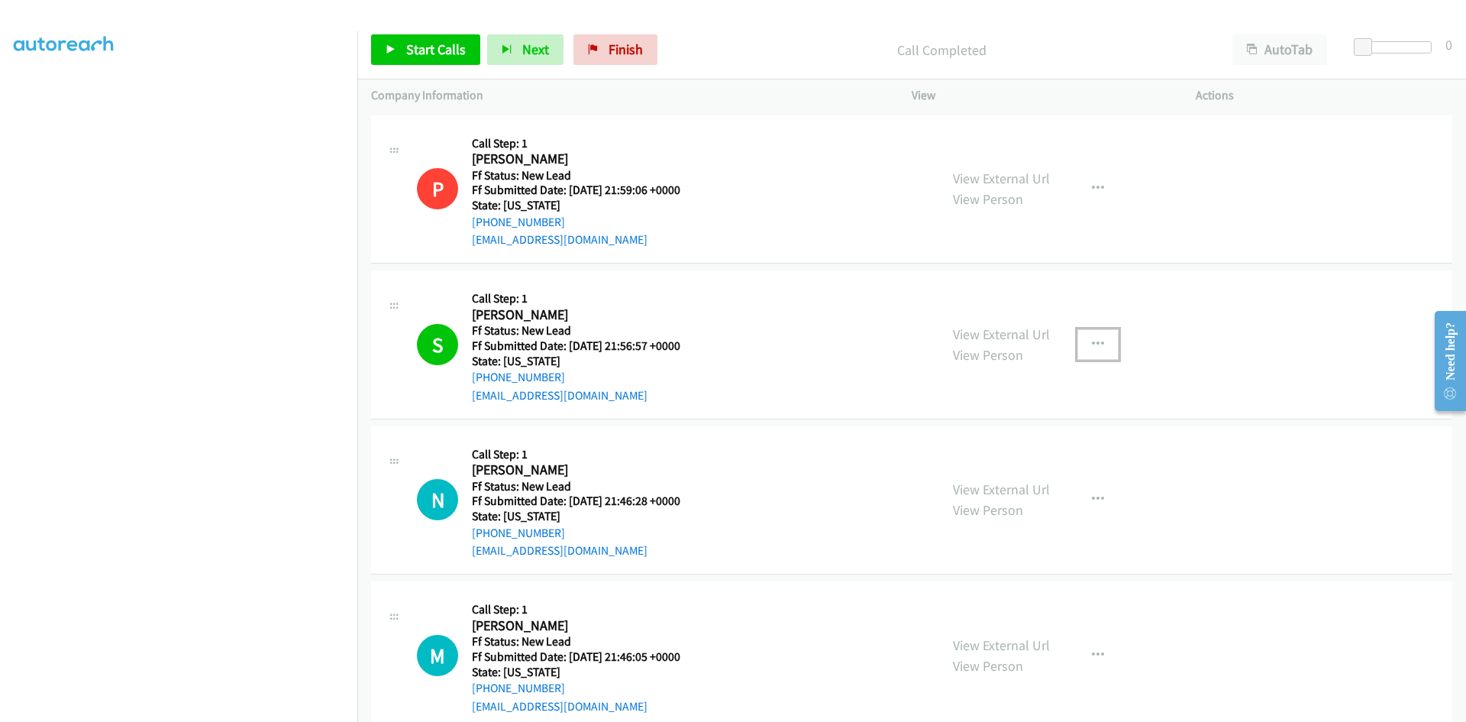
click at [1094, 343] on icon "button" at bounding box center [1098, 344] width 12 height 12
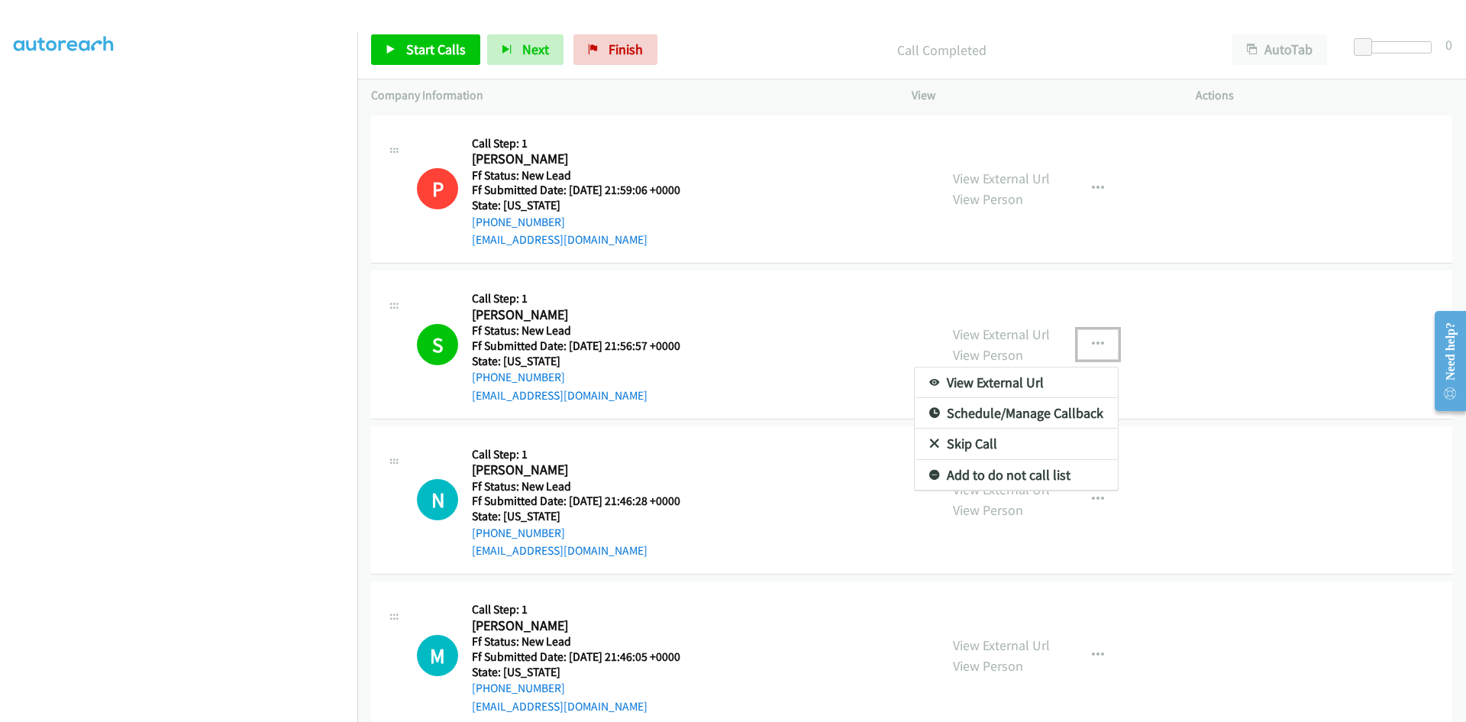
click at [1018, 477] on link "Add to do not call list" at bounding box center [1016, 475] width 203 height 31
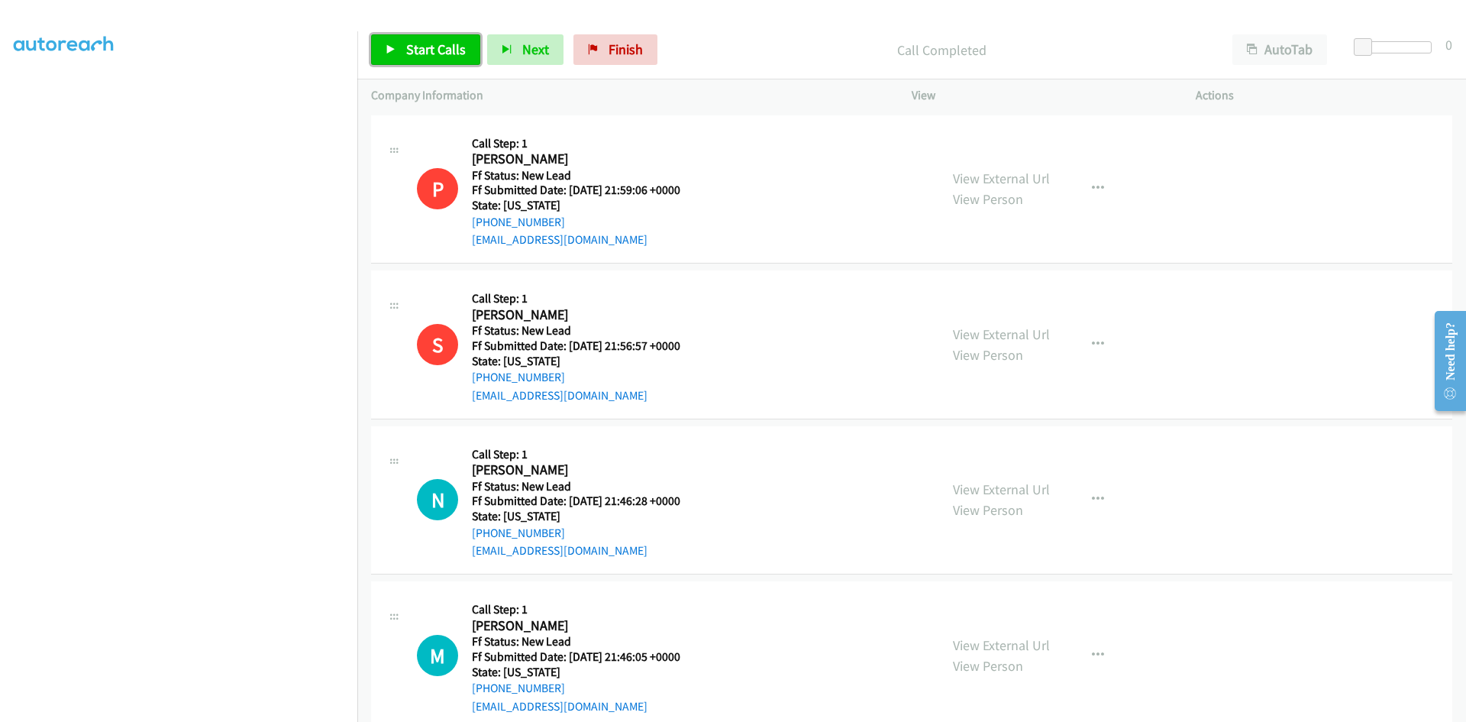
click at [435, 53] on span "Start Calls" at bounding box center [436, 49] width 60 height 18
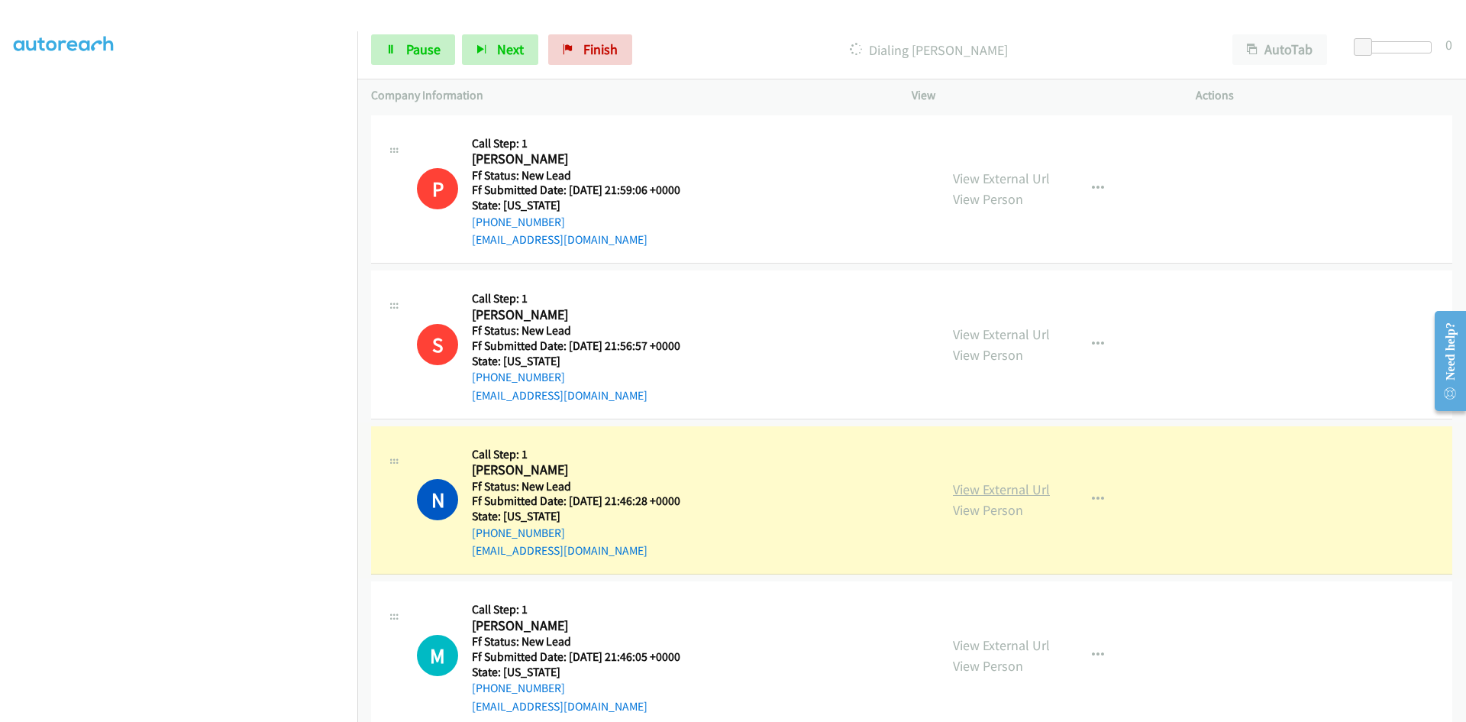
click at [990, 490] on link "View External Url" at bounding box center [1001, 489] width 97 height 18
click at [411, 50] on span "Pause" at bounding box center [423, 49] width 34 height 18
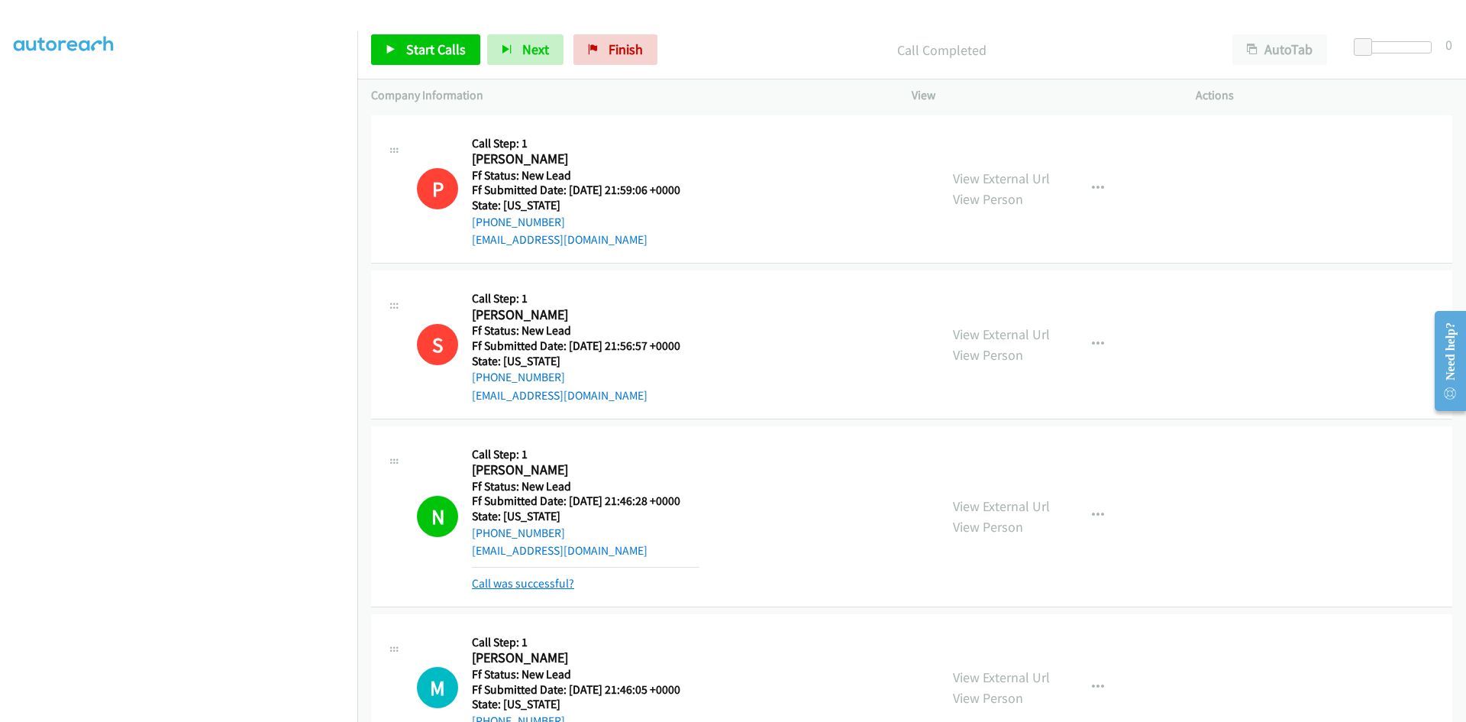
drag, startPoint x: 504, startPoint y: 577, endPoint x: 496, endPoint y: 576, distance: 7.7
click at [504, 577] on link "Call was successful?" at bounding box center [523, 583] width 102 height 15
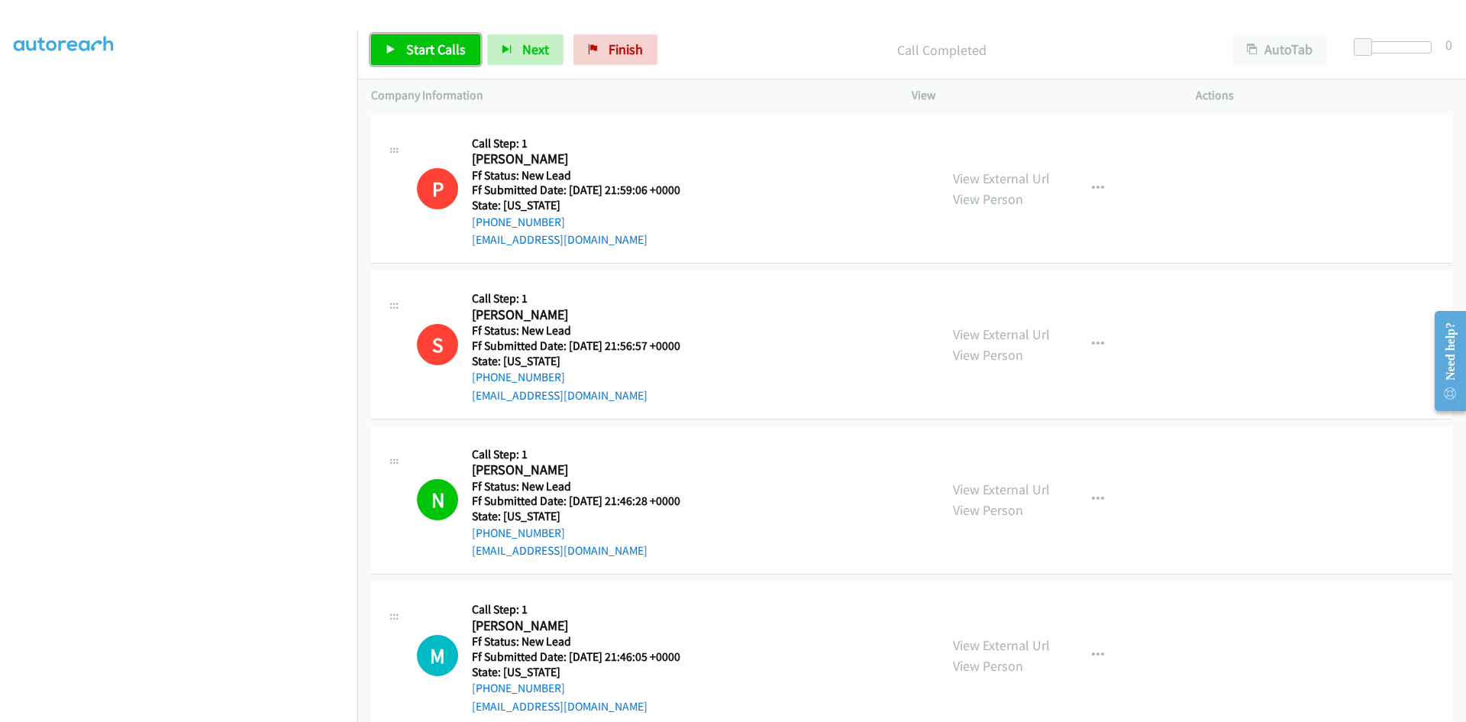
click at [452, 34] on link "Start Calls" at bounding box center [425, 49] width 109 height 31
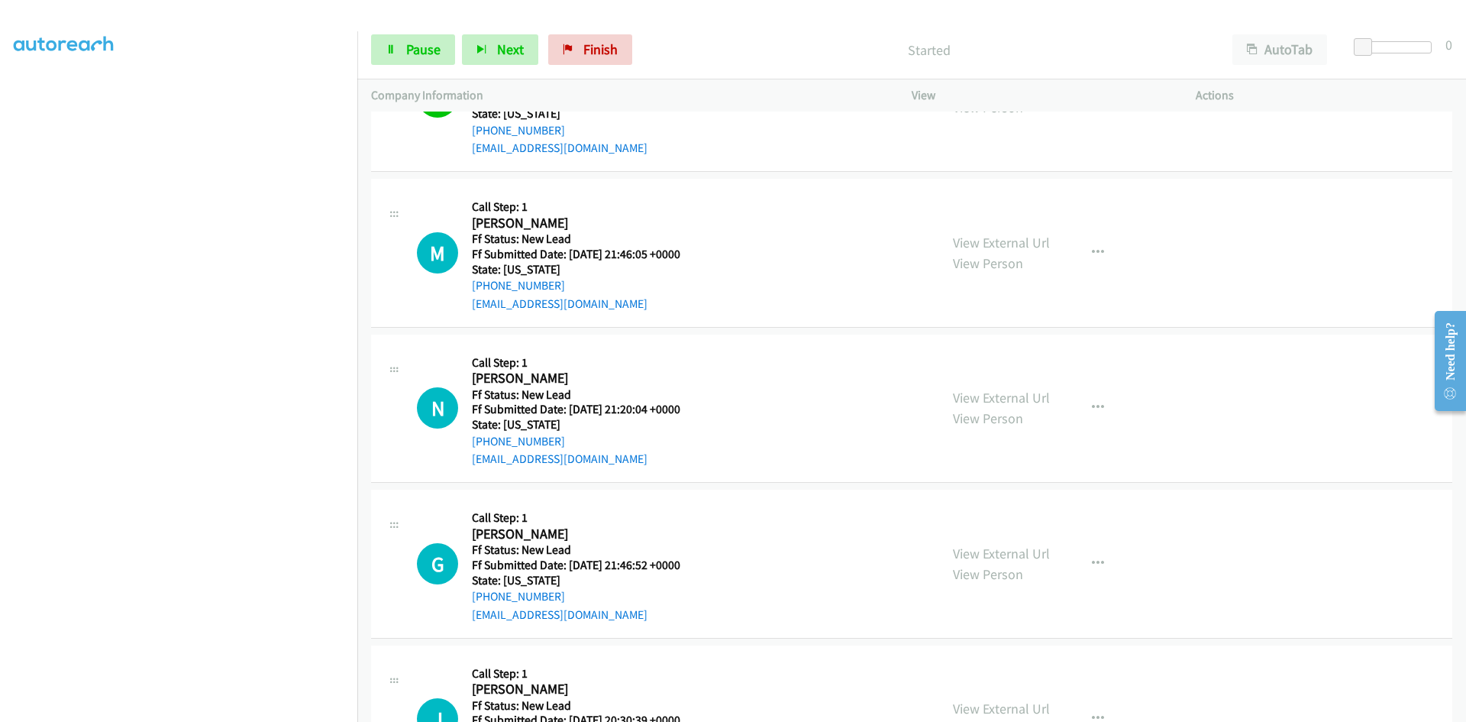
scroll to position [458, 0]
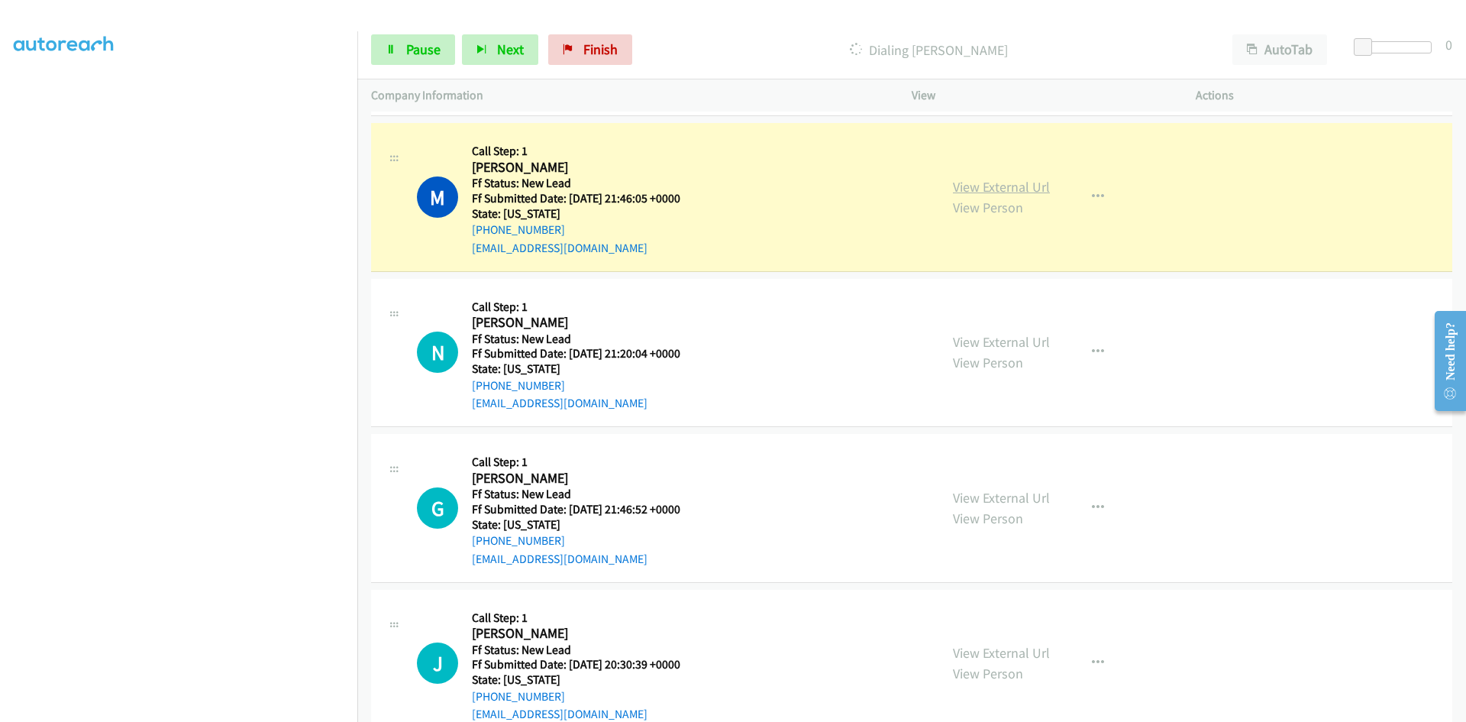
click at [1014, 187] on link "View External Url" at bounding box center [1001, 187] width 97 height 18
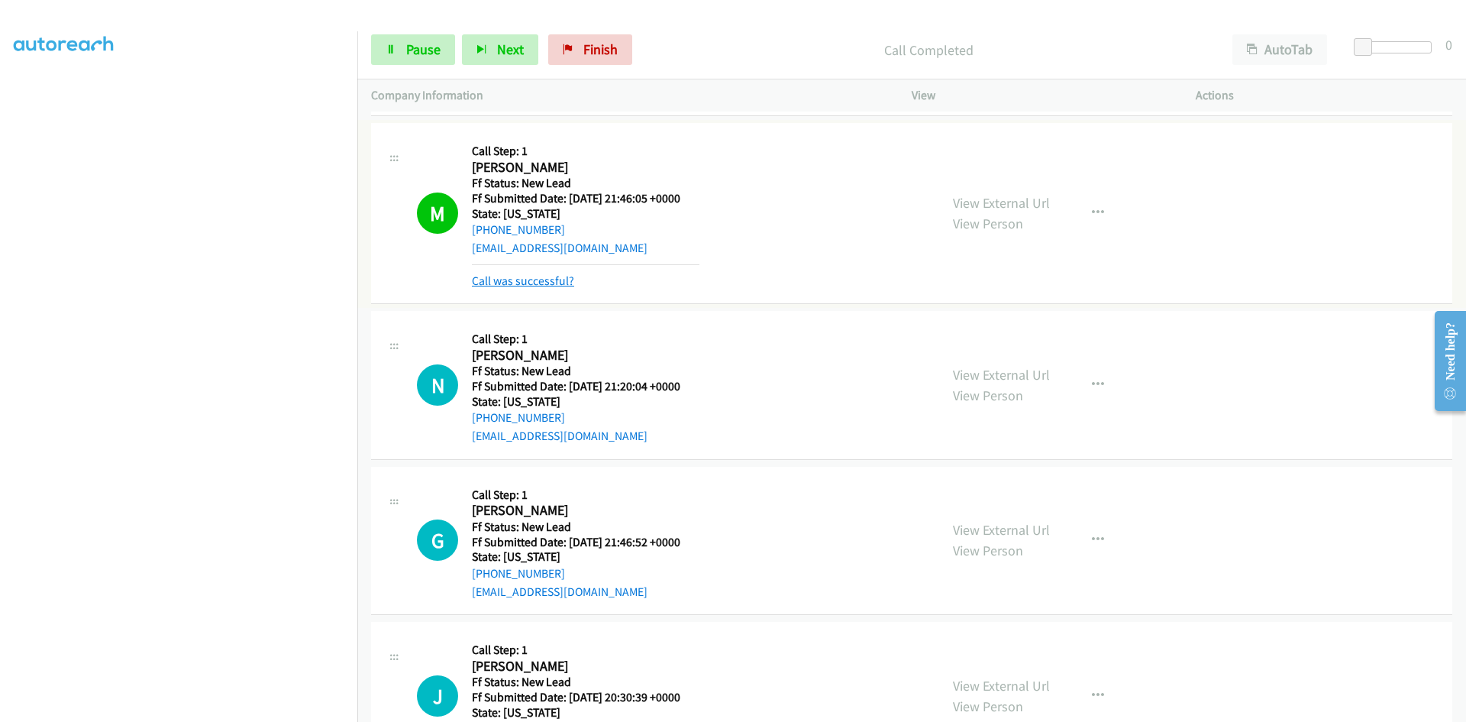
click at [540, 283] on link "Call was successful?" at bounding box center [523, 280] width 102 height 15
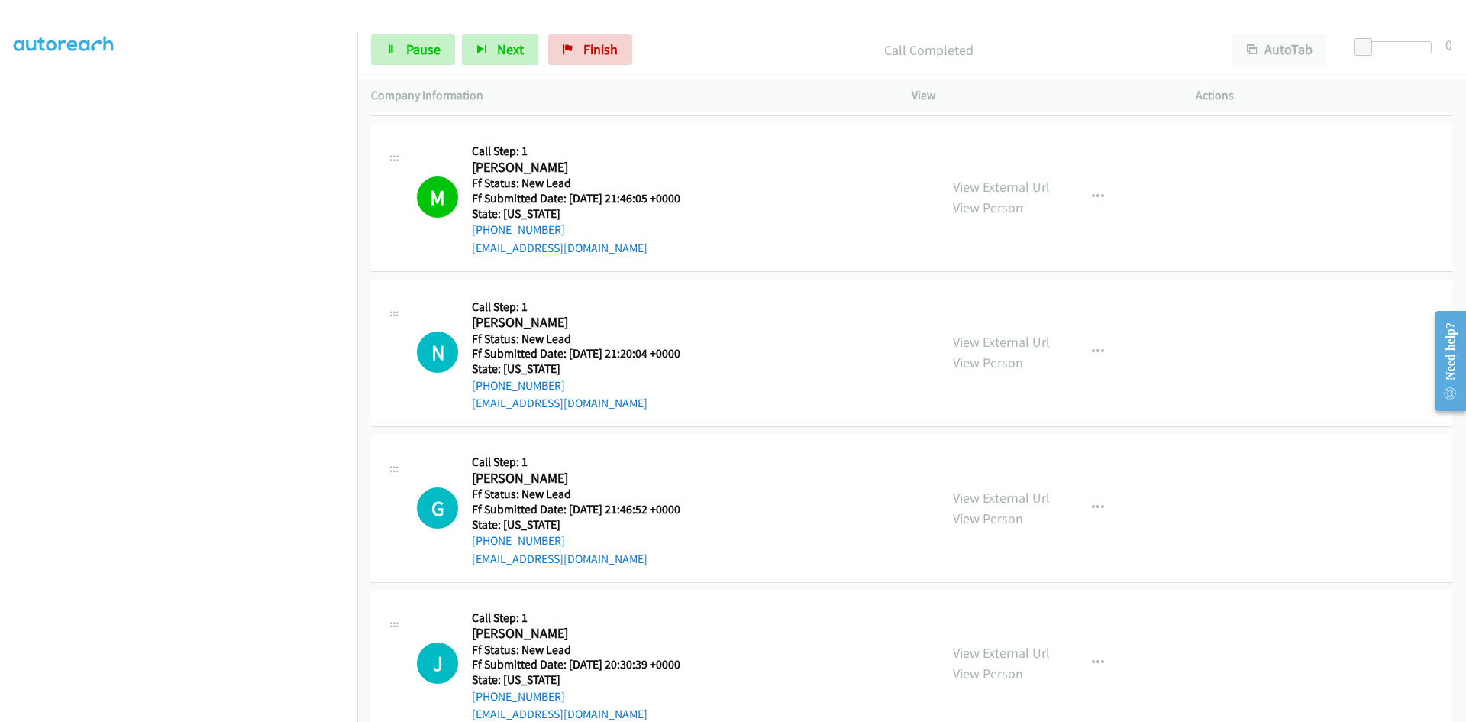
click at [1032, 338] on link "View External Url" at bounding box center [1001, 342] width 97 height 18
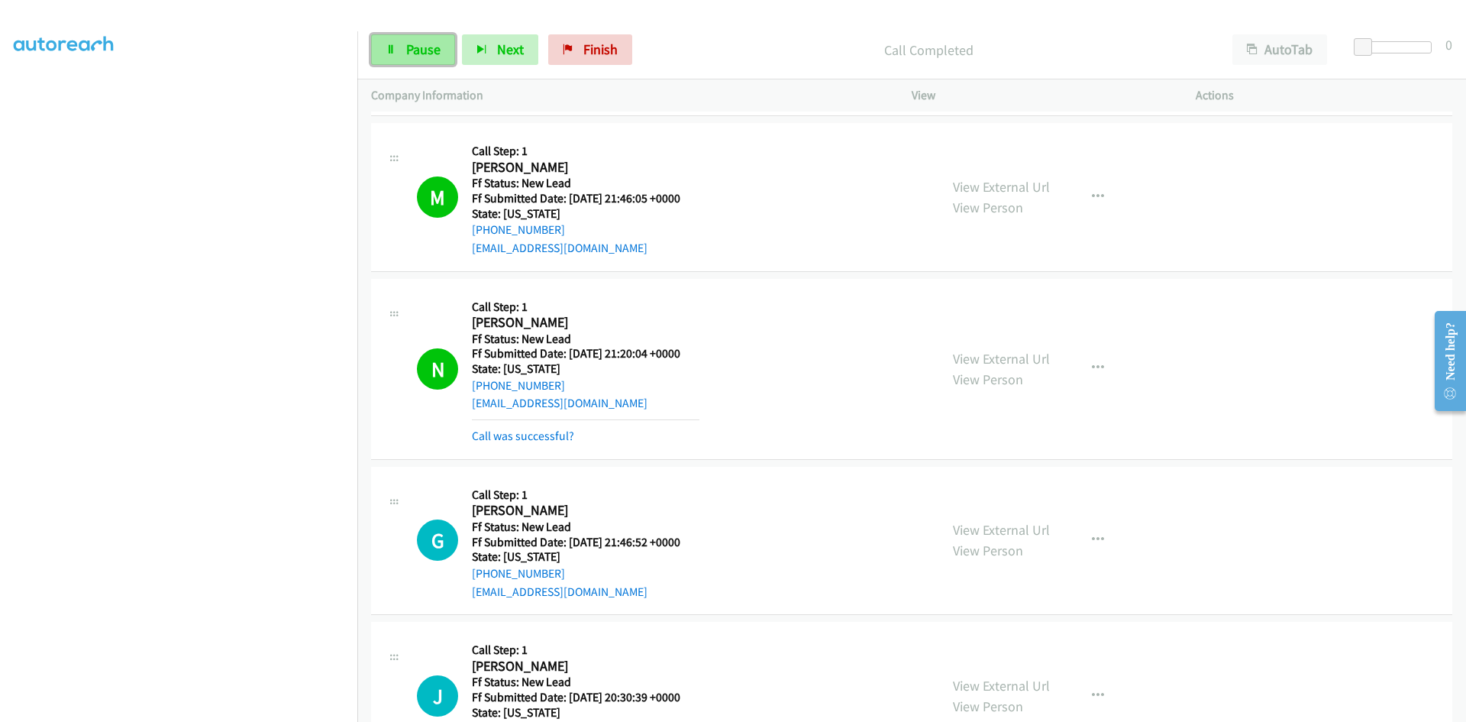
click at [409, 48] on span "Pause" at bounding box center [423, 49] width 34 height 18
click at [493, 435] on link "Call was successful?" at bounding box center [523, 435] width 102 height 15
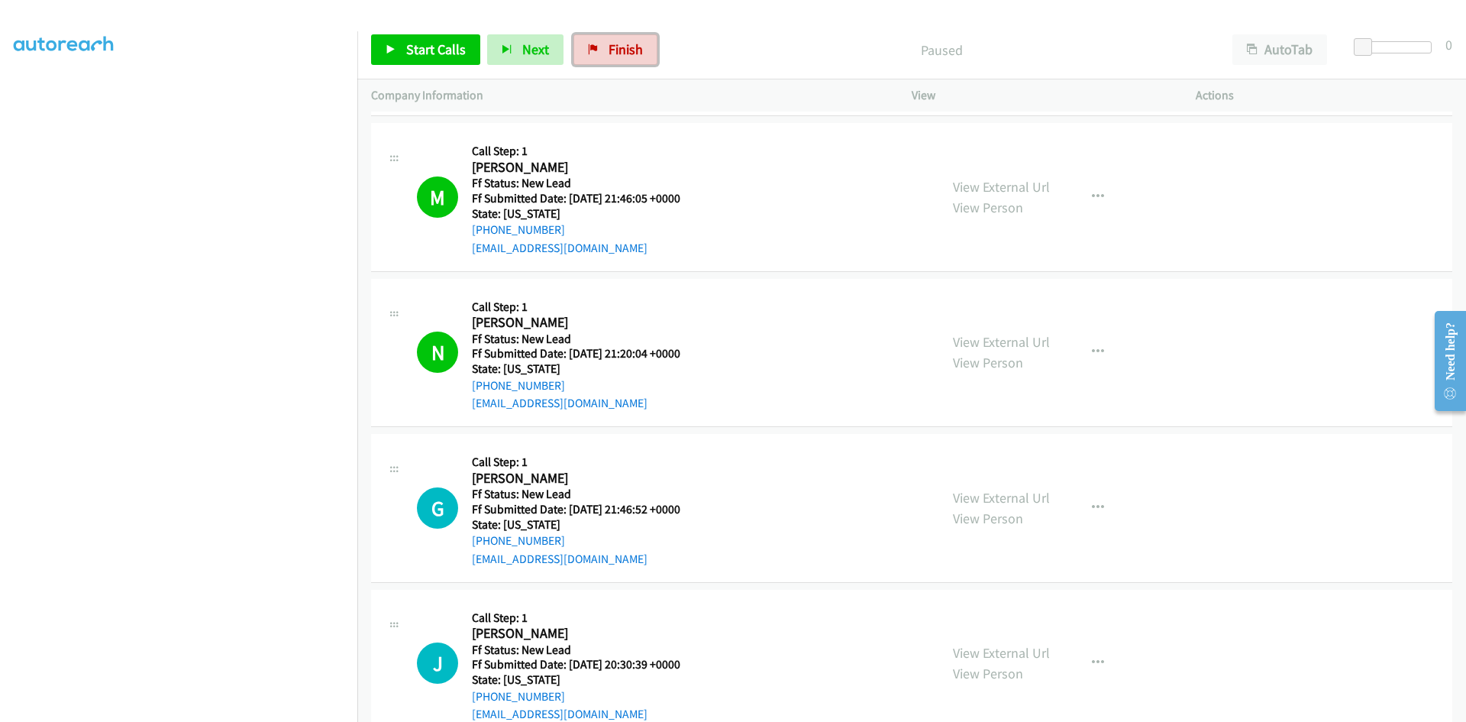
drag, startPoint x: 618, startPoint y: 47, endPoint x: 795, endPoint y: 83, distance: 180.8
click at [618, 47] on span "Finish" at bounding box center [626, 49] width 34 height 18
